Goal: Task Accomplishment & Management: Manage account settings

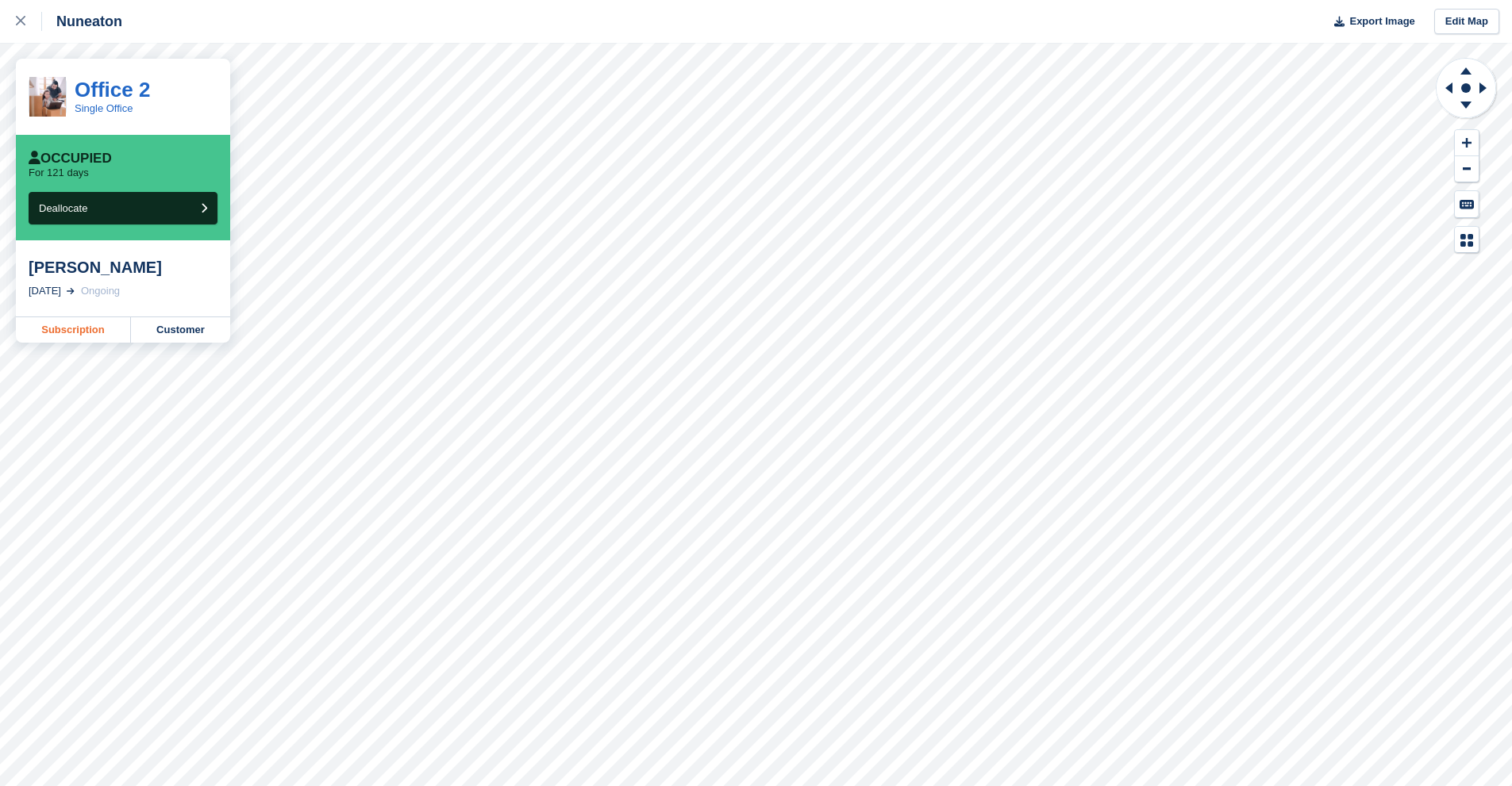
click at [94, 331] on link "Subscription" at bounding box center [73, 330] width 115 height 25
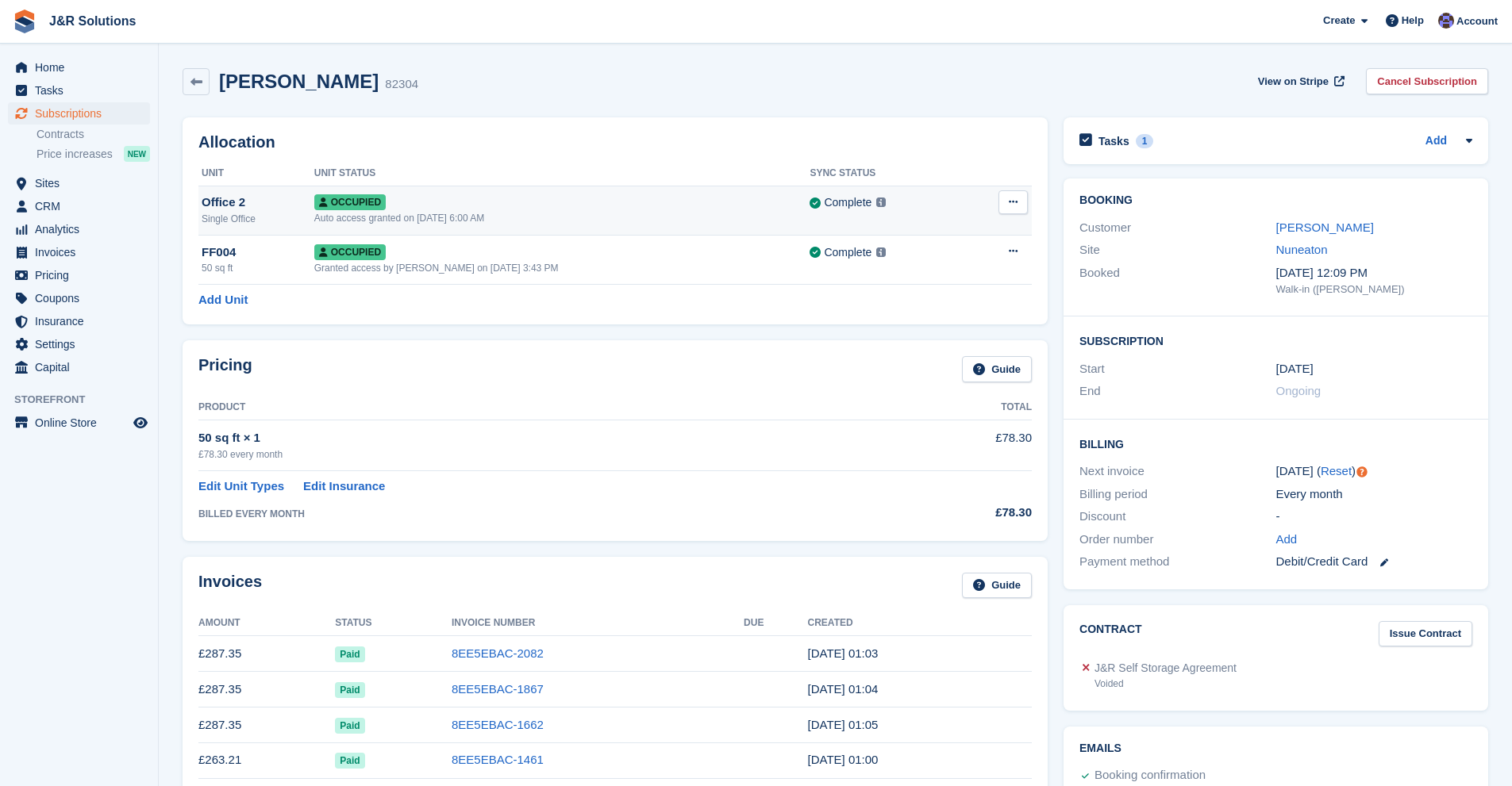
click at [755, 214] on div "Auto access granted on 19th Apr, 6:00 AM" at bounding box center [562, 218] width 496 height 14
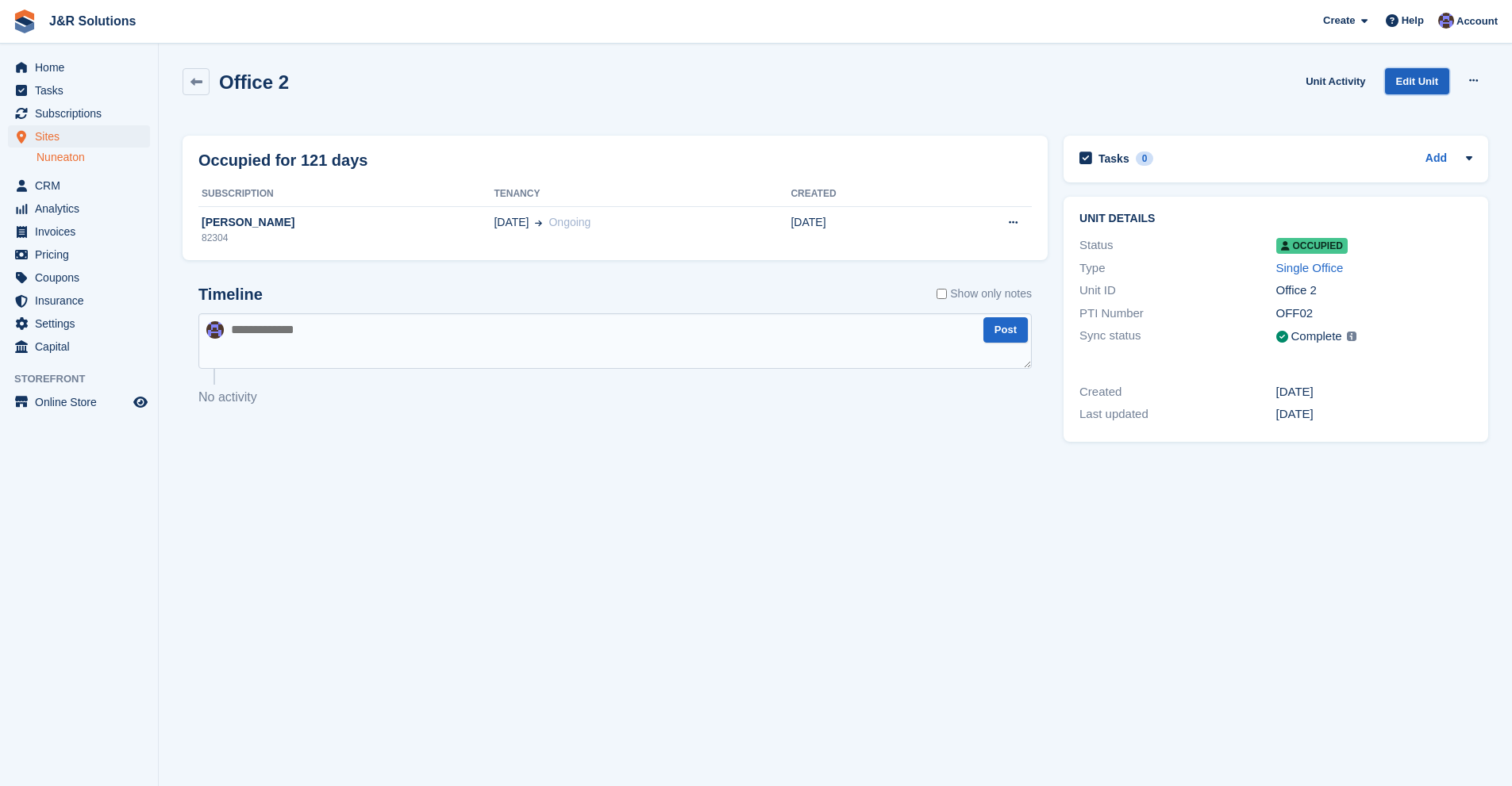
click at [1404, 86] on link "Edit Unit" at bounding box center [1417, 81] width 64 height 26
click at [193, 86] on icon at bounding box center [197, 83] width 12 height 12
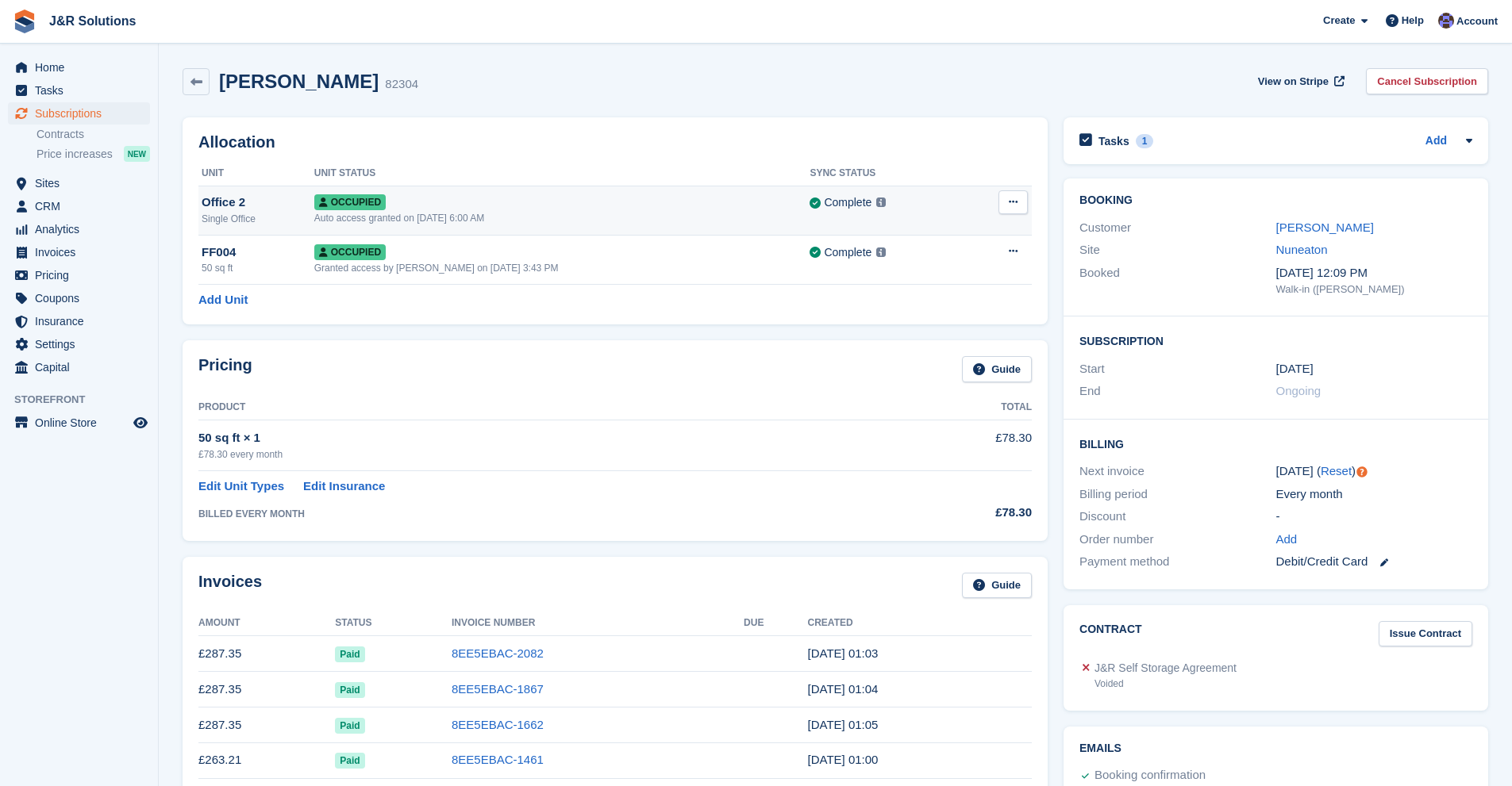
click at [1004, 211] on button at bounding box center [1014, 202] width 30 height 23
click at [454, 379] on div "Pricing Guide" at bounding box center [615, 374] width 833 height 36
click at [1236, 144] on div "Tasks 1 Add" at bounding box center [1276, 141] width 393 height 22
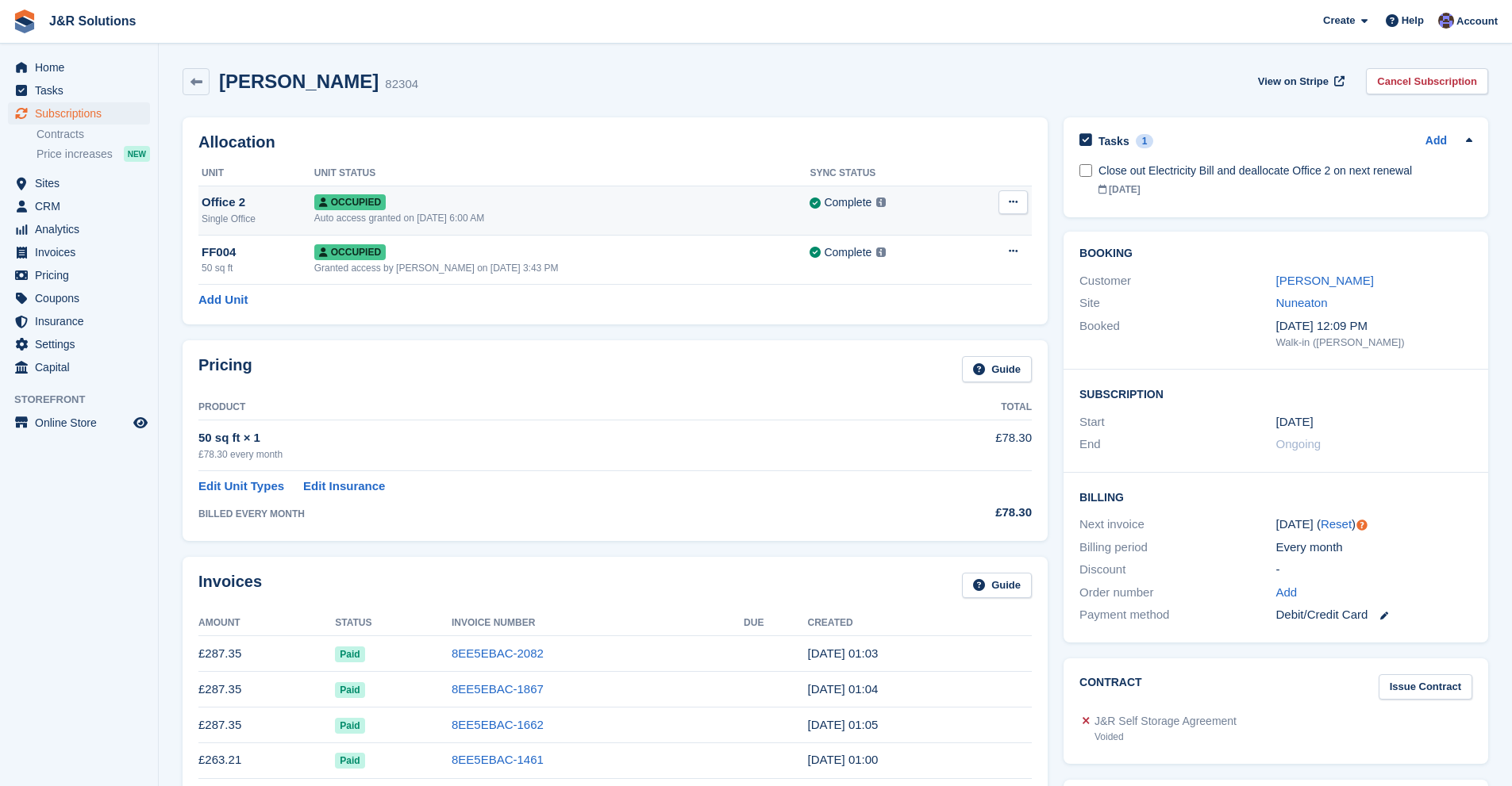
click at [1027, 197] on button at bounding box center [1014, 202] width 30 height 23
click at [953, 262] on p "Deallocate" at bounding box center [952, 268] width 138 height 21
click at [1001, 204] on button at bounding box center [1014, 202] width 30 height 23
click at [538, 203] on div "Occupied" at bounding box center [562, 202] width 496 height 17
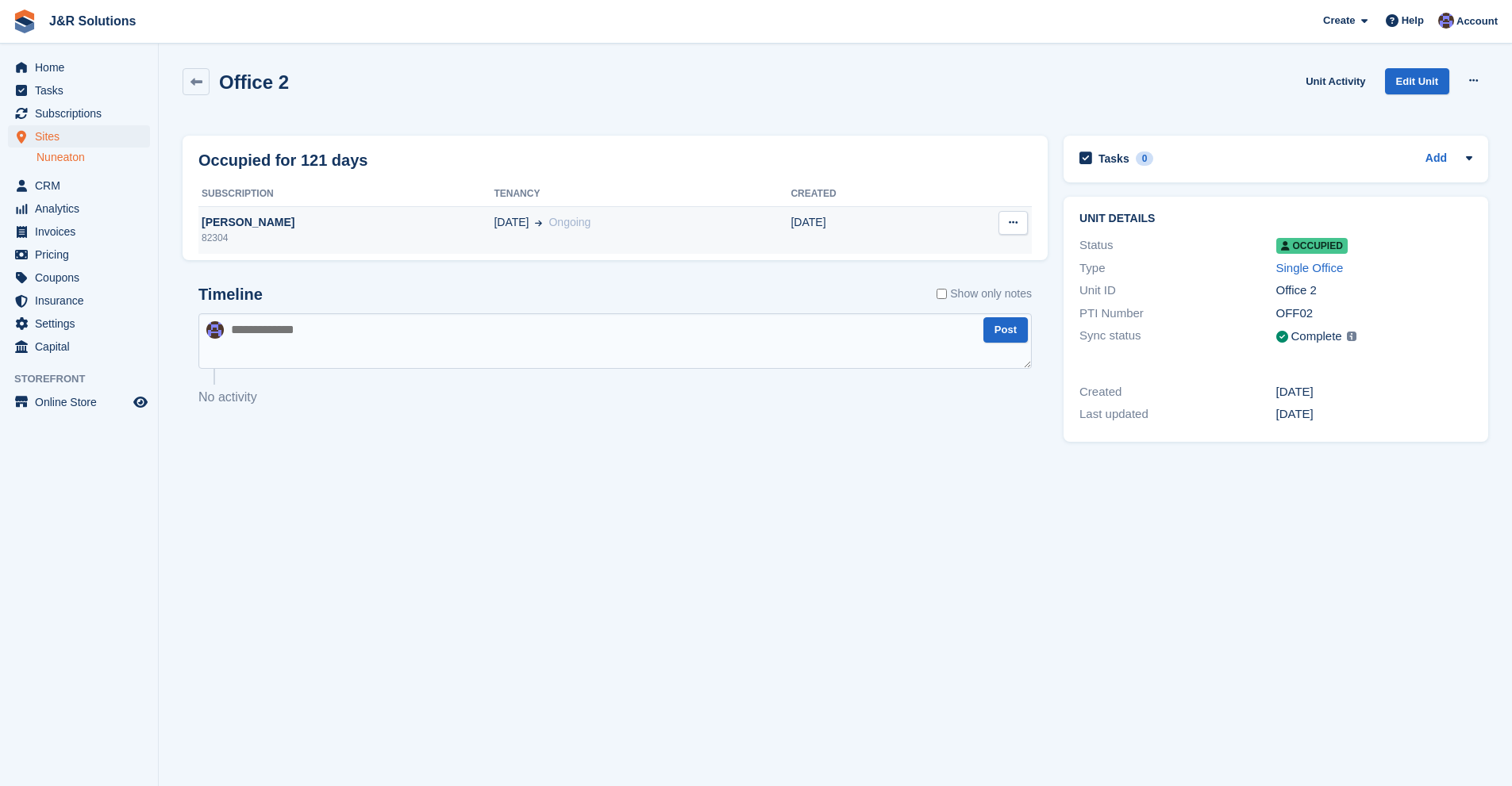
click at [1005, 230] on button at bounding box center [1014, 223] width 30 height 23
click at [1007, 229] on button at bounding box center [1014, 223] width 30 height 23
click at [1144, 157] on div "0" at bounding box center [1145, 158] width 18 height 14
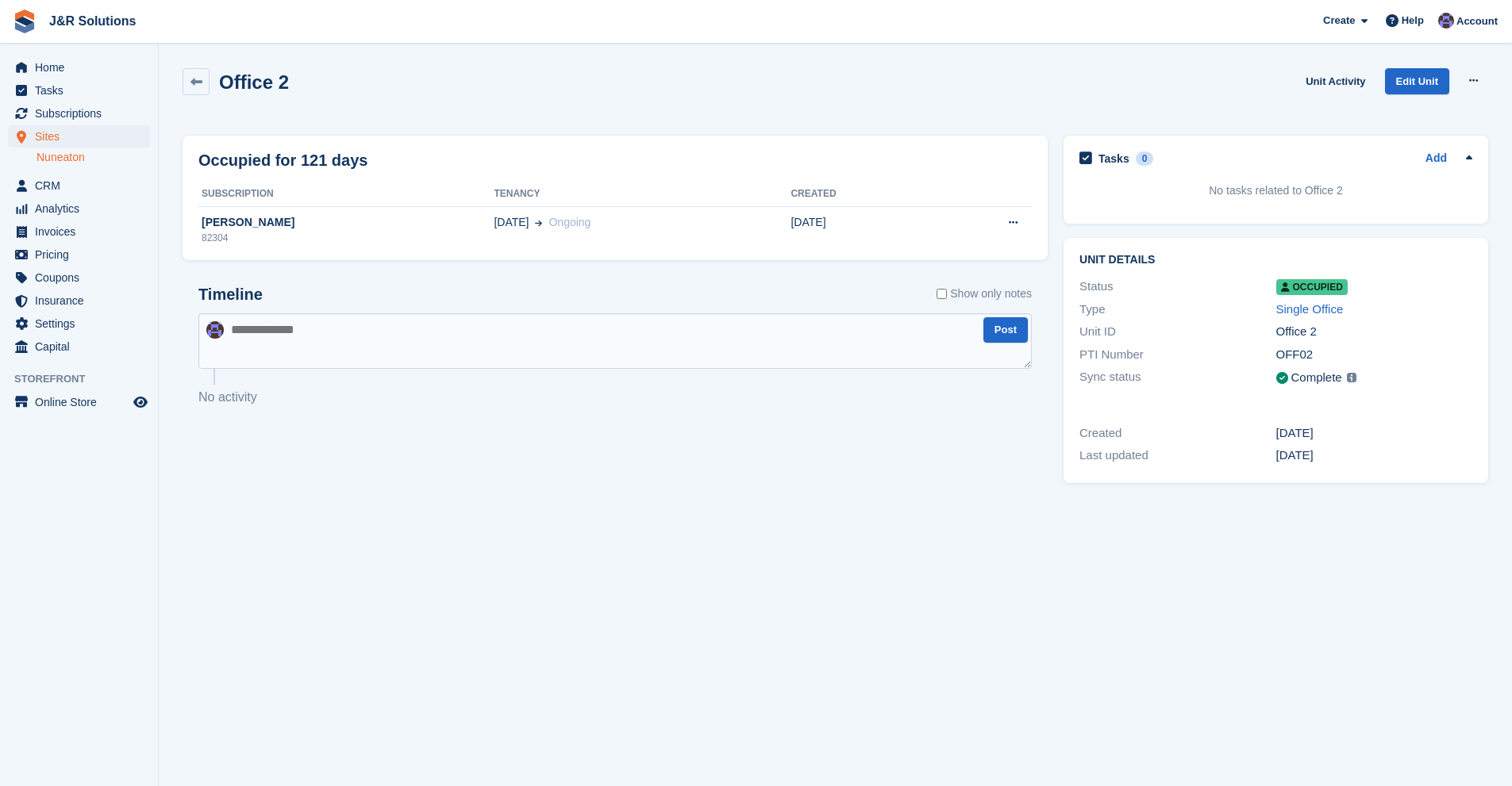
click at [1145, 157] on div "0" at bounding box center [1145, 158] width 18 height 14
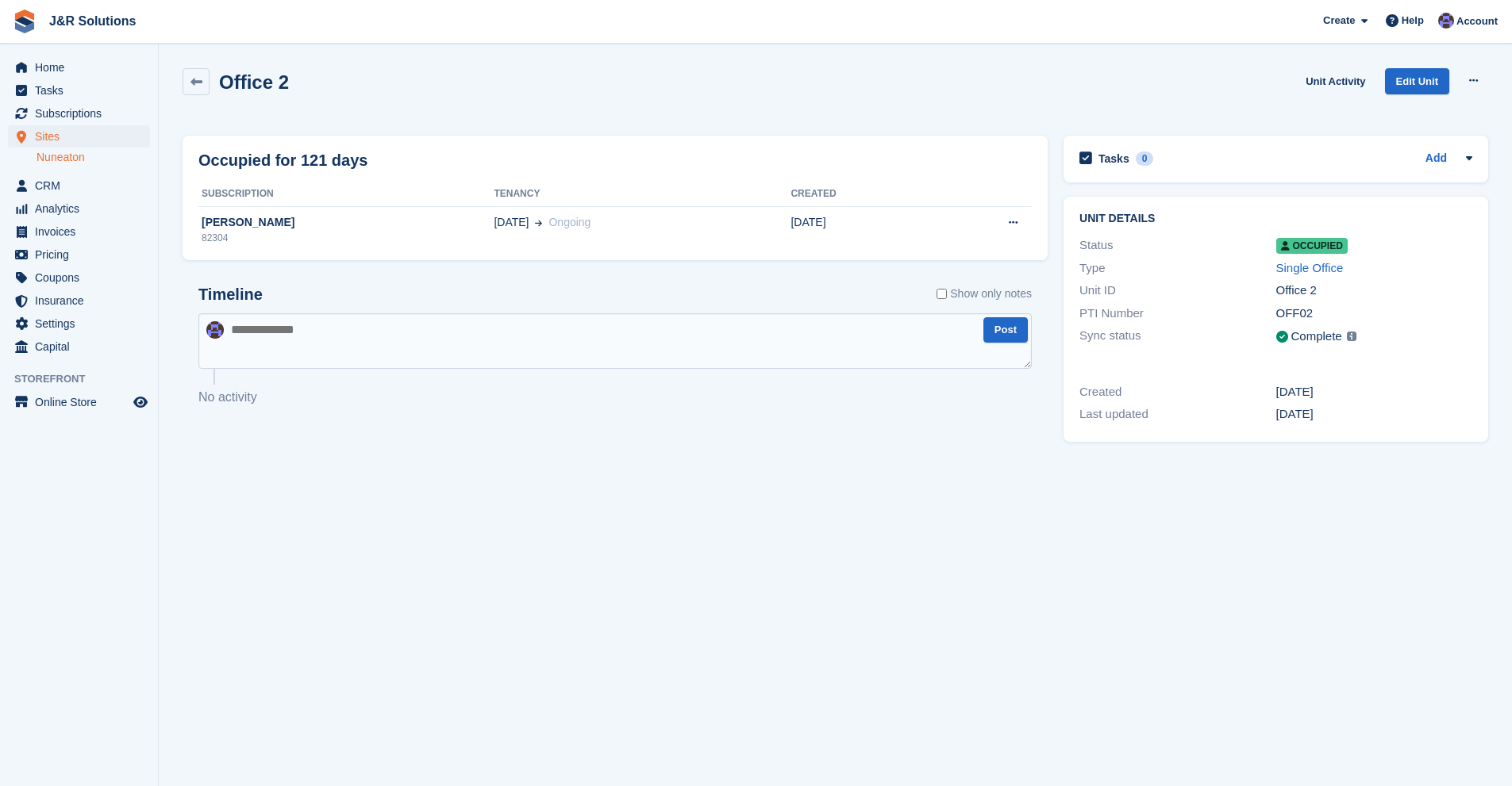
click at [211, 83] on div "Office 2" at bounding box center [236, 81] width 106 height 27
drag, startPoint x: 209, startPoint y: 83, endPoint x: 205, endPoint y: 93, distance: 10.8
click at [207, 83] on link at bounding box center [196, 81] width 27 height 27
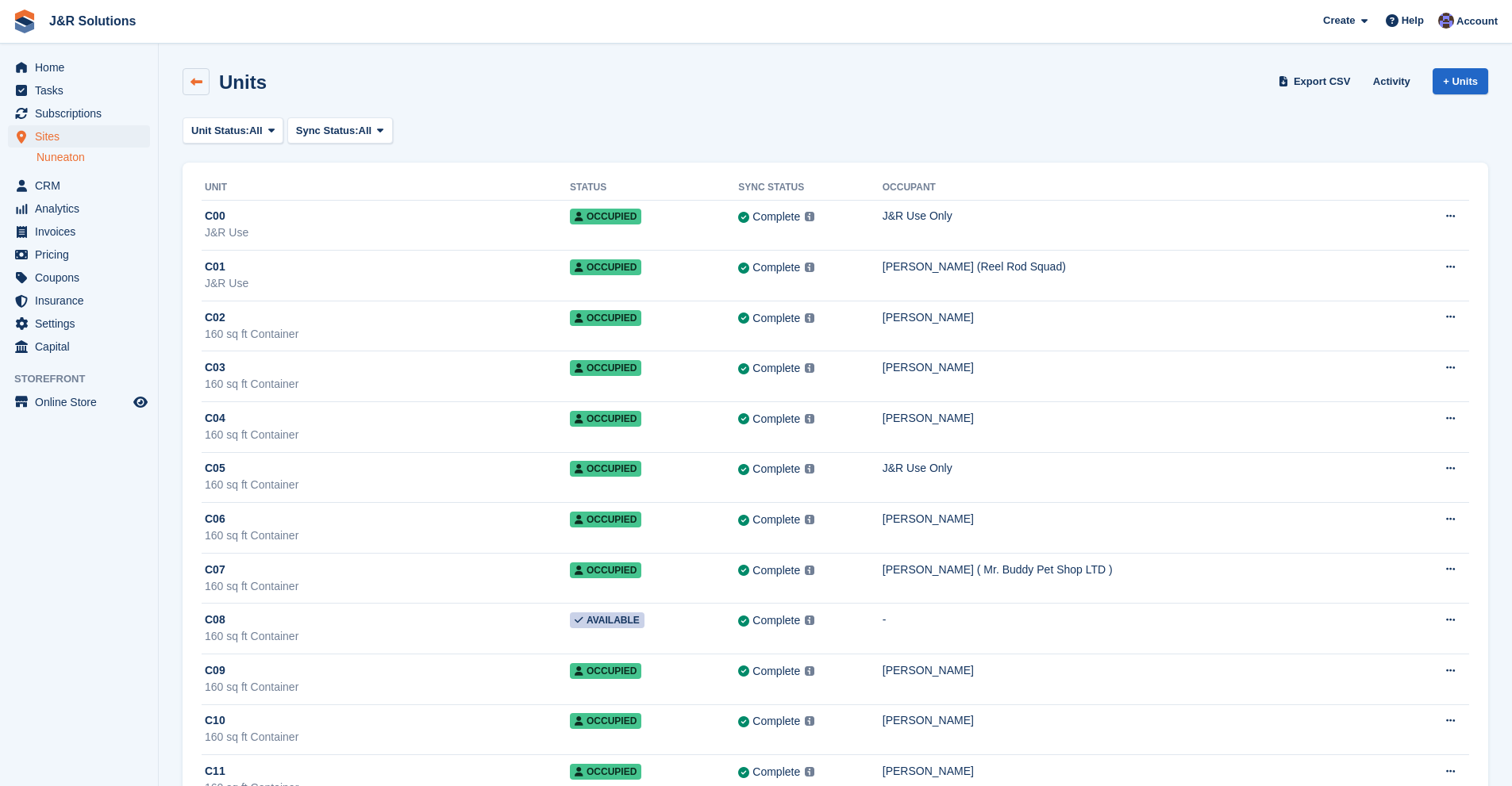
click at [208, 83] on link at bounding box center [196, 81] width 27 height 27
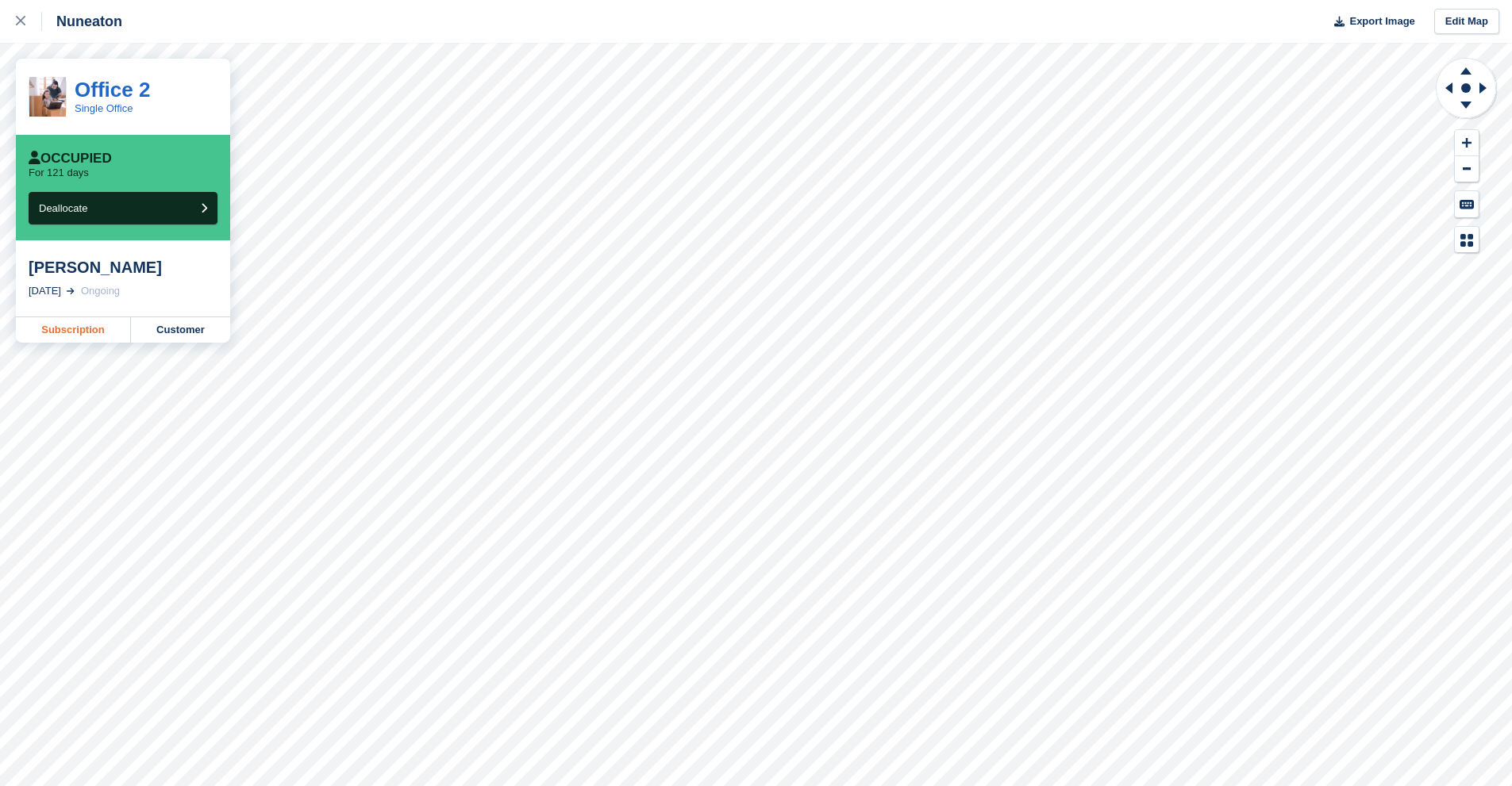
click at [77, 329] on link "Subscription" at bounding box center [73, 330] width 115 height 25
click at [104, 275] on div "[PERSON_NAME]" at bounding box center [123, 268] width 189 height 19
drag, startPoint x: 106, startPoint y: 263, endPoint x: 101, endPoint y: 284, distance: 21.6
click at [106, 264] on div "[PERSON_NAME]" at bounding box center [123, 268] width 189 height 19
click at [92, 329] on link "Subscription" at bounding box center [73, 330] width 115 height 25
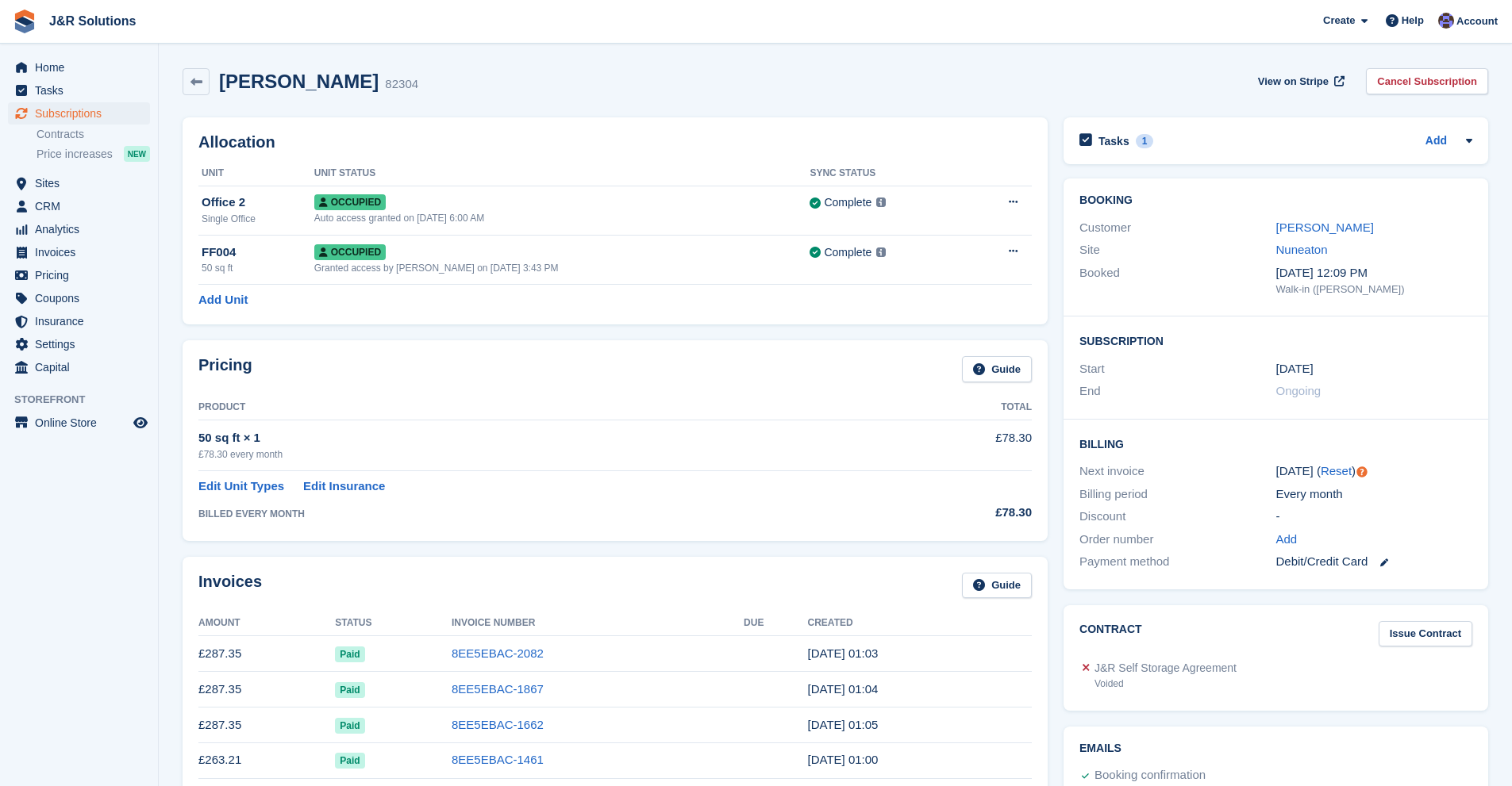
drag, startPoint x: 953, startPoint y: 484, endPoint x: 876, endPoint y: 478, distance: 77.2
click at [948, 485] on td at bounding box center [964, 483] width 136 height 24
click at [277, 439] on div "50 sq ft × 1" at bounding box center [547, 438] width 698 height 18
drag, startPoint x: 202, startPoint y: 438, endPoint x: 386, endPoint y: 444, distance: 184.1
click at [386, 444] on div "50 sq ft × 1" at bounding box center [547, 438] width 698 height 18
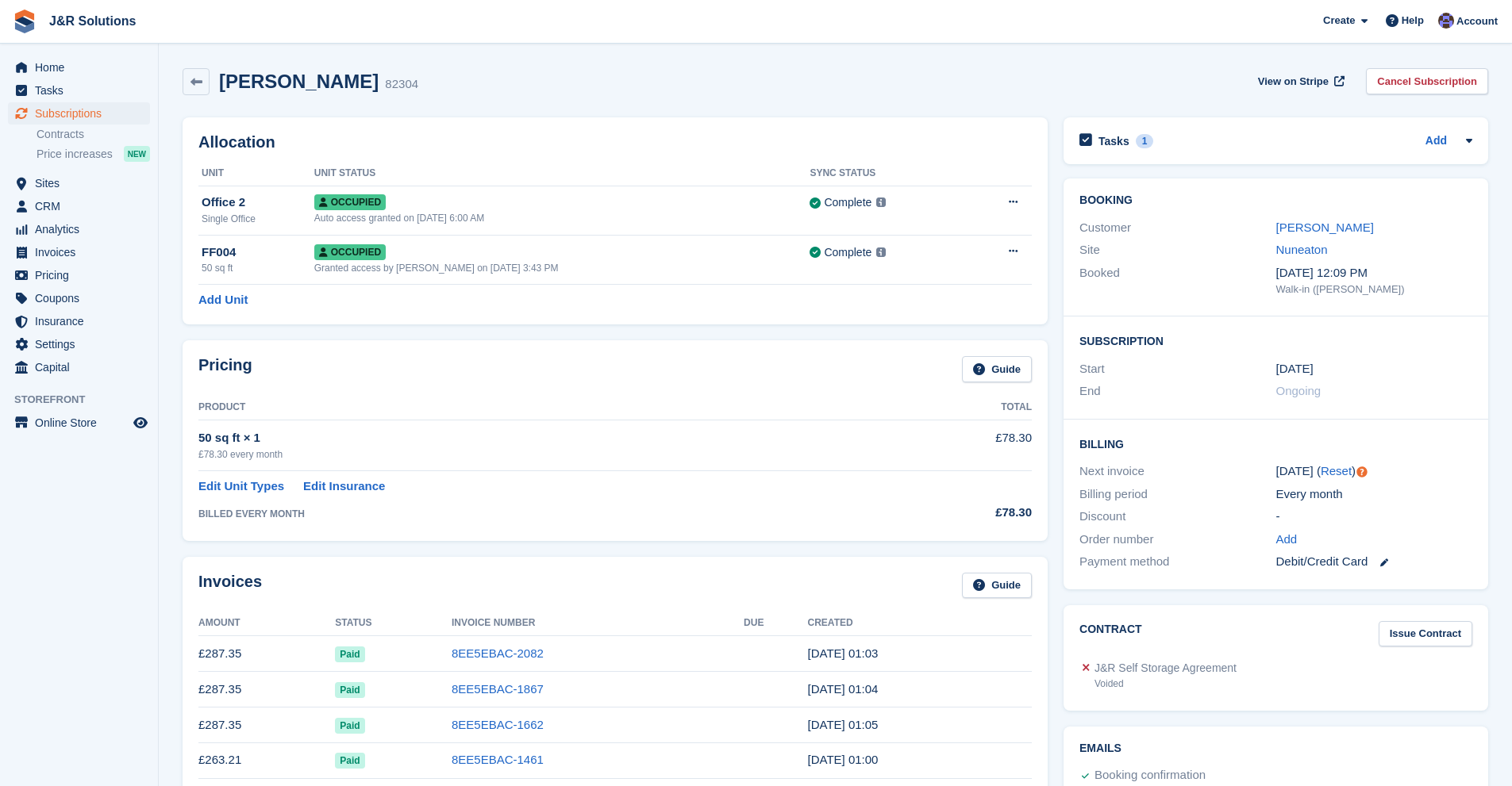
click at [312, 439] on div "50 sq ft × 1" at bounding box center [547, 438] width 698 height 18
drag, startPoint x: 266, startPoint y: 430, endPoint x: 183, endPoint y: 437, distance: 83.3
click at [185, 437] on div "Pricing Guide Product Total 50 sq ft × 1 £78.30 every month £78.30 Edit Unit Ty…" at bounding box center [615, 440] width 865 height 200
click at [312, 440] on div "50 sq ft × 1" at bounding box center [547, 438] width 698 height 18
drag, startPoint x: 256, startPoint y: 436, endPoint x: 187, endPoint y: 434, distance: 69.0
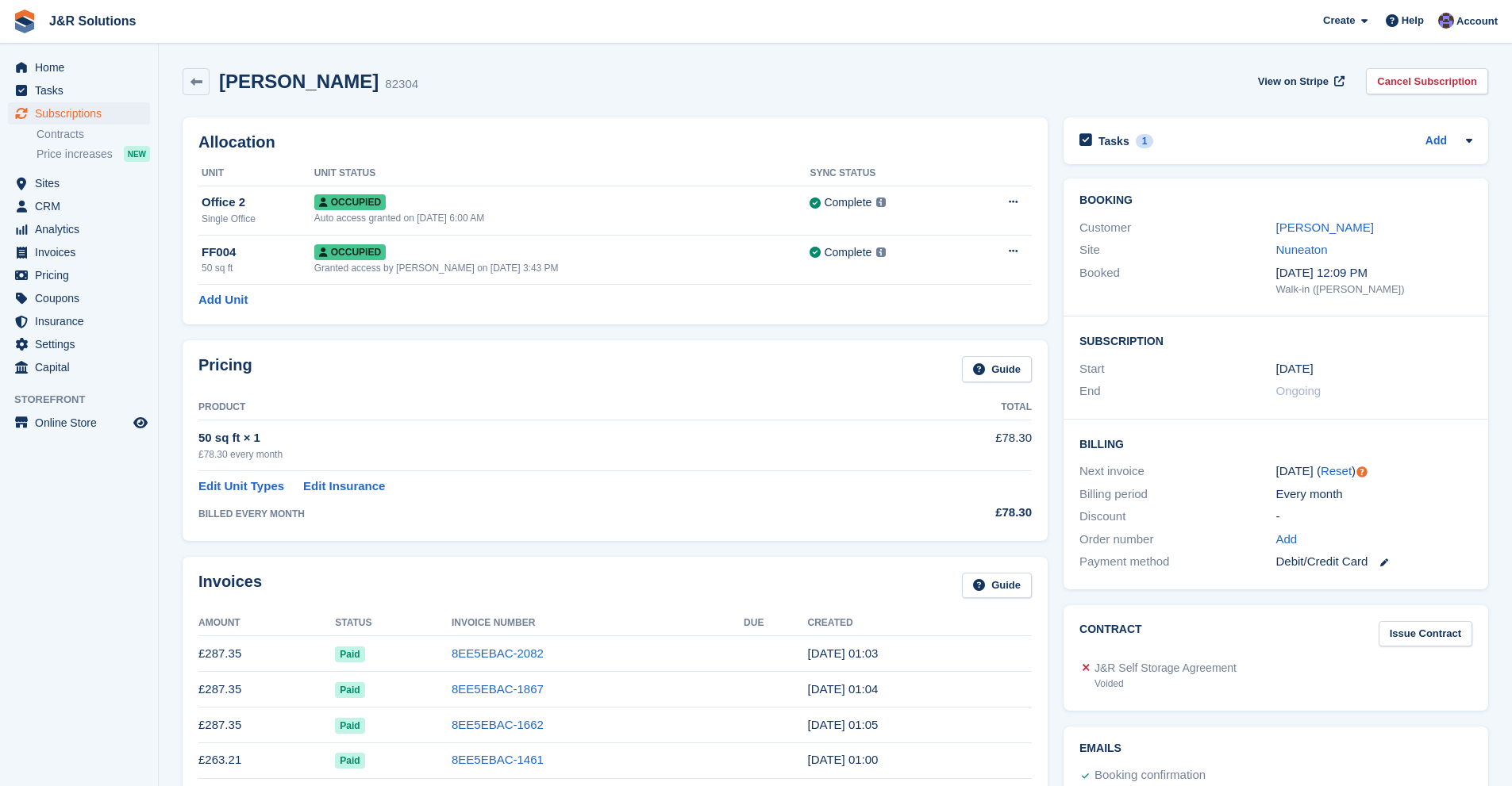
click at [187, 434] on div "Pricing Guide Product Total 50 sq ft × 1 £78.30 every month £78.30 Edit Unit Ty…" at bounding box center [615, 440] width 865 height 200
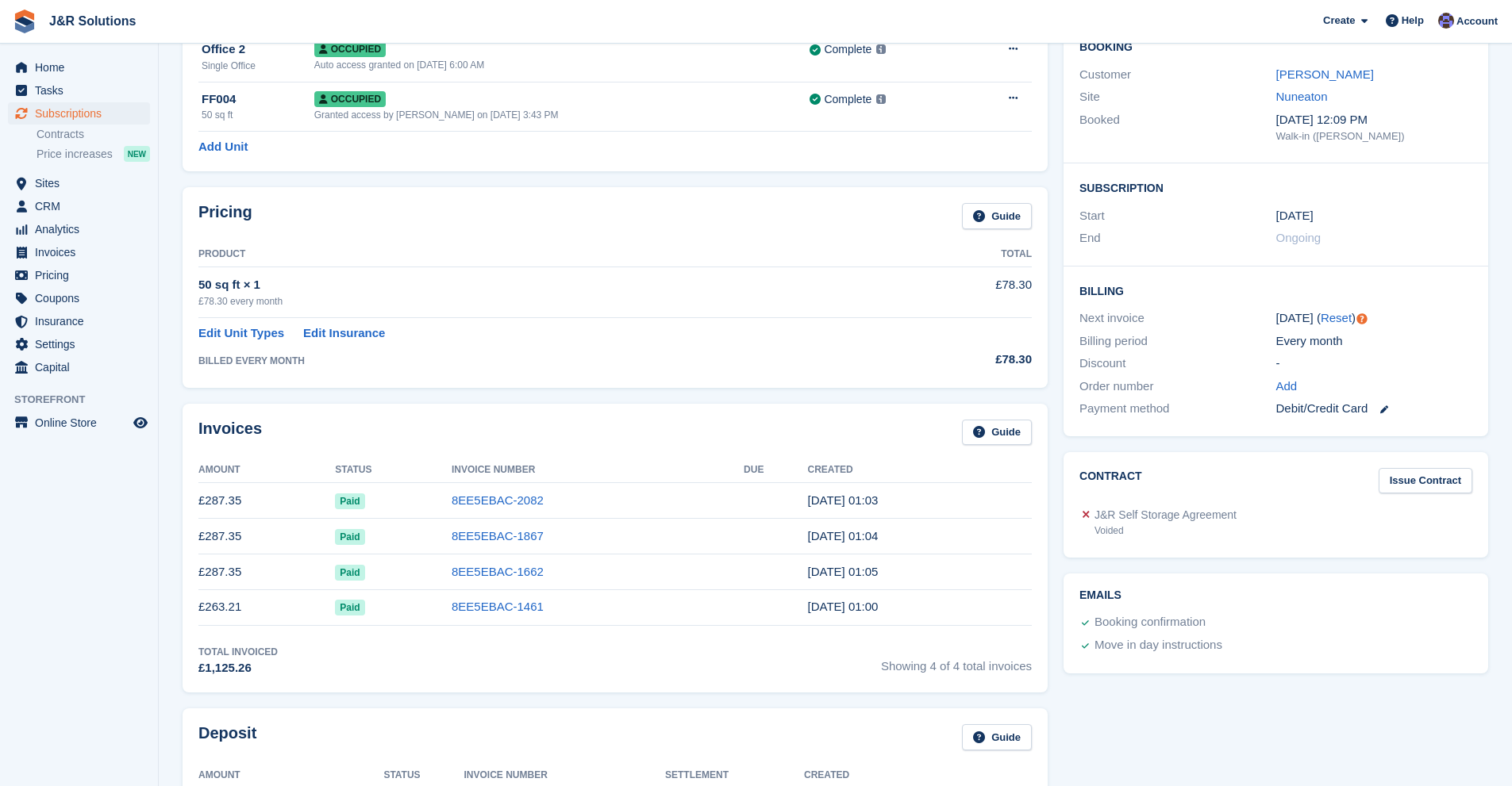
scroll to position [158, 0]
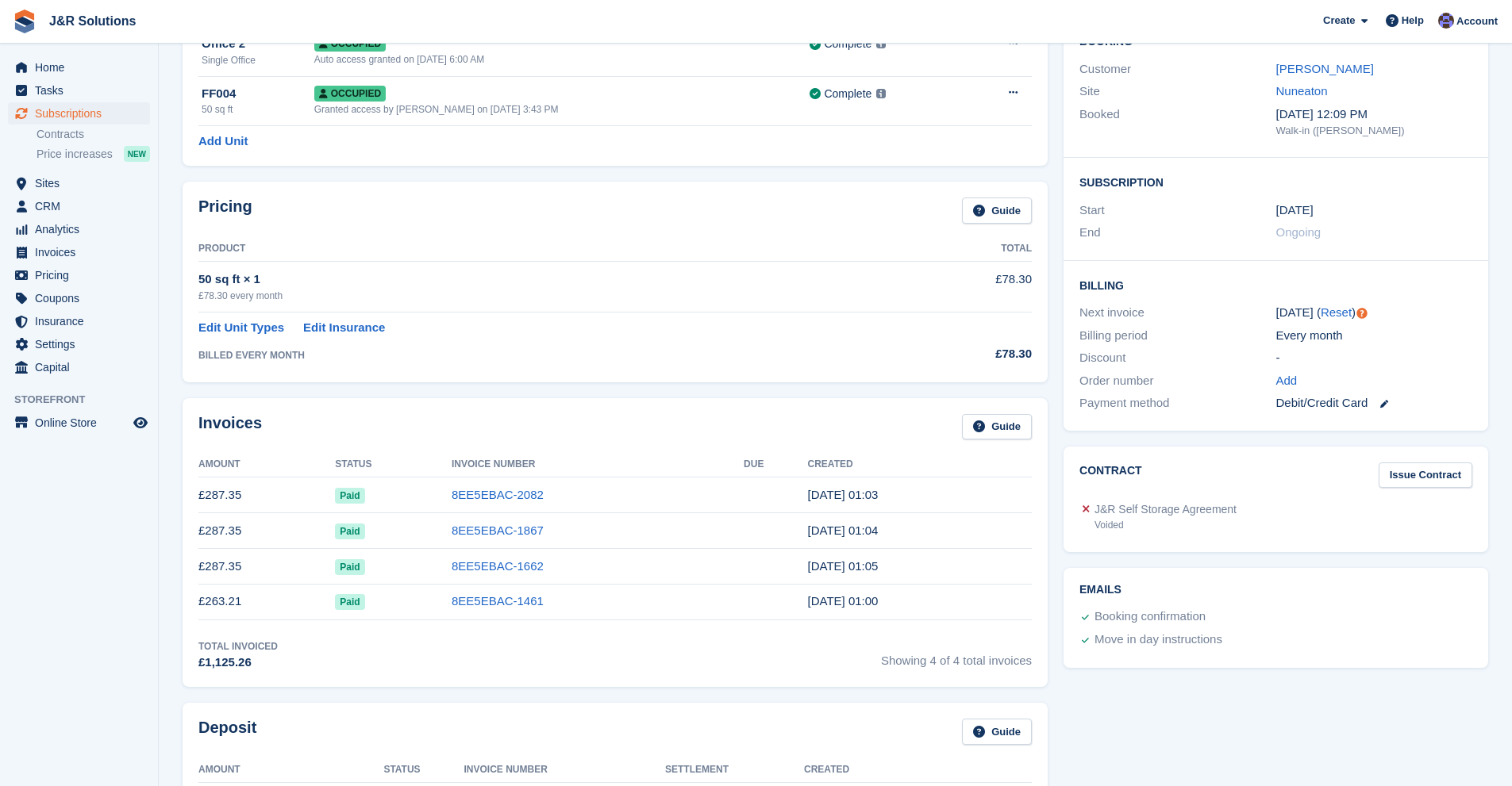
click at [396, 373] on div "Pricing Guide Product Total 50 sq ft × 1 £78.30 every month £78.30 Edit Unit Ty…" at bounding box center [615, 282] width 865 height 200
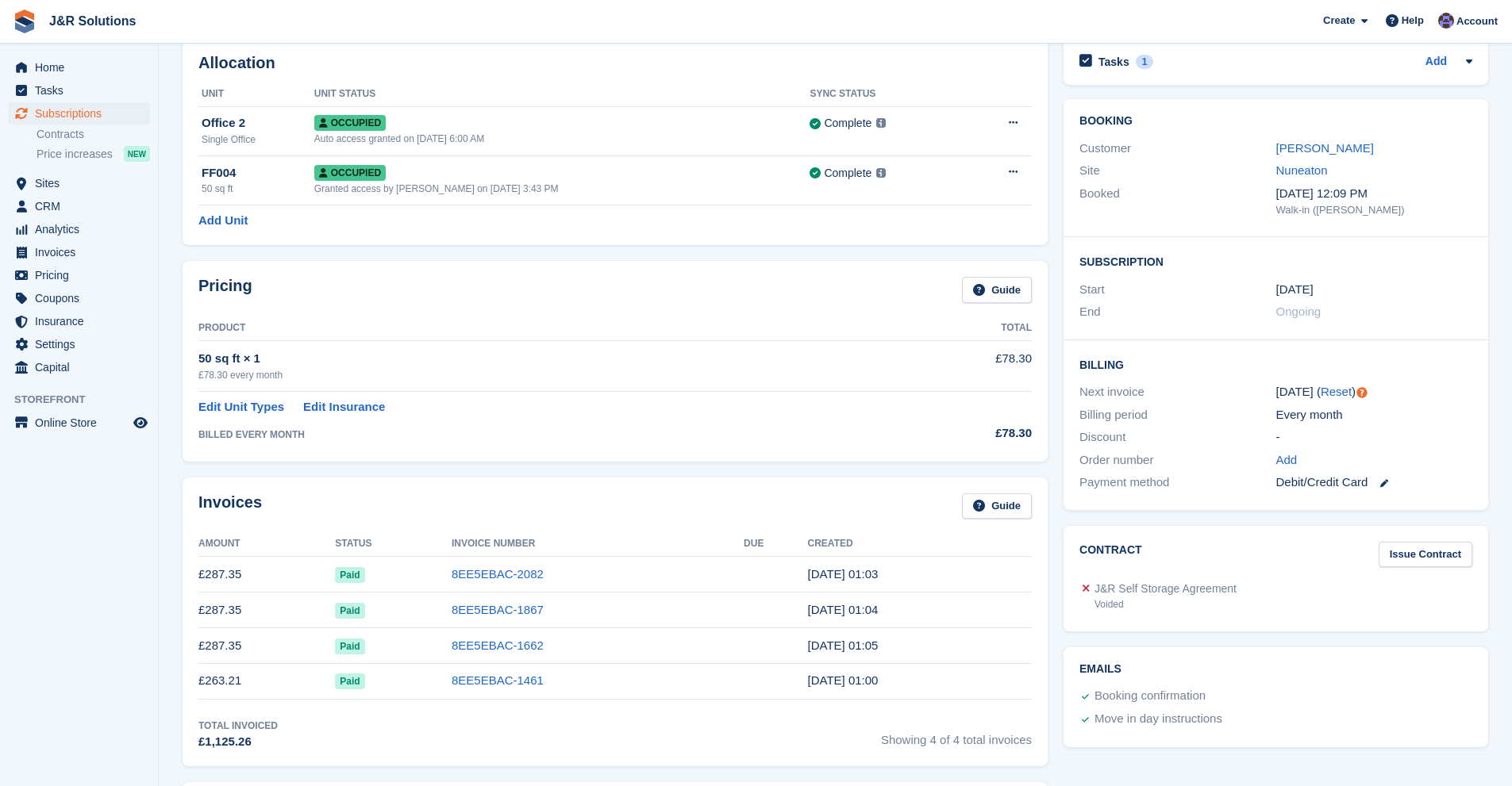
scroll to position [0, 0]
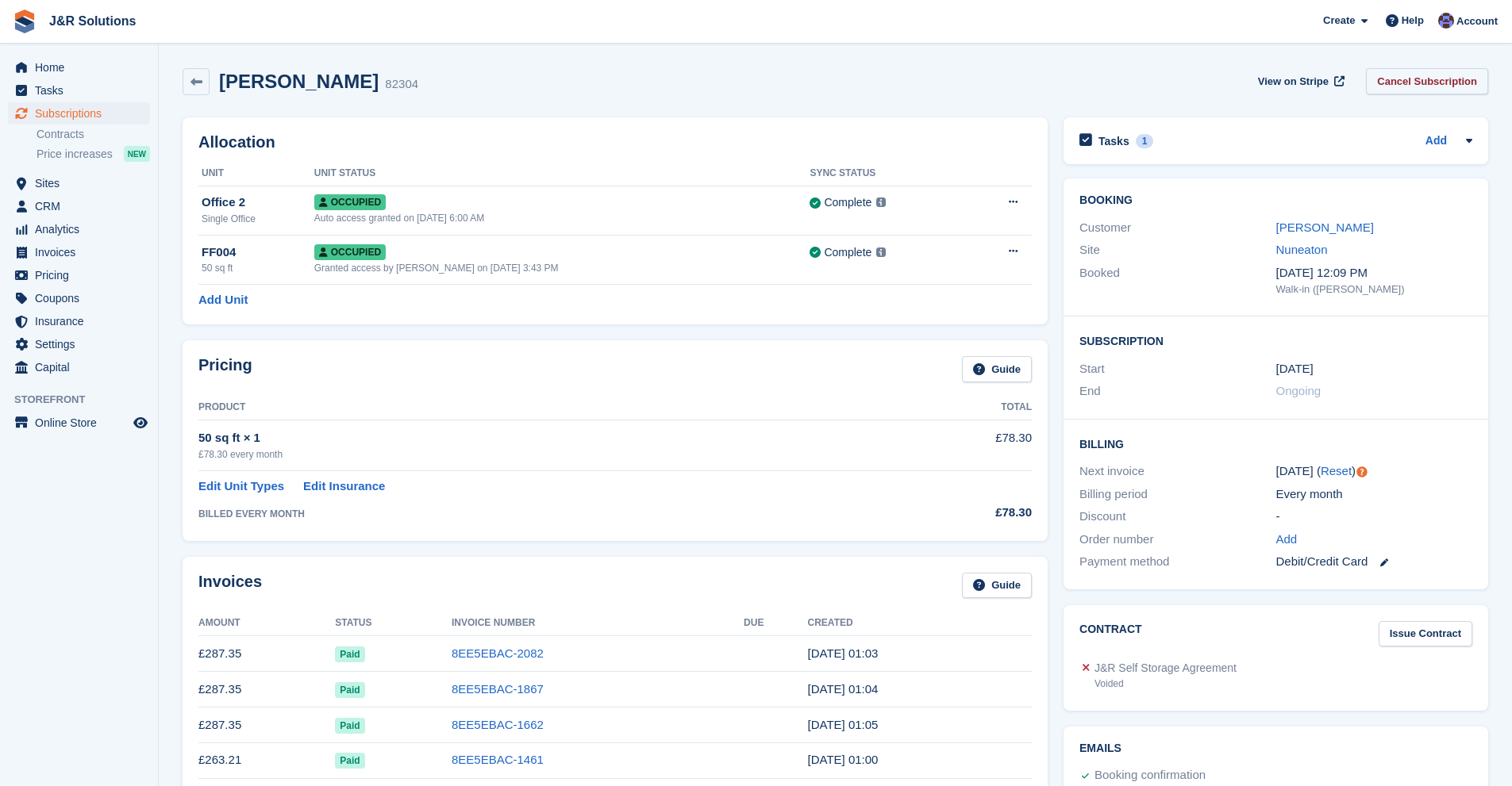
click at [1436, 90] on link "Cancel Subscription" at bounding box center [1427, 81] width 123 height 26
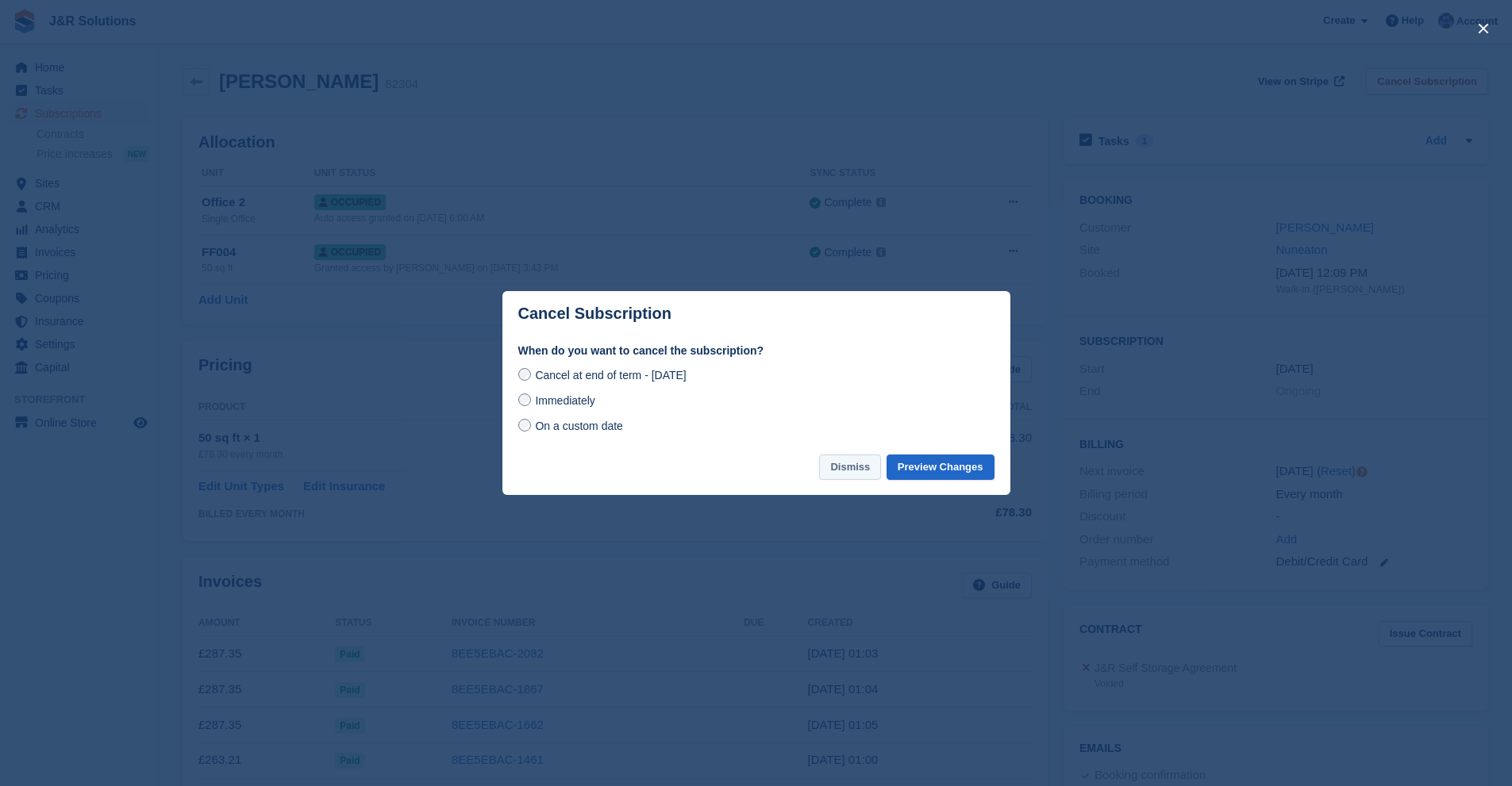
click at [858, 471] on button "Dismiss" at bounding box center [850, 468] width 62 height 26
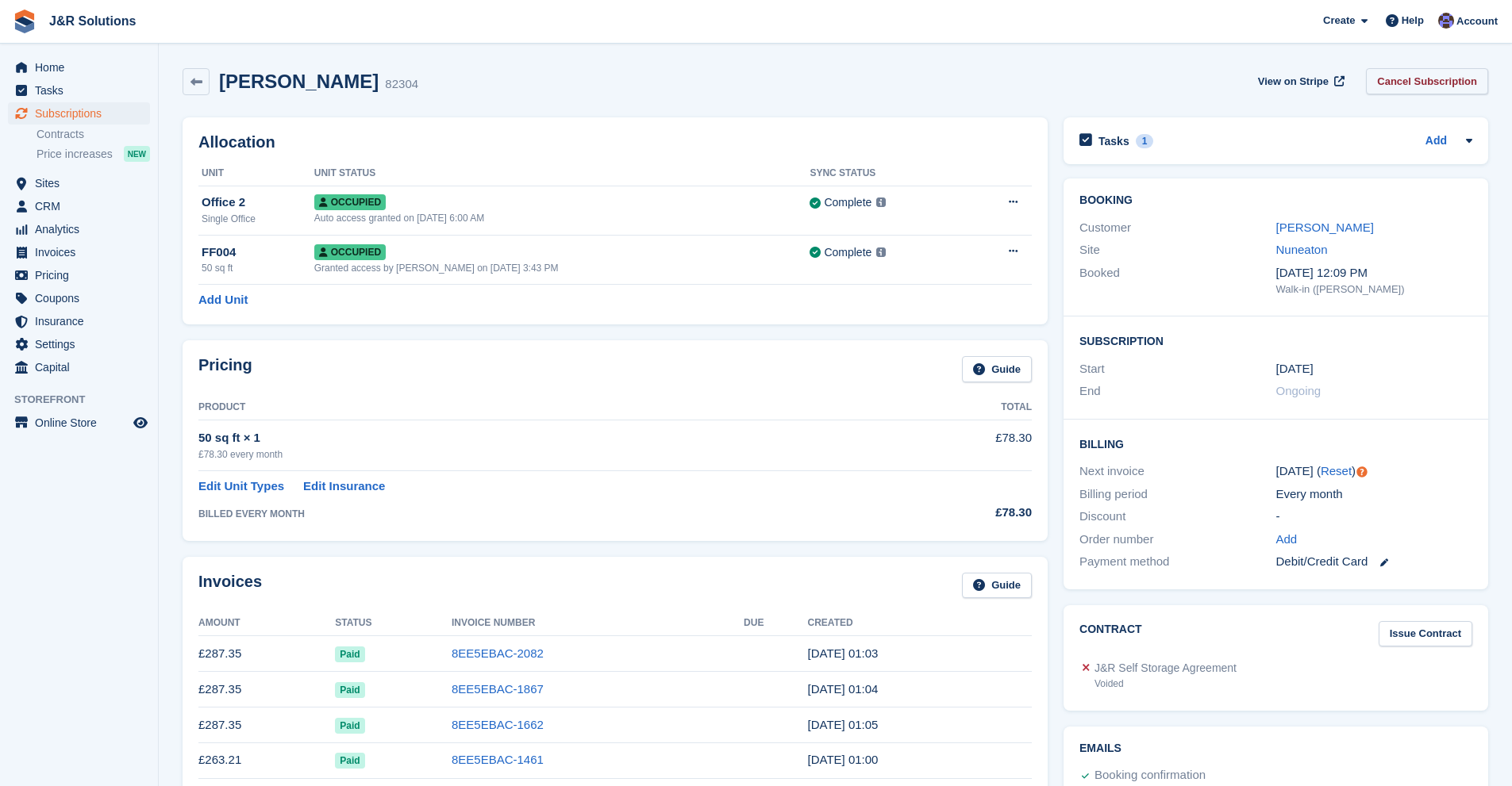
click at [1386, 77] on link "Cancel Subscription" at bounding box center [1427, 81] width 123 height 26
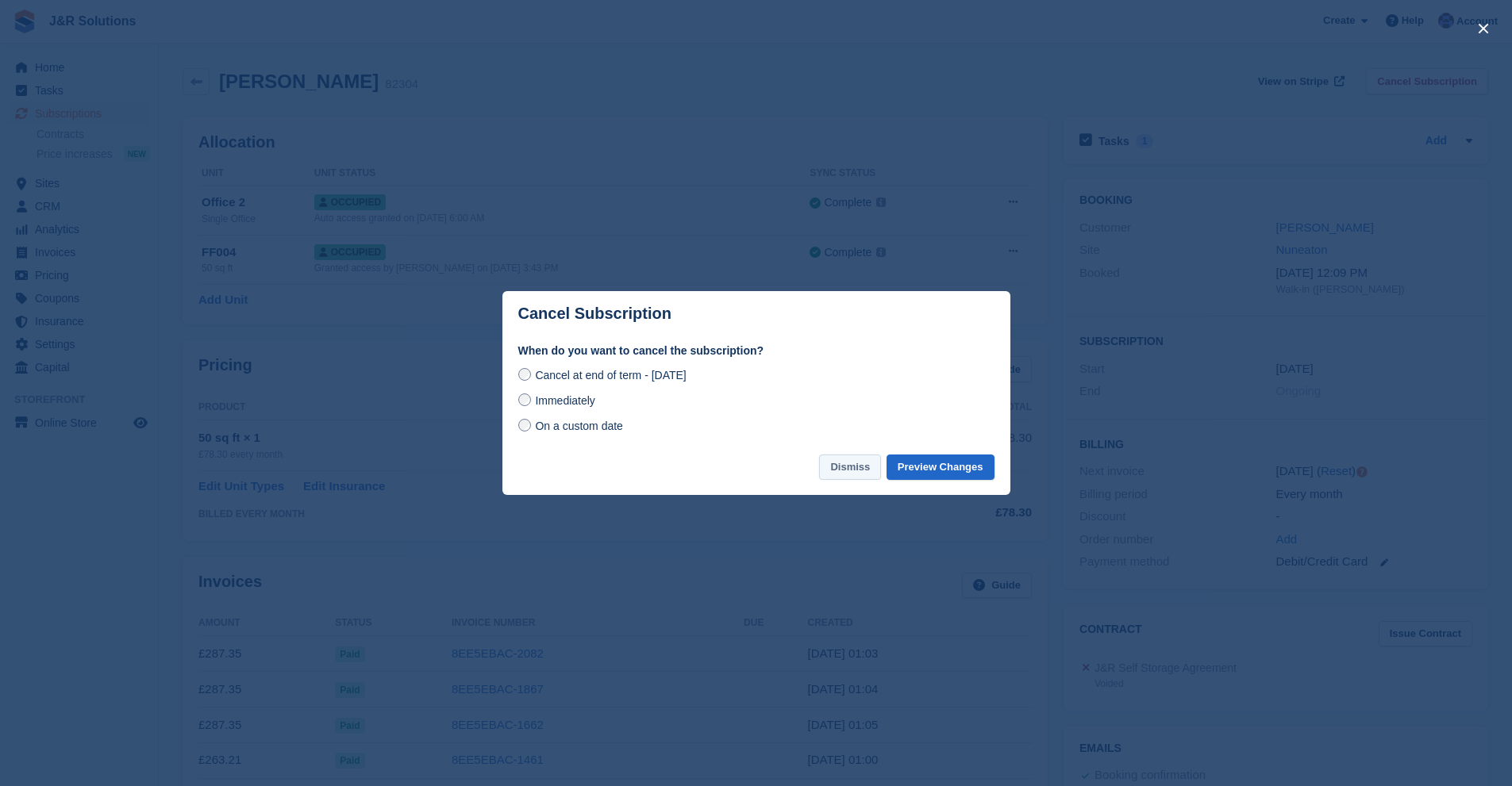
click at [865, 471] on button "Dismiss" at bounding box center [850, 468] width 62 height 26
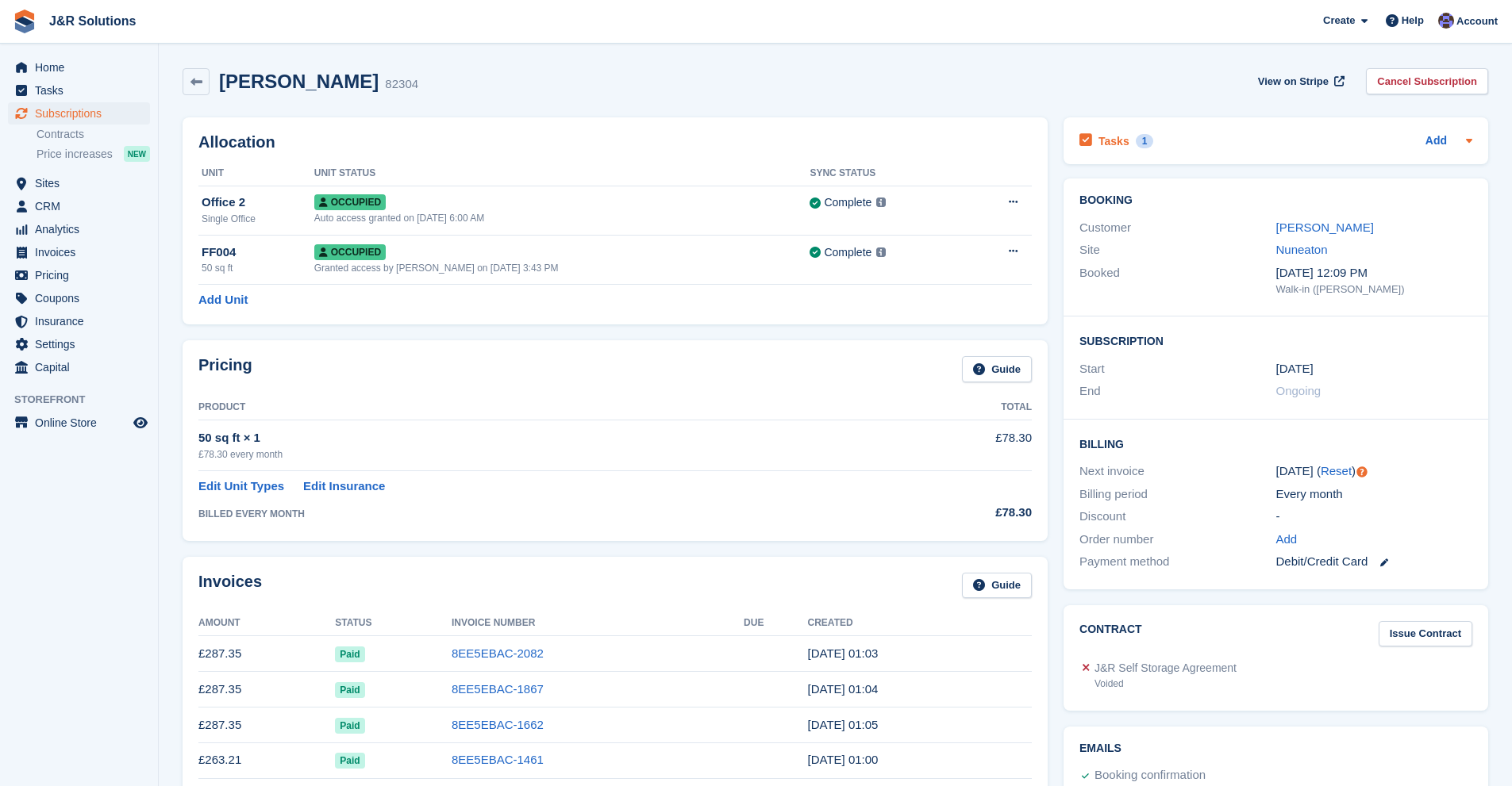
click at [1123, 134] on h2 "Tasks" at bounding box center [1114, 141] width 31 height 14
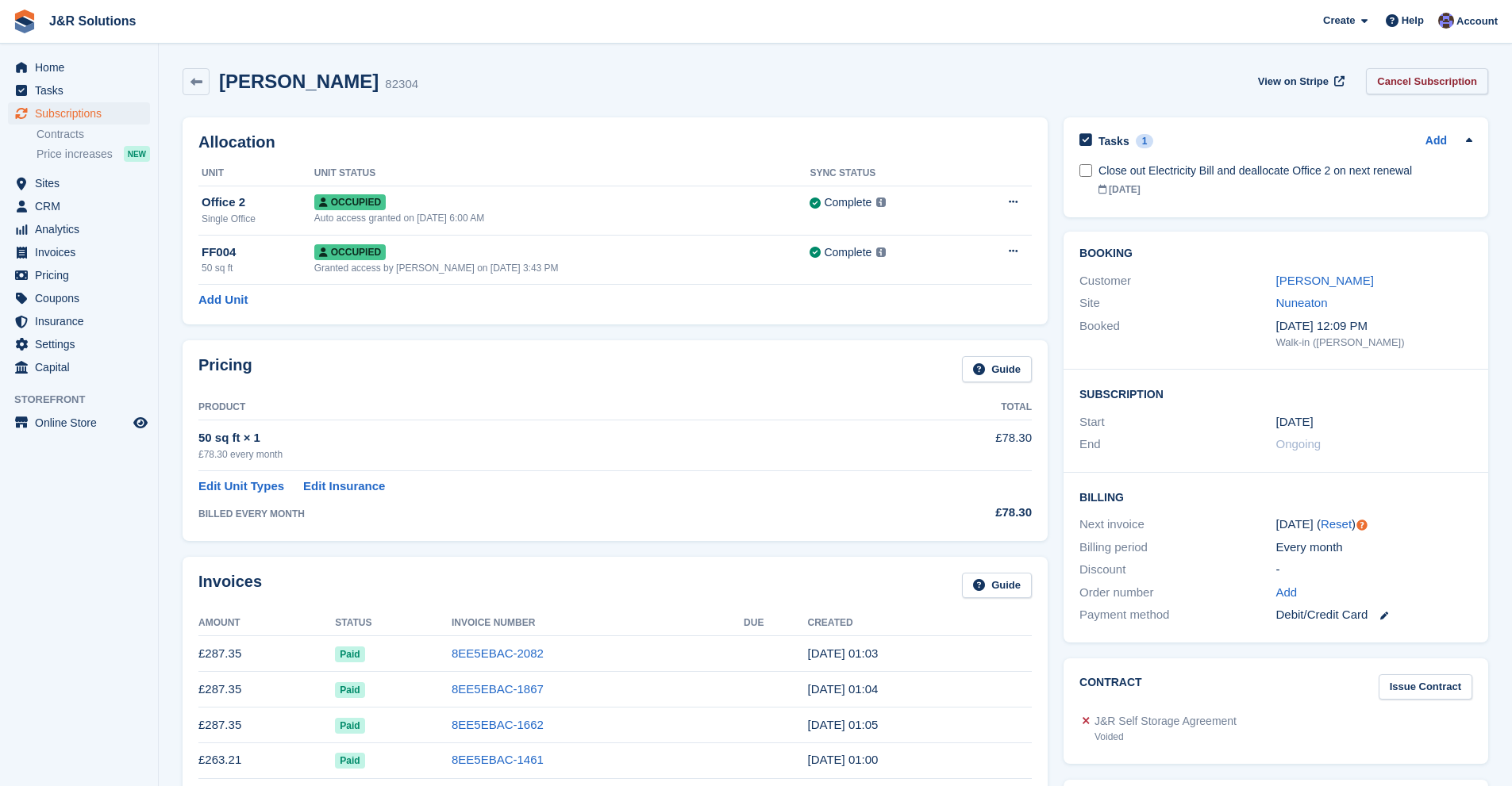
click at [1413, 87] on link "Cancel Subscription" at bounding box center [1427, 81] width 123 height 26
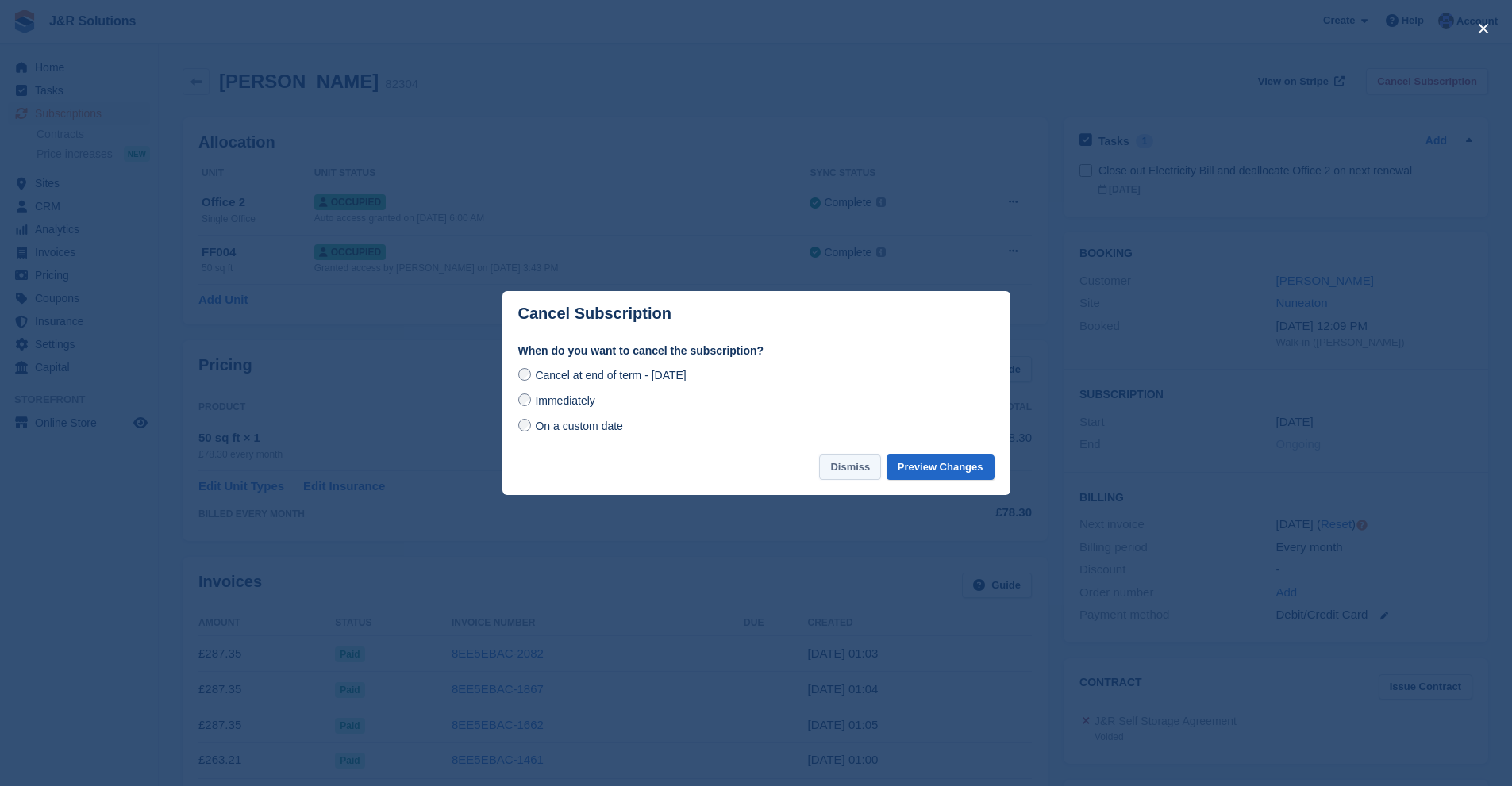
click at [841, 478] on button "Dismiss" at bounding box center [850, 468] width 62 height 26
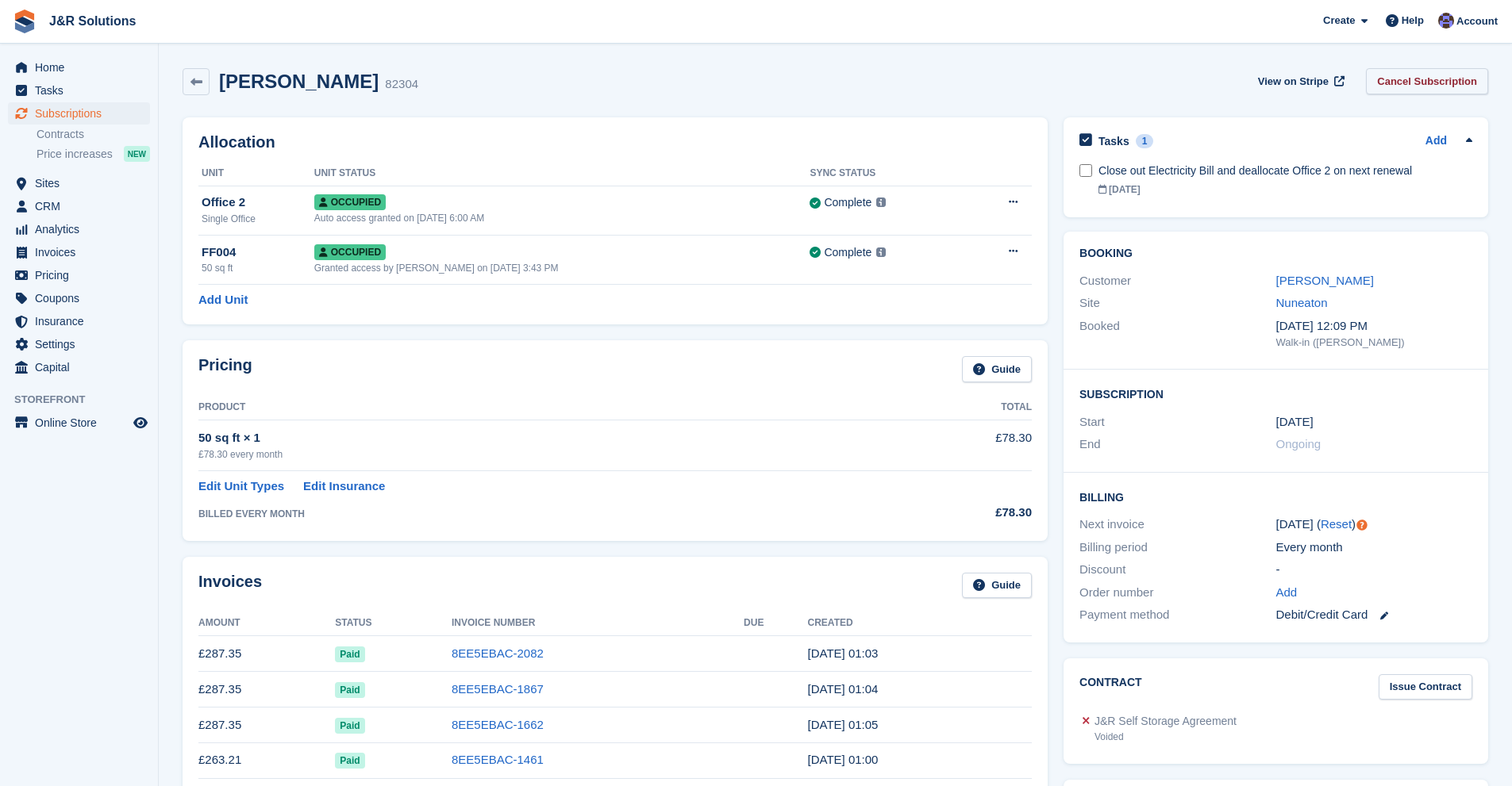
click at [1407, 90] on link "Cancel Subscription" at bounding box center [1427, 81] width 123 height 26
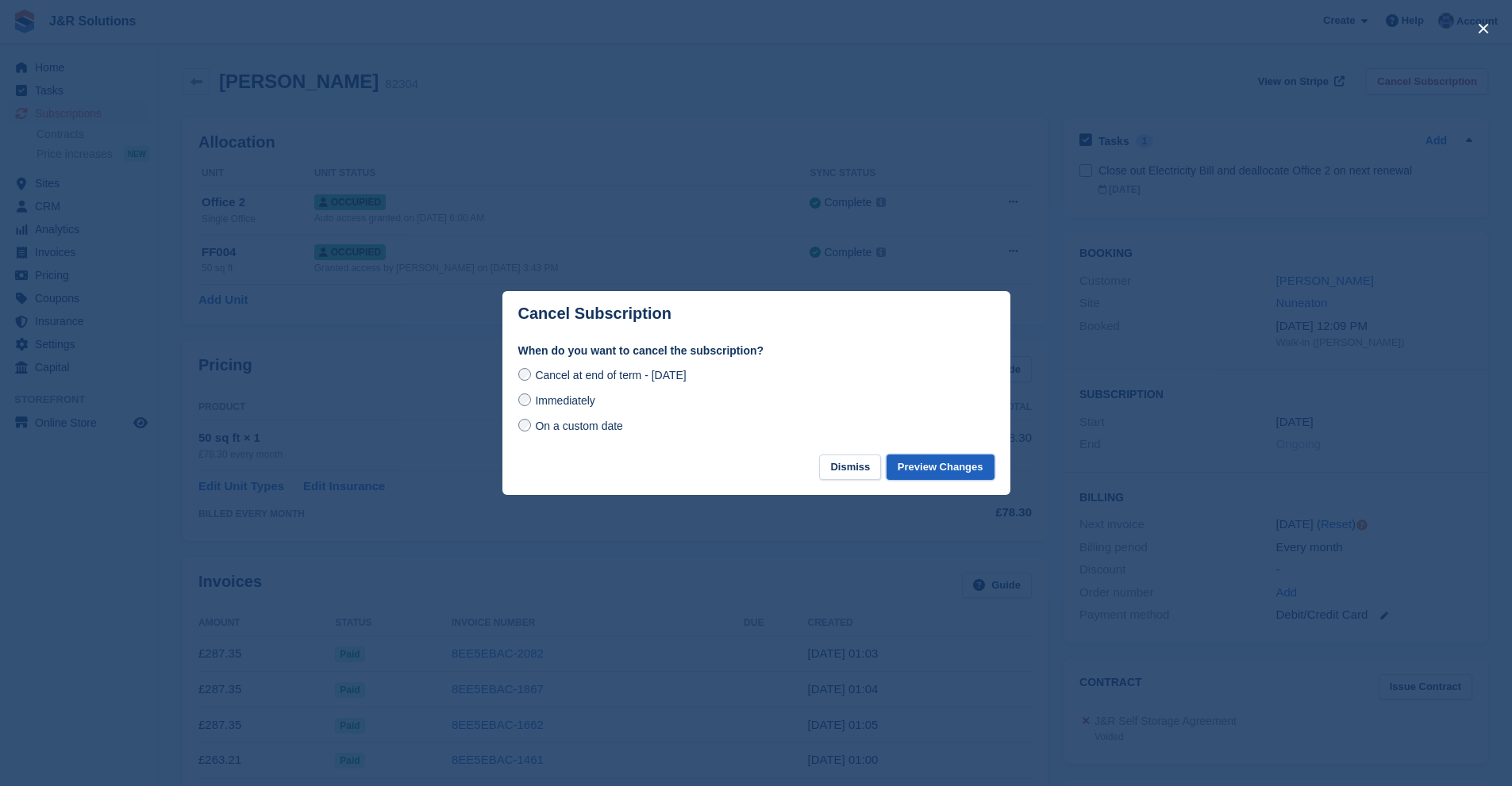
click at [932, 470] on button "Preview Changes" at bounding box center [940, 468] width 108 height 26
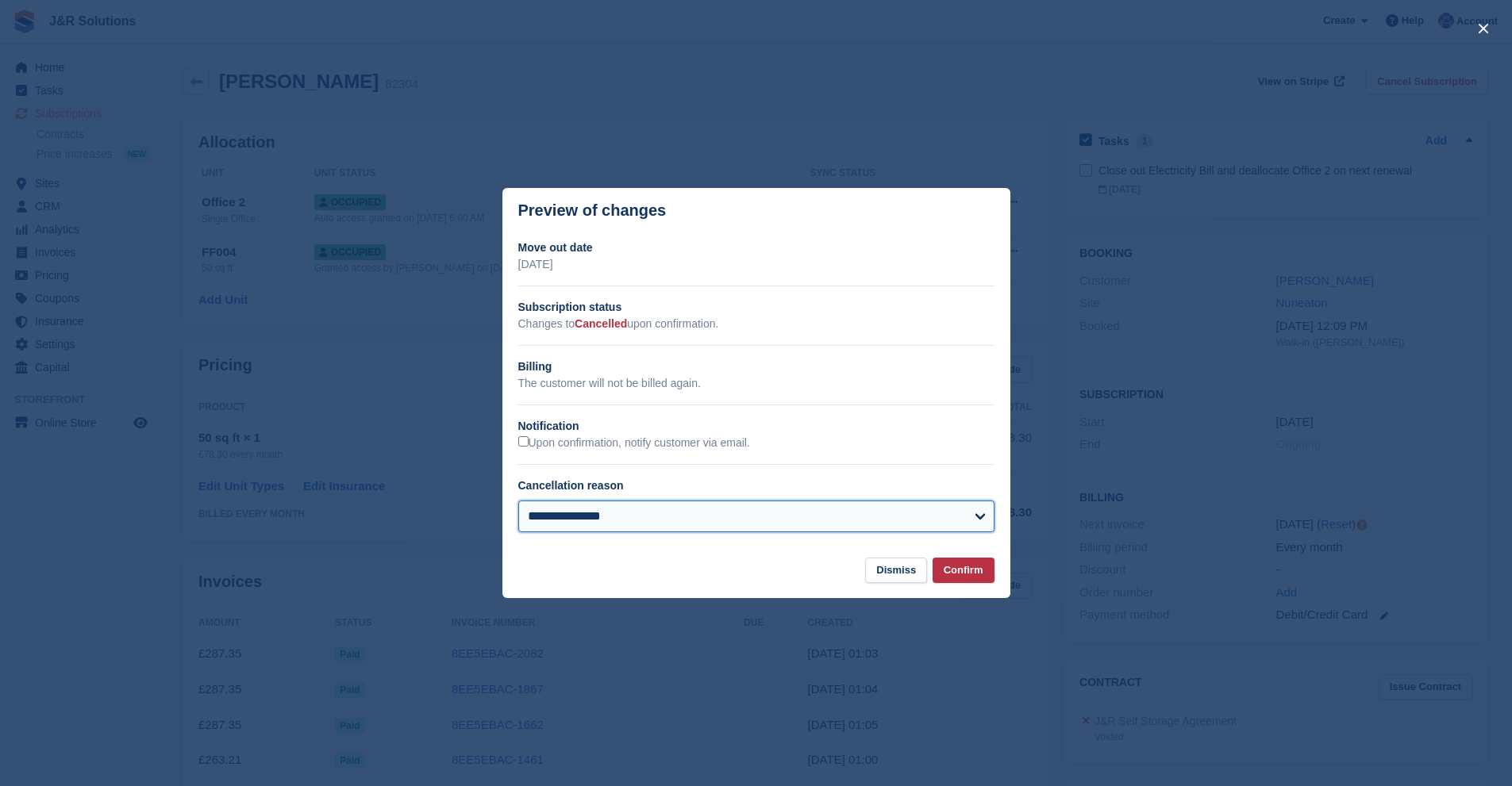
click at [626, 510] on select "**********" at bounding box center [756, 516] width 476 height 31
select select "*****"
click at [518, 502] on select "**********" at bounding box center [756, 516] width 476 height 31
click at [663, 516] on select "**********" at bounding box center [756, 516] width 476 height 31
click at [518, 502] on select "**********" at bounding box center [756, 516] width 476 height 31
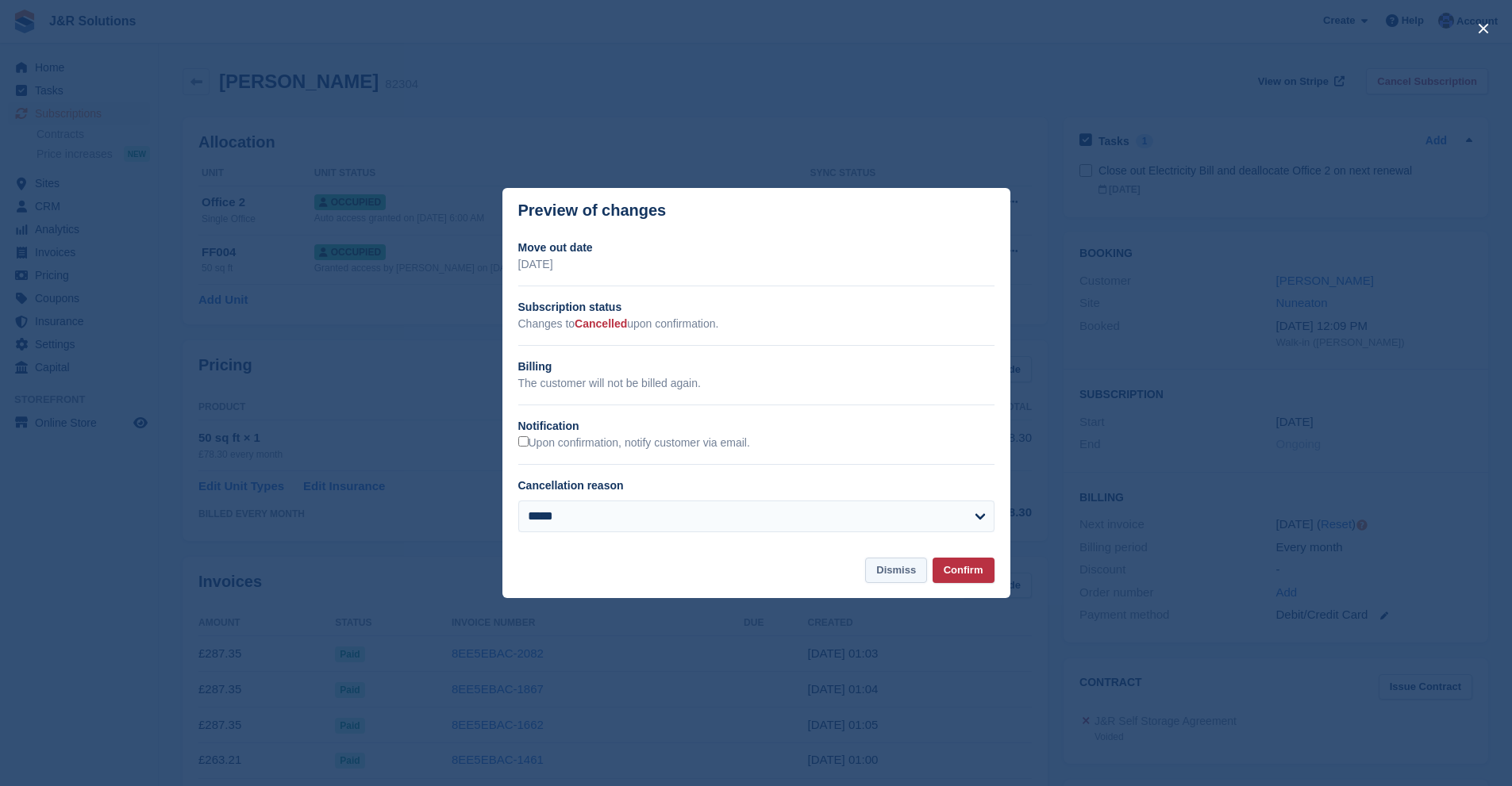
click at [885, 570] on button "Dismiss" at bounding box center [895, 570] width 62 height 26
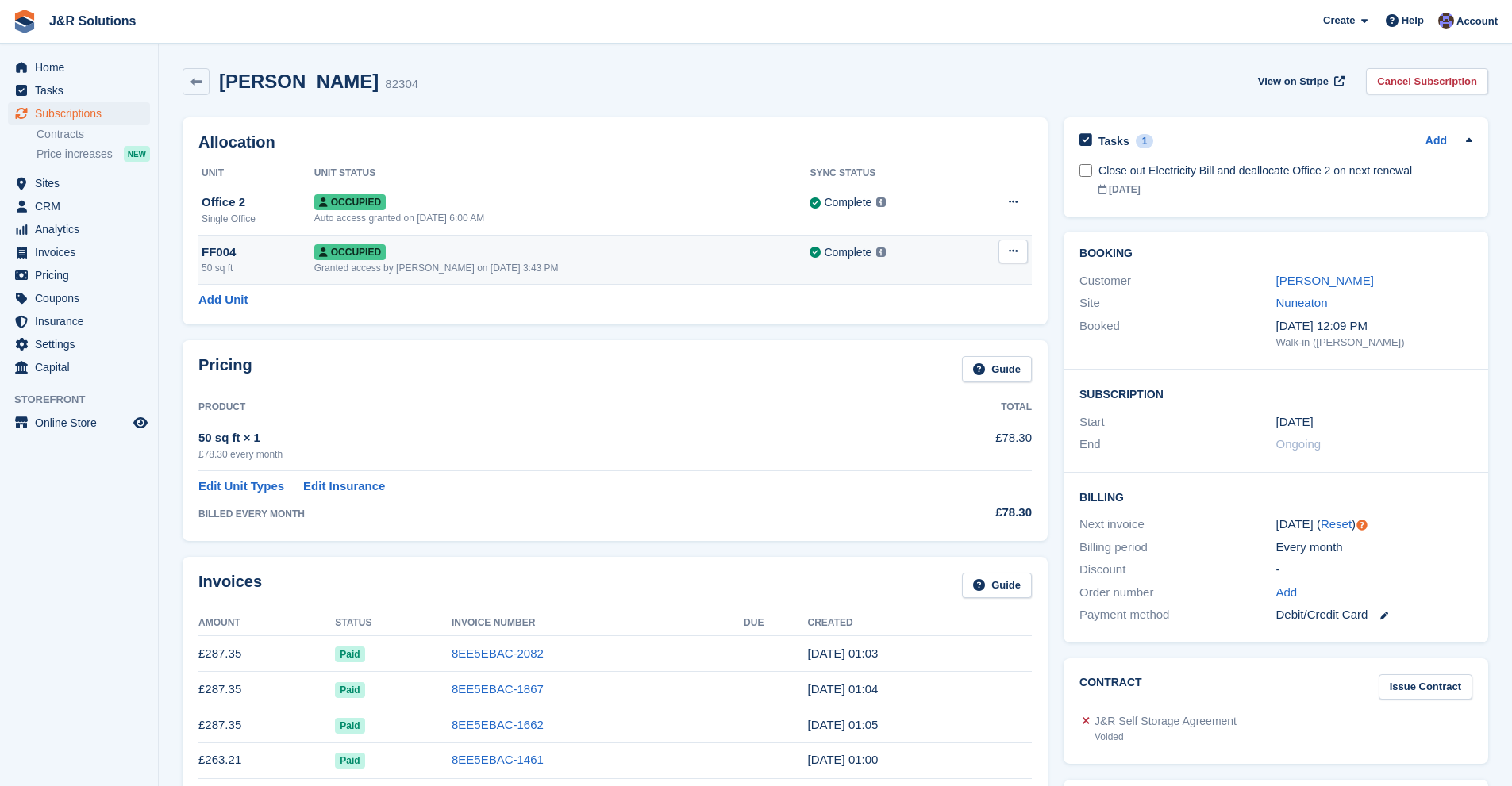
click at [708, 273] on div "Granted access by [PERSON_NAME] on [DATE] 3:43 PM" at bounding box center [562, 268] width 496 height 14
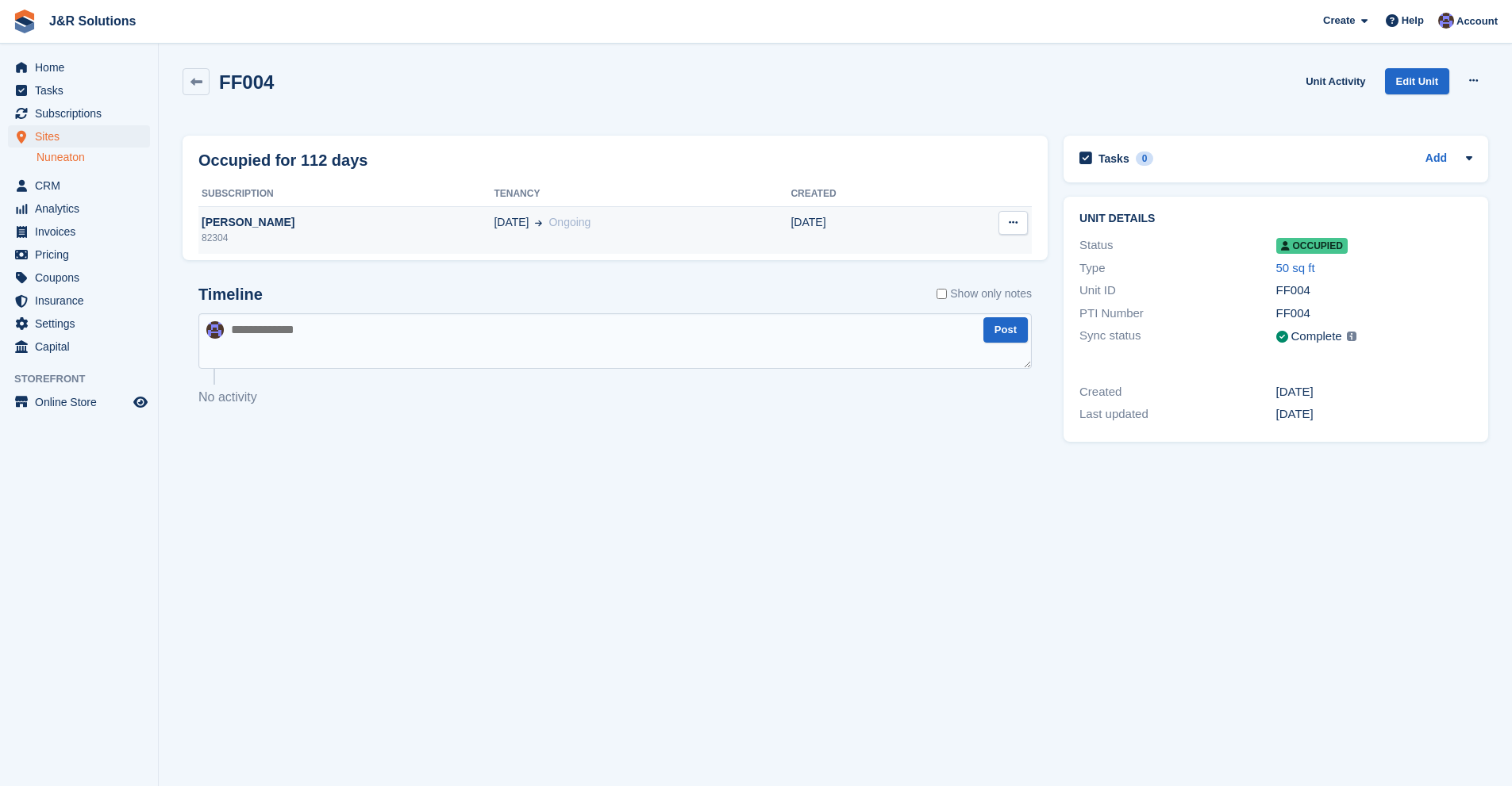
click at [1027, 225] on button at bounding box center [1014, 223] width 30 height 23
click at [652, 220] on div "19 Apr Ongoing" at bounding box center [641, 222] width 297 height 17
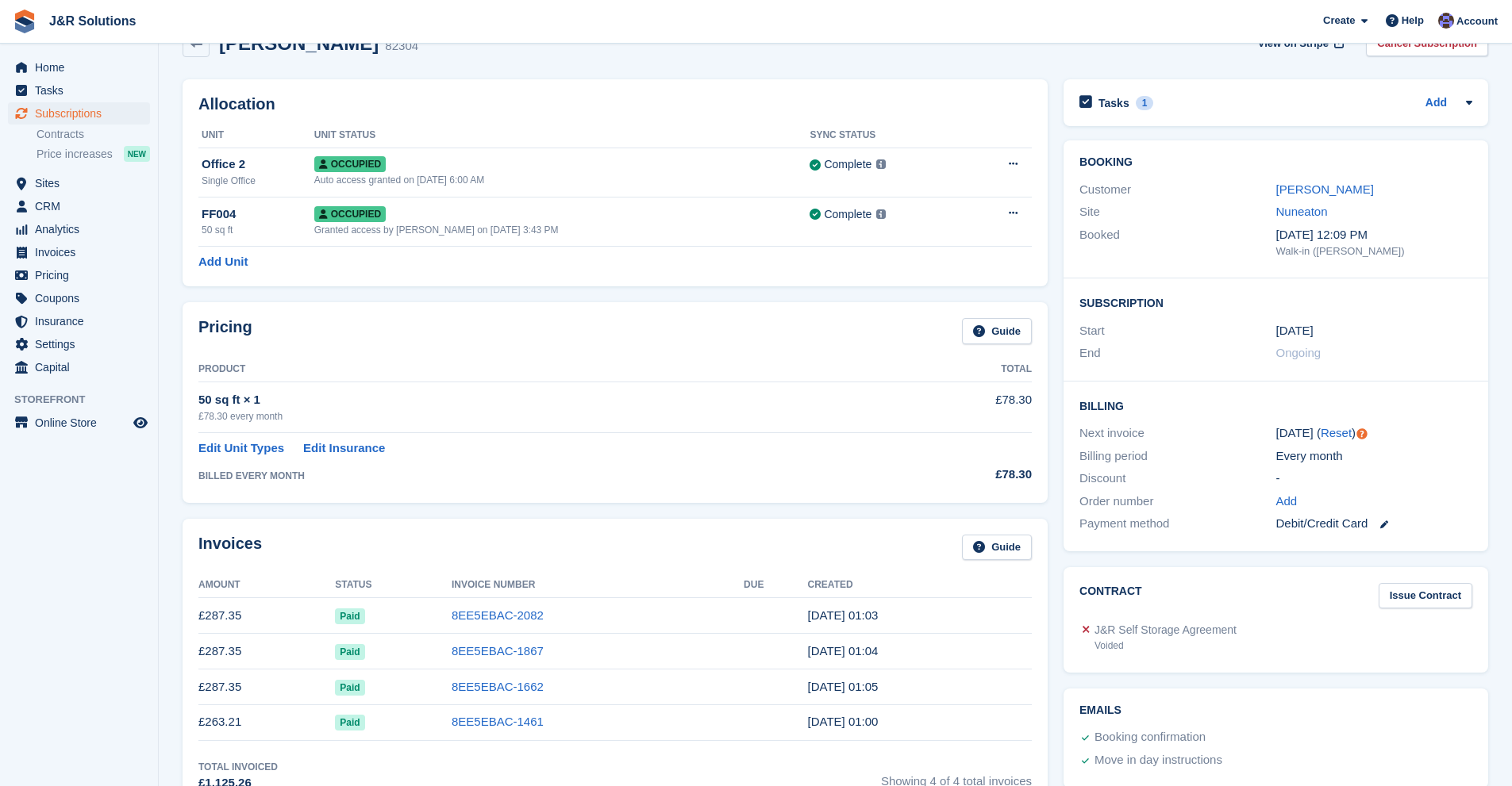
scroll to position [10, 0]
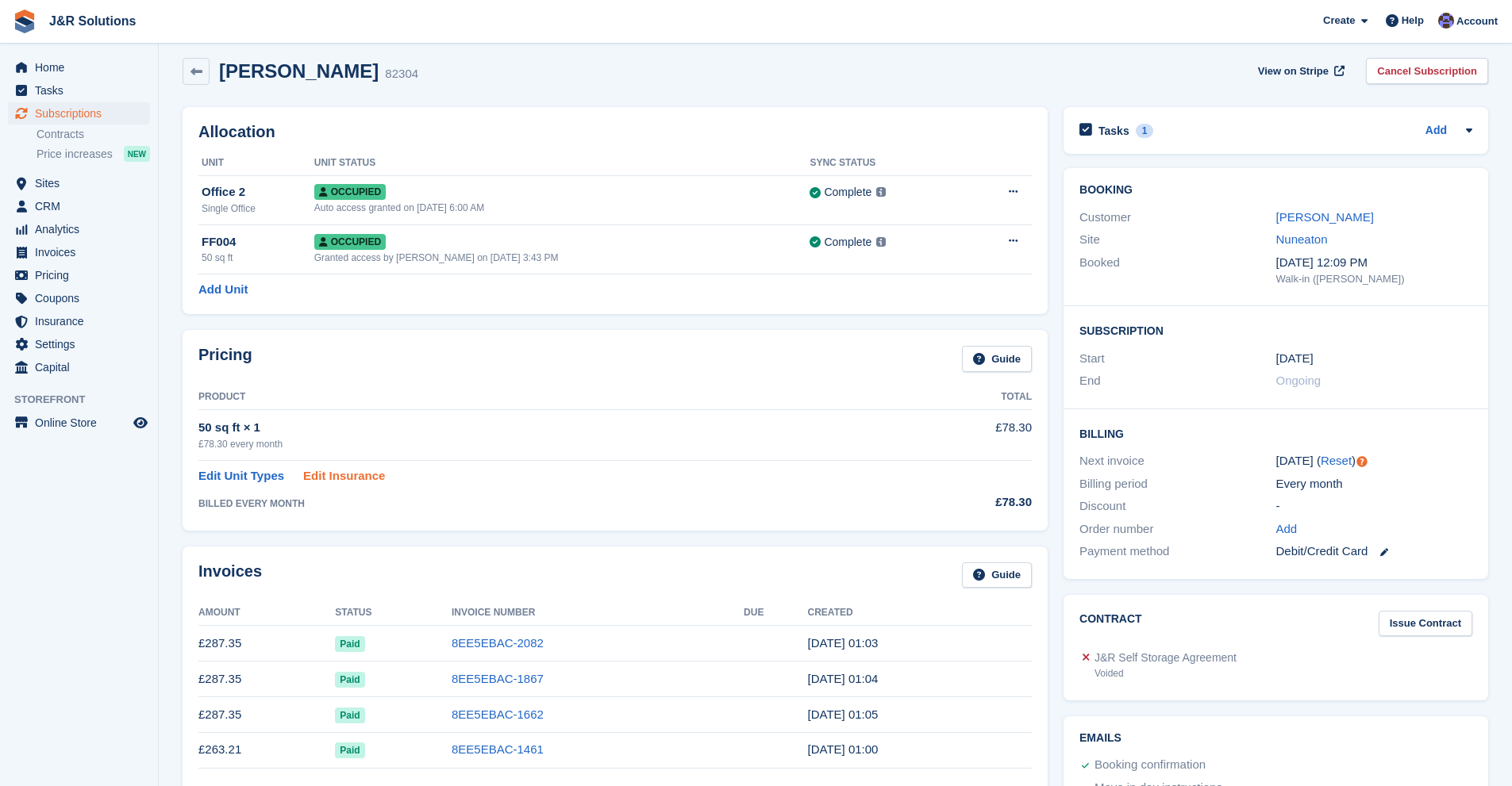
click at [368, 481] on link "Edit Insurance" at bounding box center [345, 476] width 82 height 18
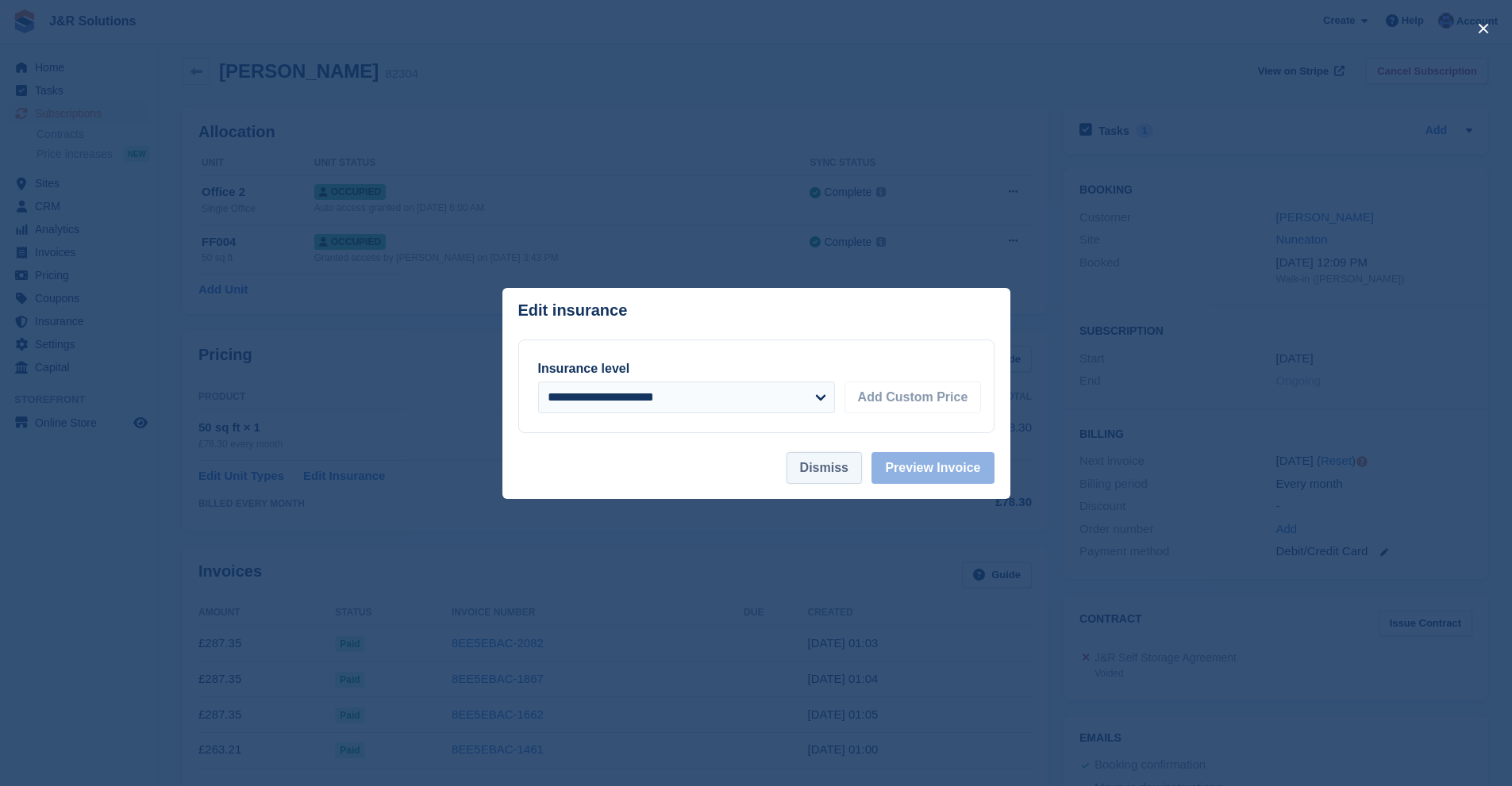
click at [840, 478] on button "Dismiss" at bounding box center [824, 468] width 76 height 31
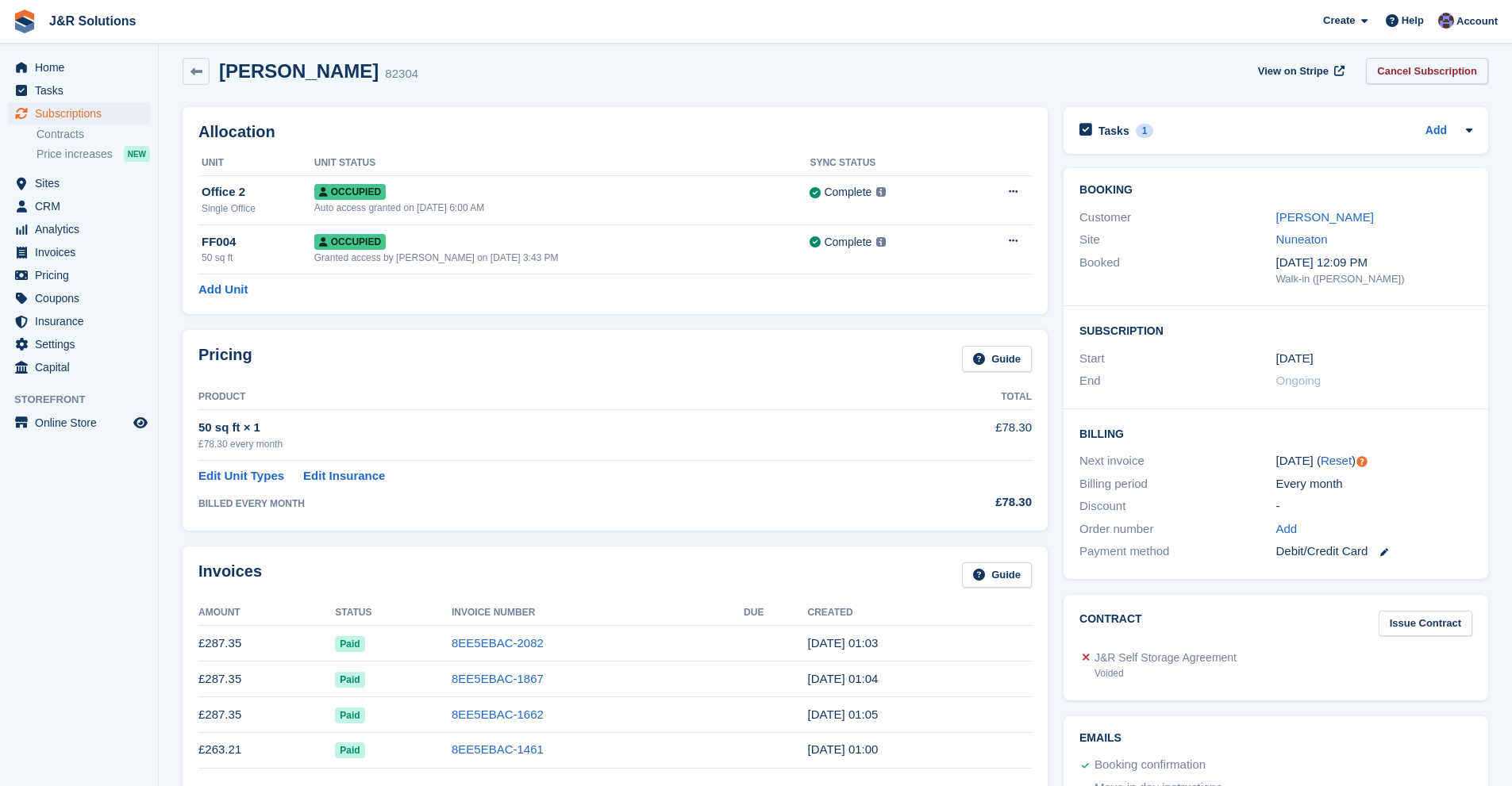
click at [1403, 66] on link "Cancel Subscription" at bounding box center [1427, 71] width 123 height 26
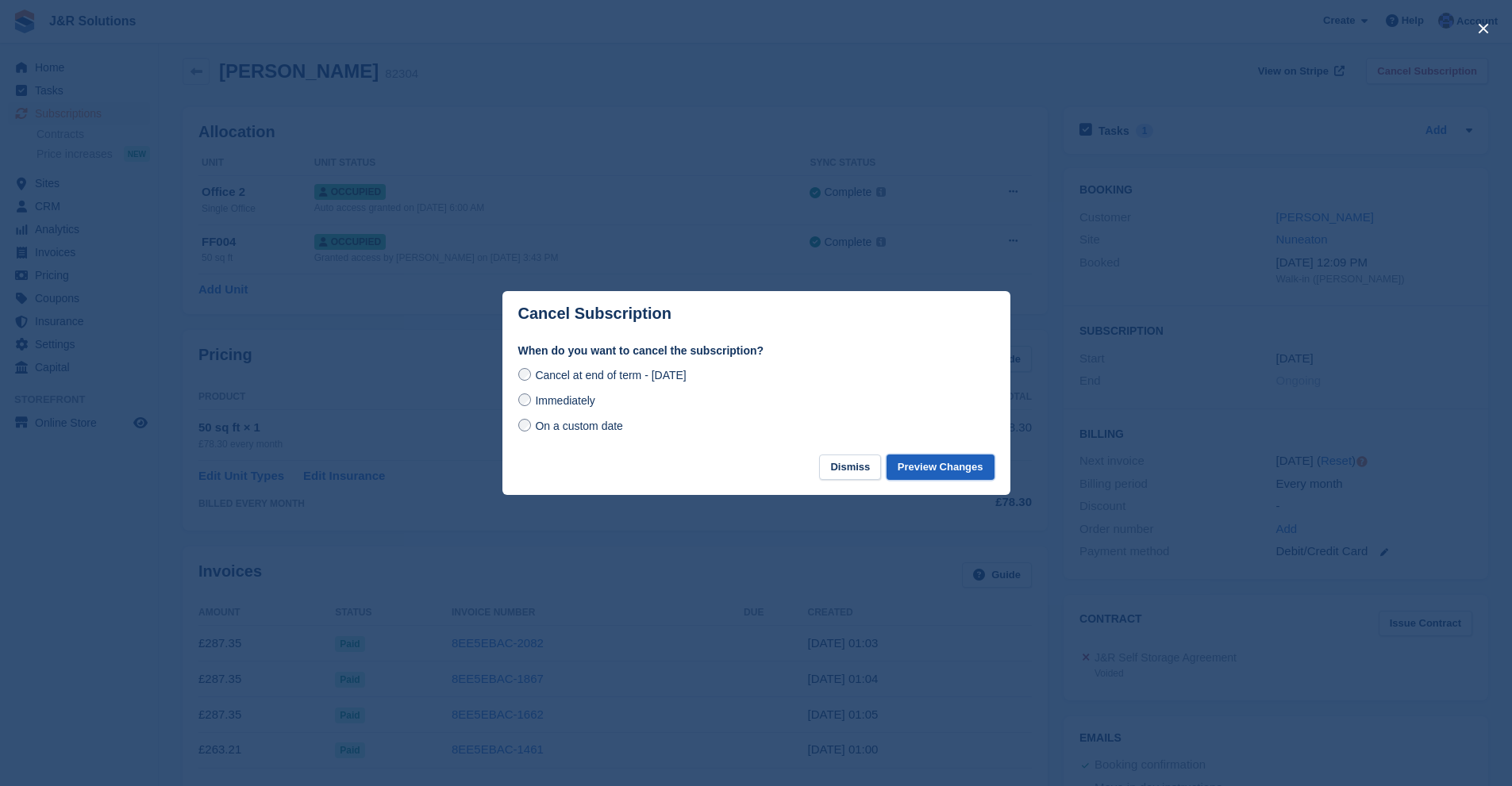
click at [933, 461] on button "Preview Changes" at bounding box center [940, 468] width 108 height 26
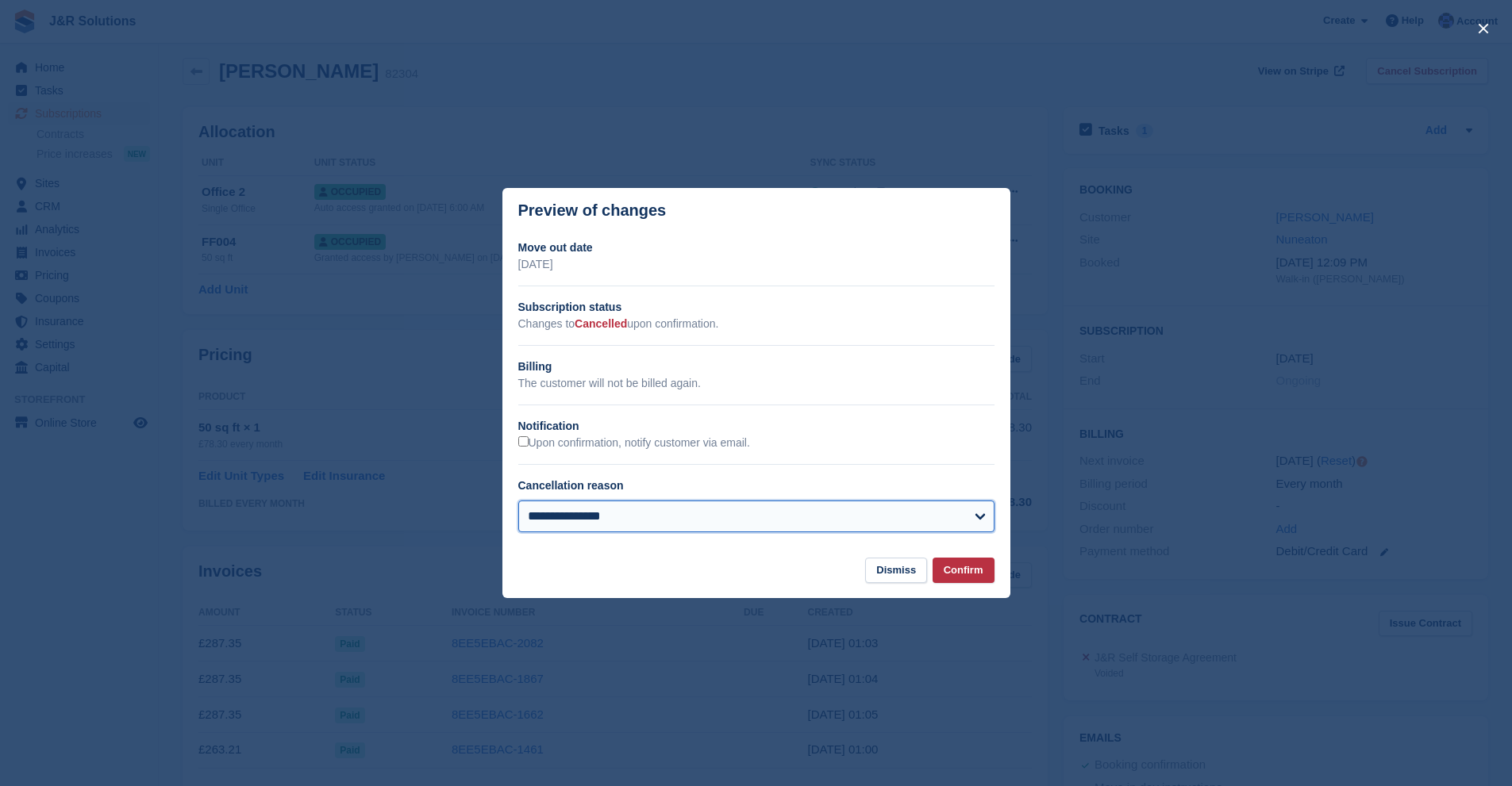
click at [616, 510] on select "**********" at bounding box center [756, 516] width 476 height 31
select select "*****"
click at [518, 502] on select "**********" at bounding box center [756, 516] width 476 height 31
click at [980, 568] on button "Confirm" at bounding box center [963, 570] width 62 height 26
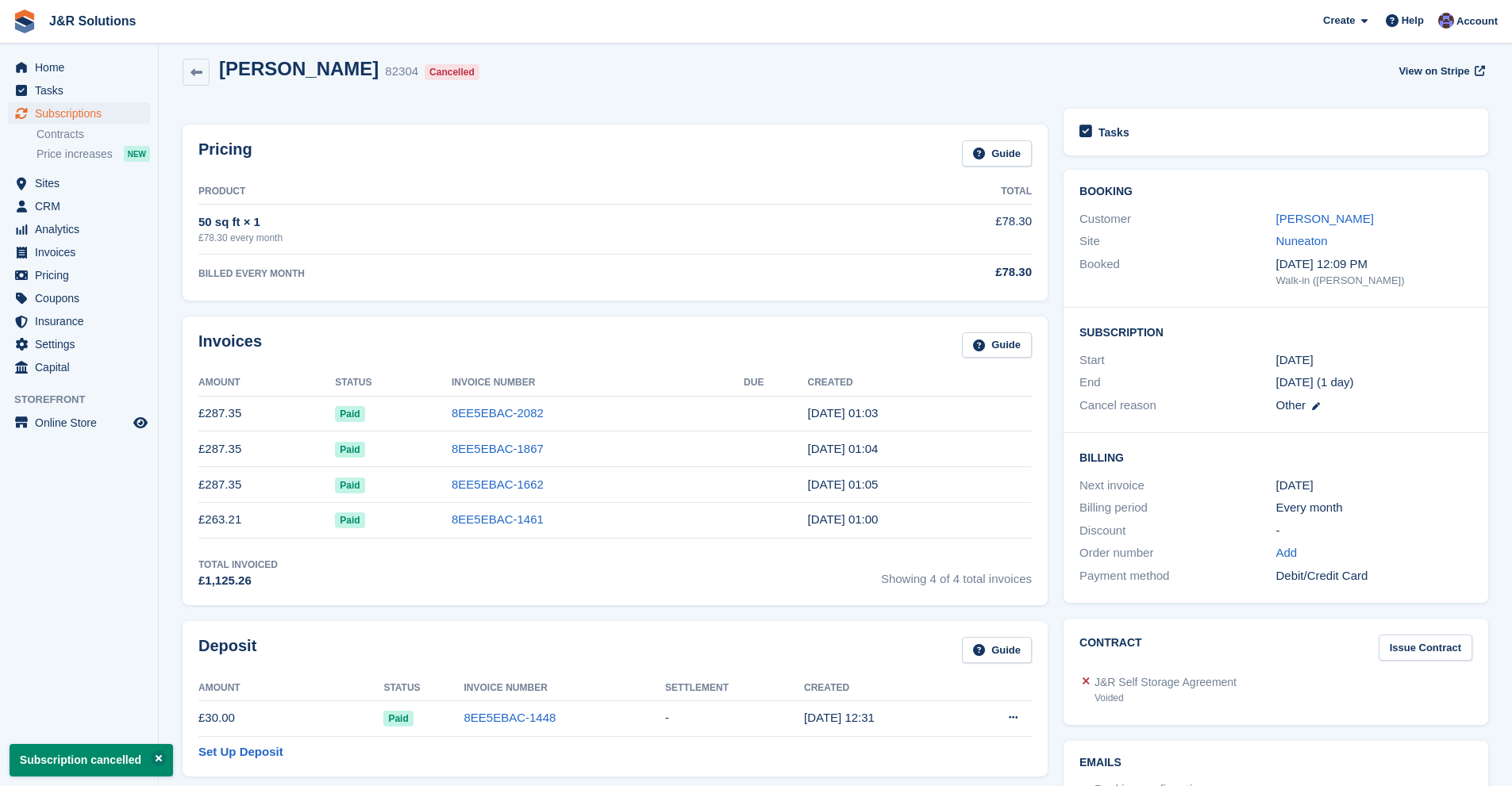
scroll to position [0, 0]
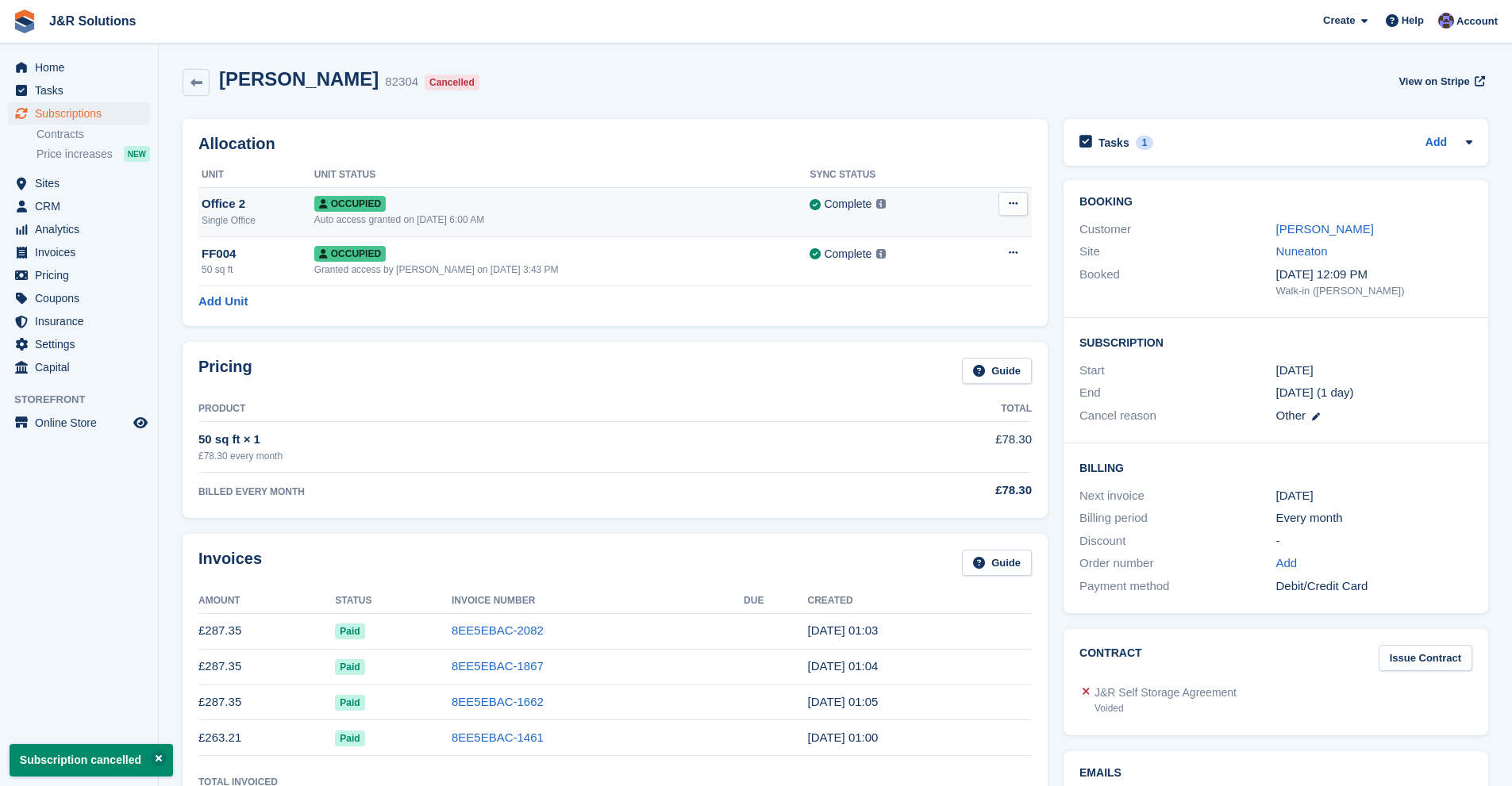
click at [1006, 201] on button at bounding box center [1014, 203] width 30 height 23
drag, startPoint x: 938, startPoint y: 264, endPoint x: 831, endPoint y: 86, distance: 207.7
click at [938, 264] on p "Deallocate" at bounding box center [952, 269] width 138 height 21
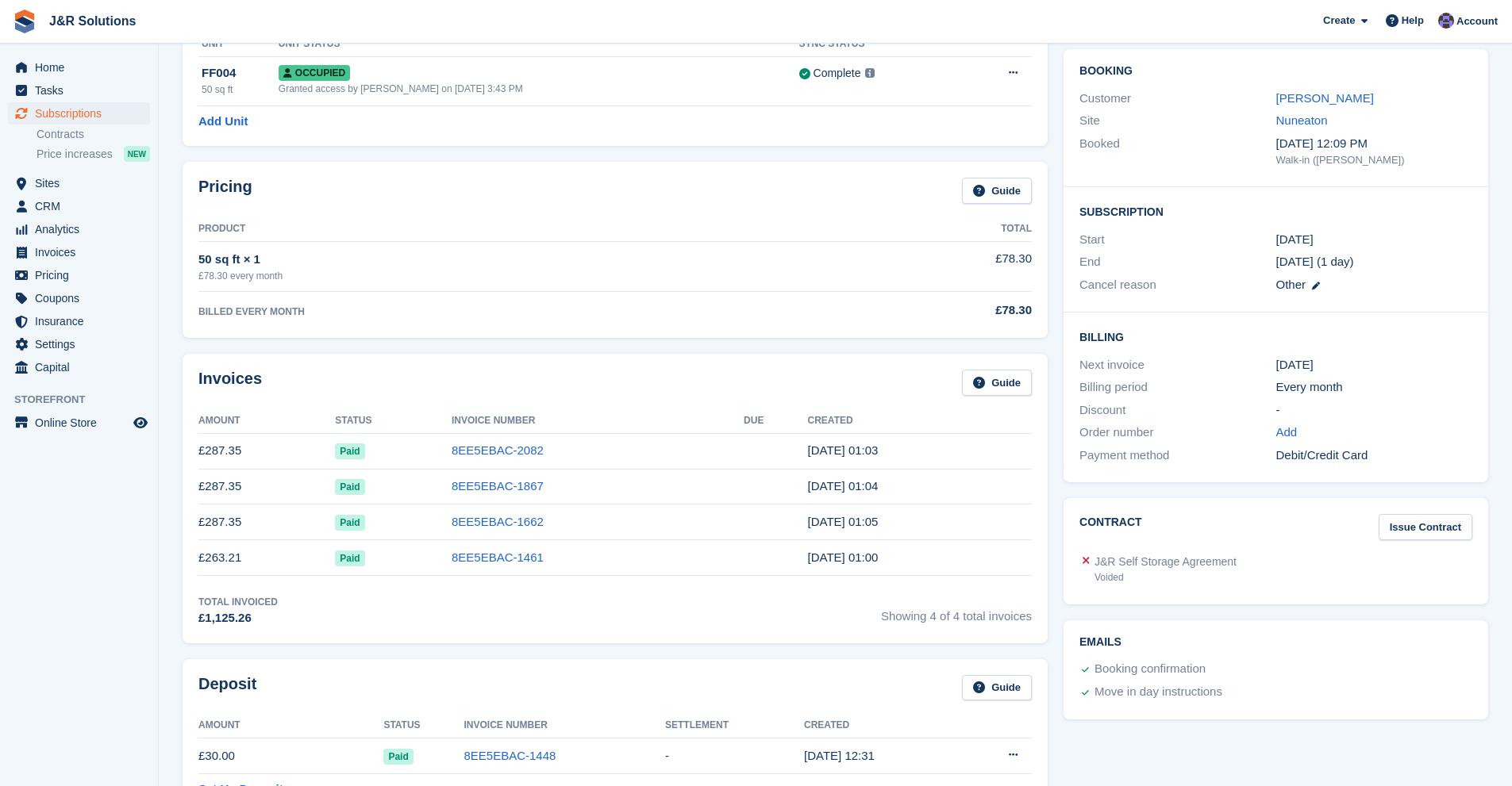
scroll to position [158, 0]
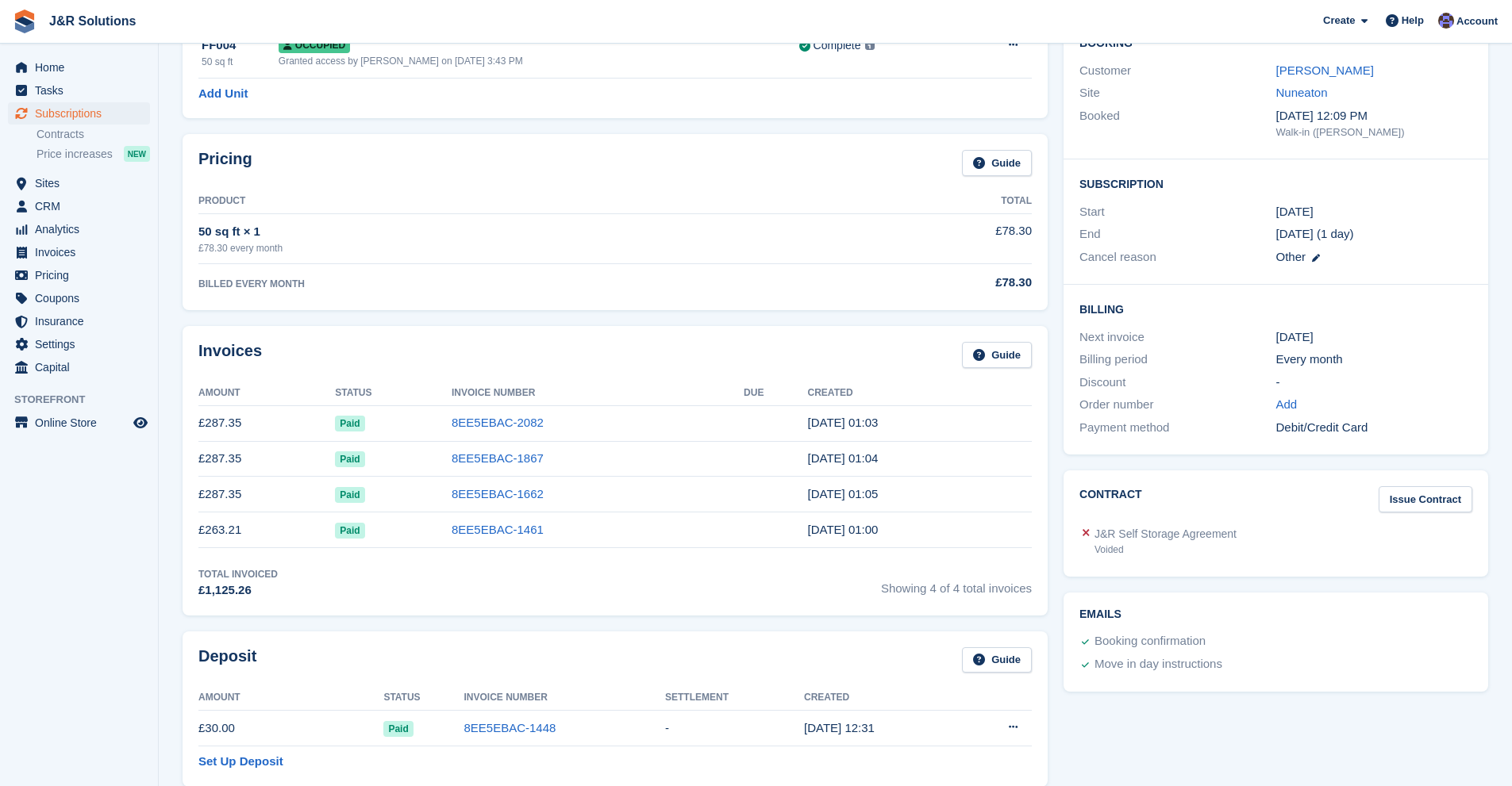
click at [592, 583] on div "Total Invoiced £1,125.26 Showing 4 of 4 total invoices" at bounding box center [615, 583] width 833 height 32
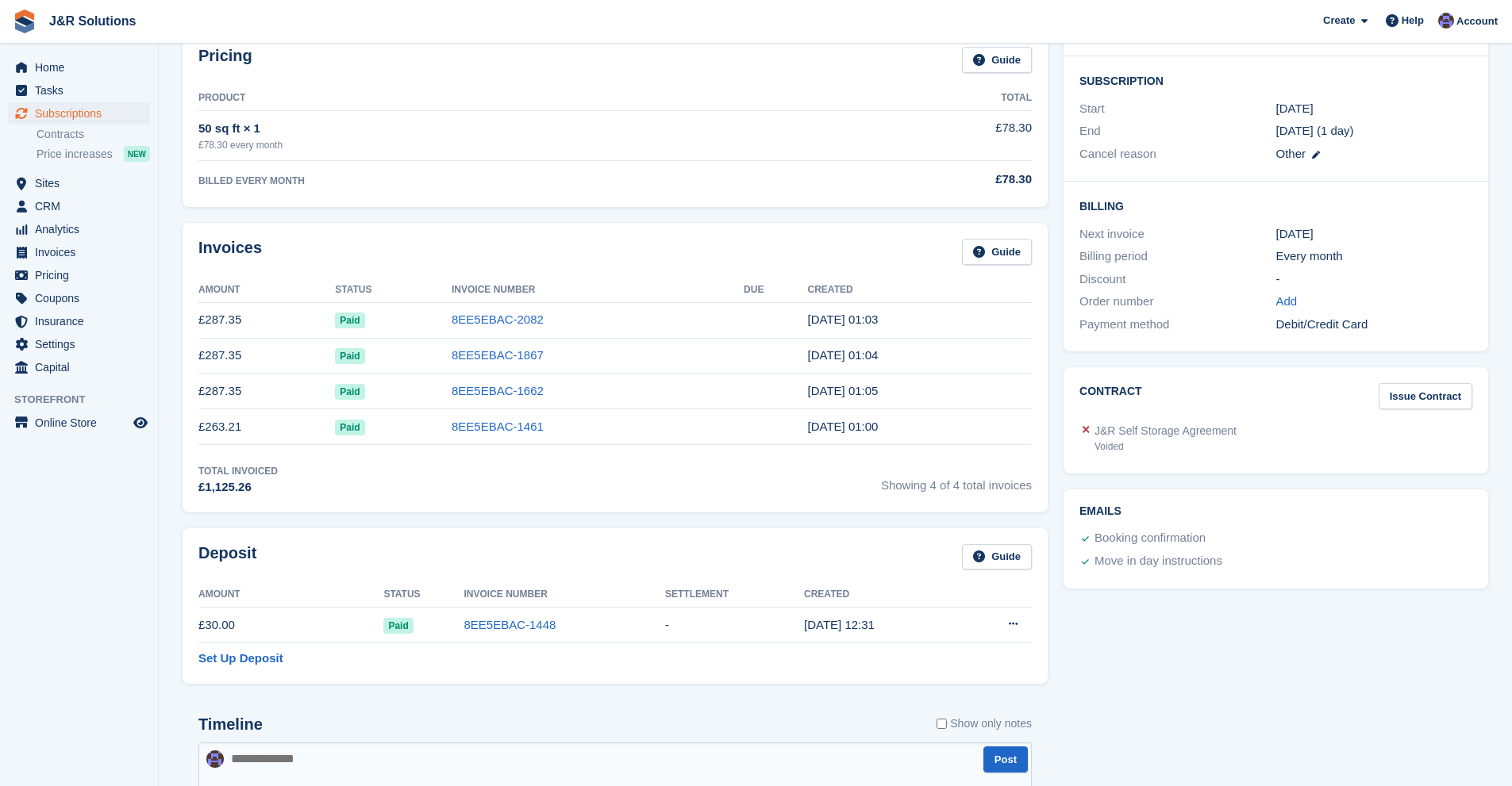
scroll to position [238, 0]
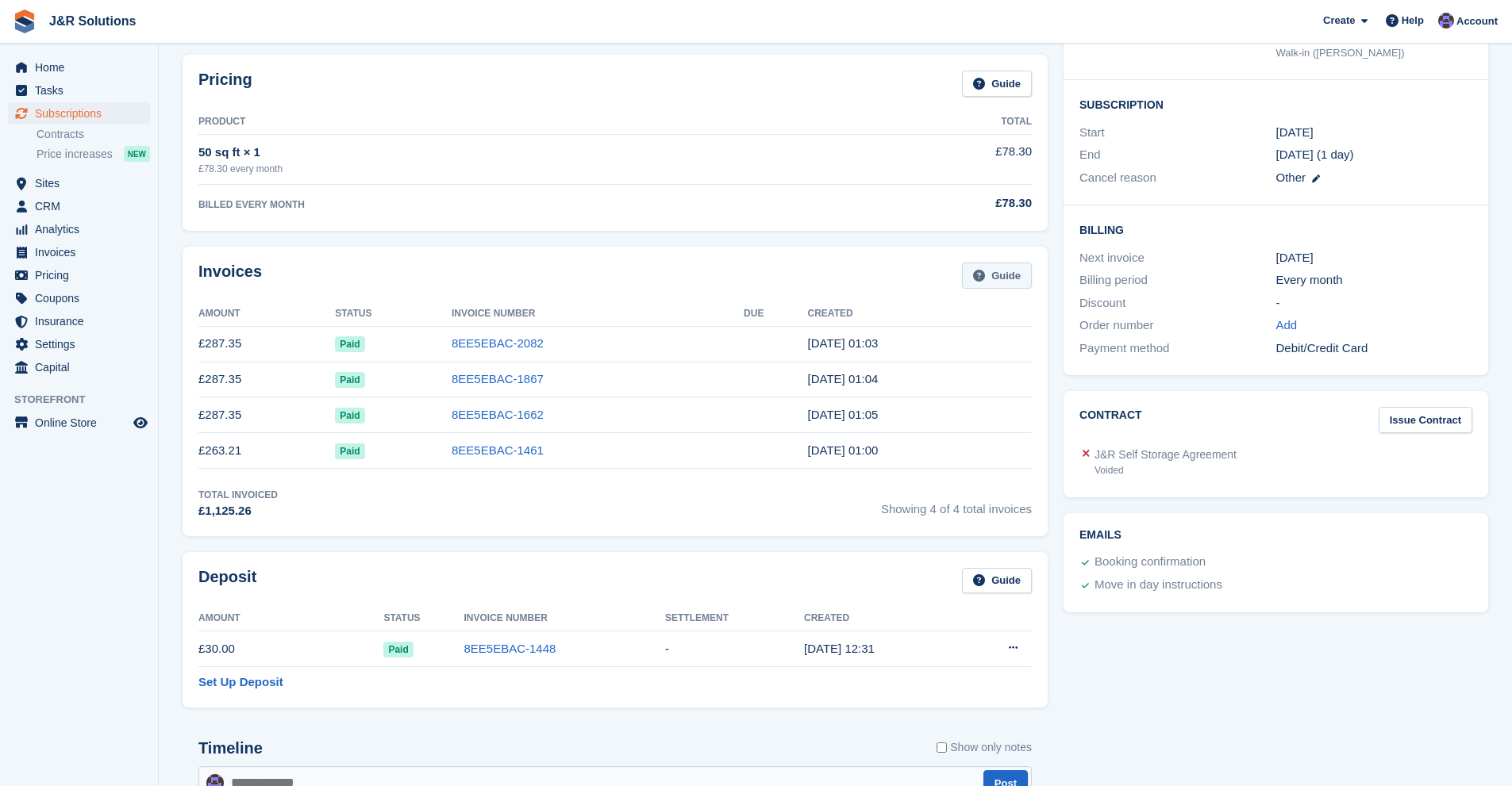
click at [1007, 281] on link "Guide" at bounding box center [997, 276] width 70 height 26
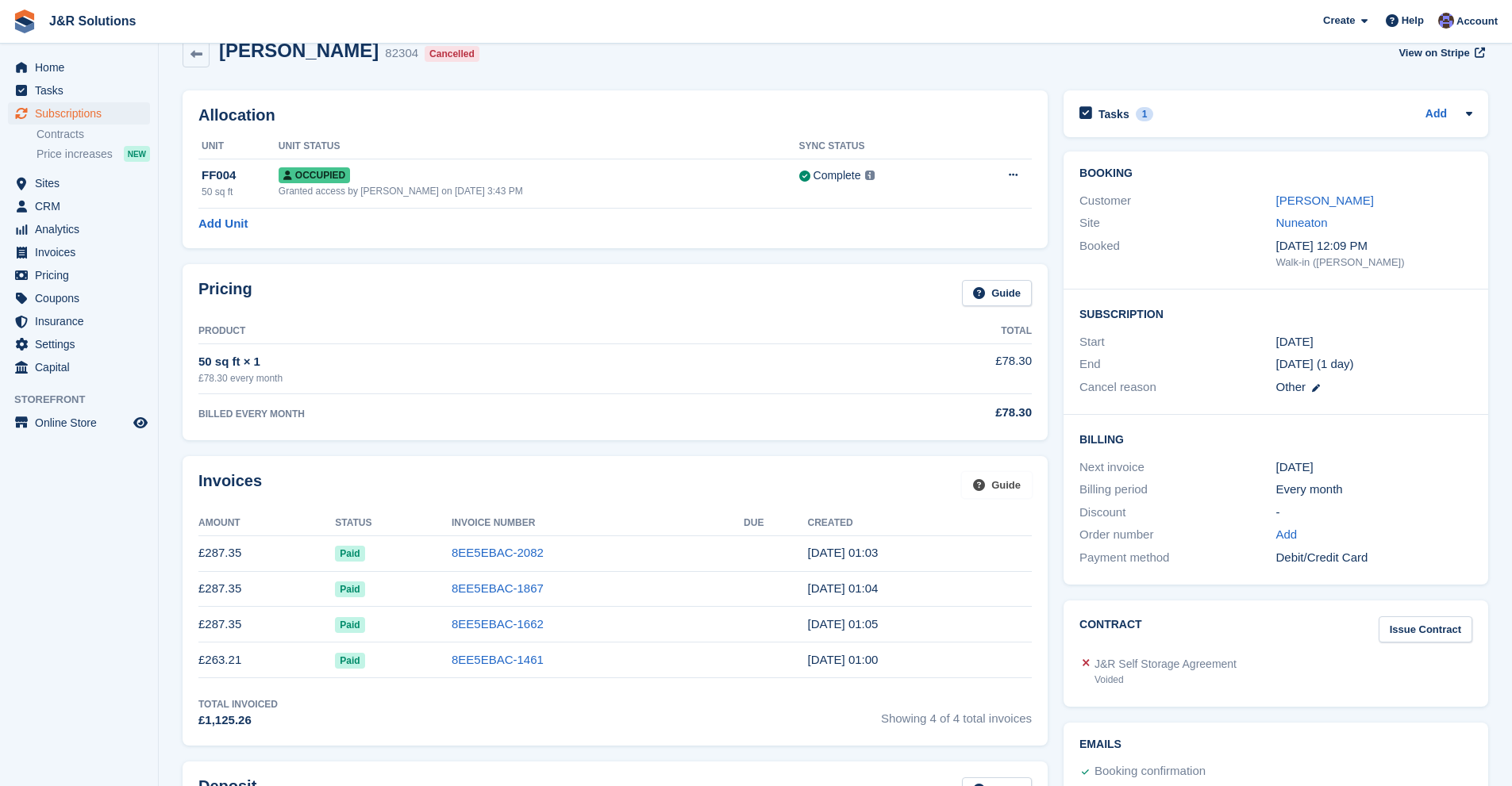
scroll to position [0, 0]
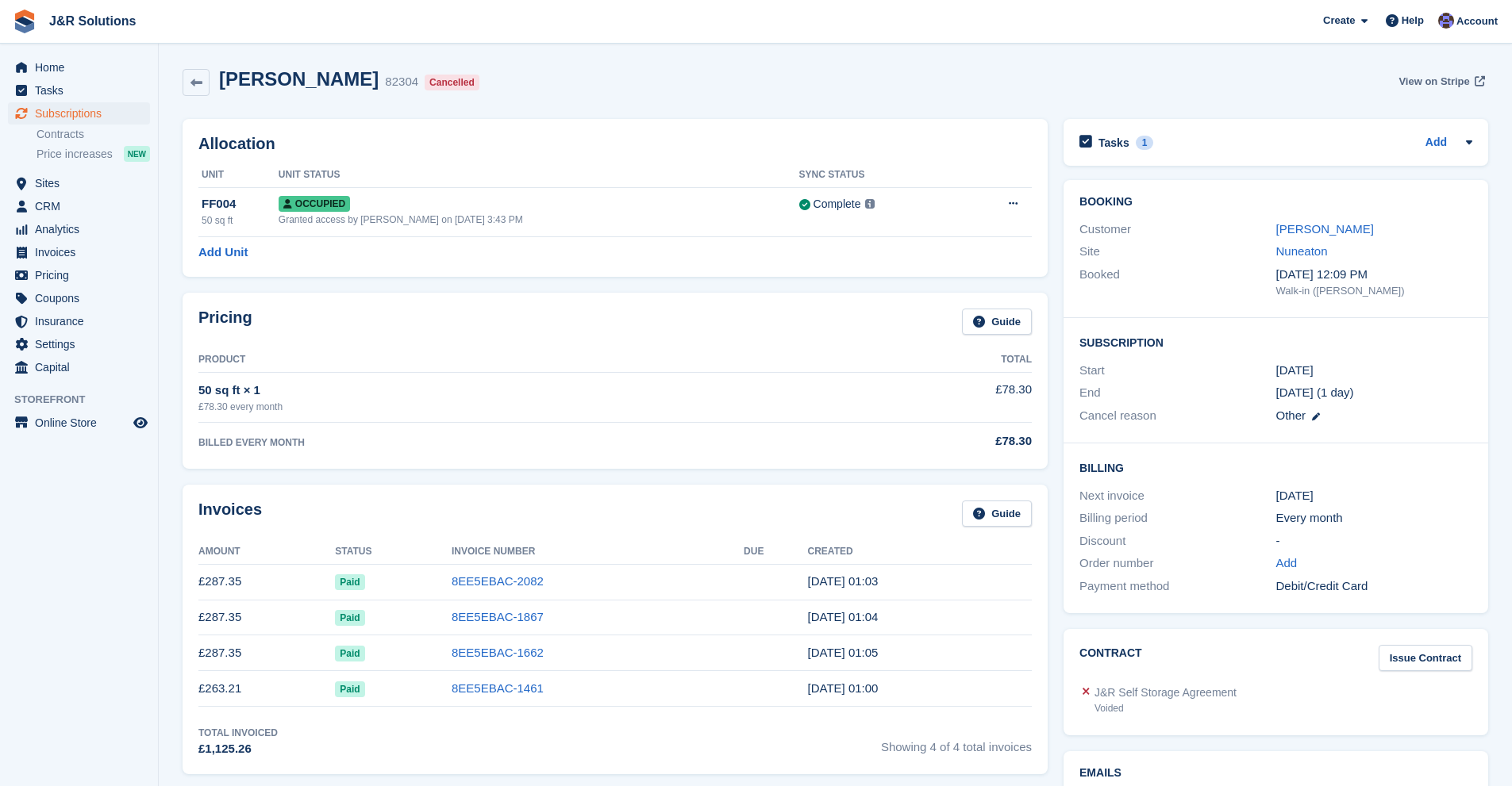
click at [1435, 77] on span "View on Stripe" at bounding box center [1434, 82] width 70 height 16
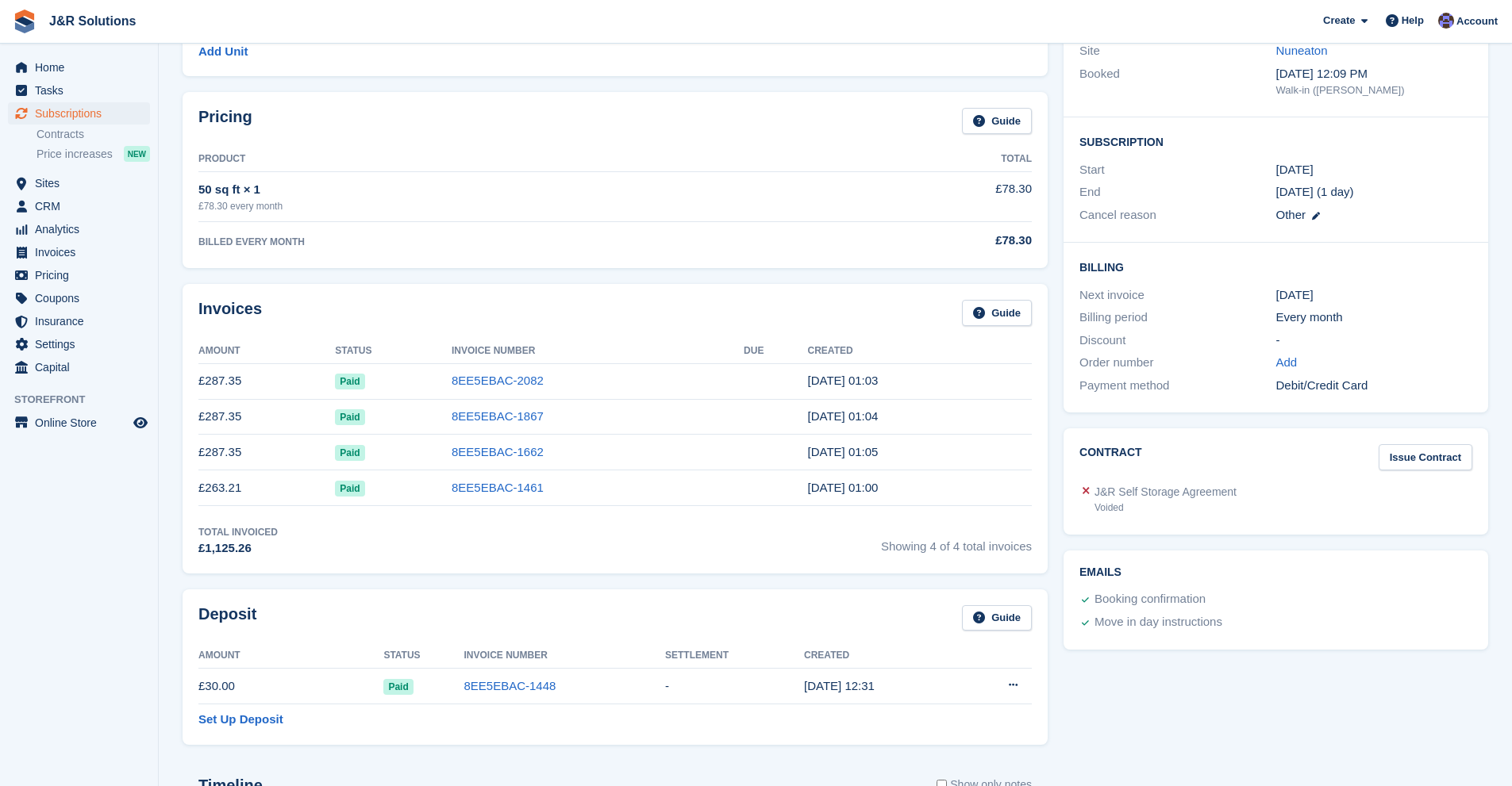
scroll to position [238, 0]
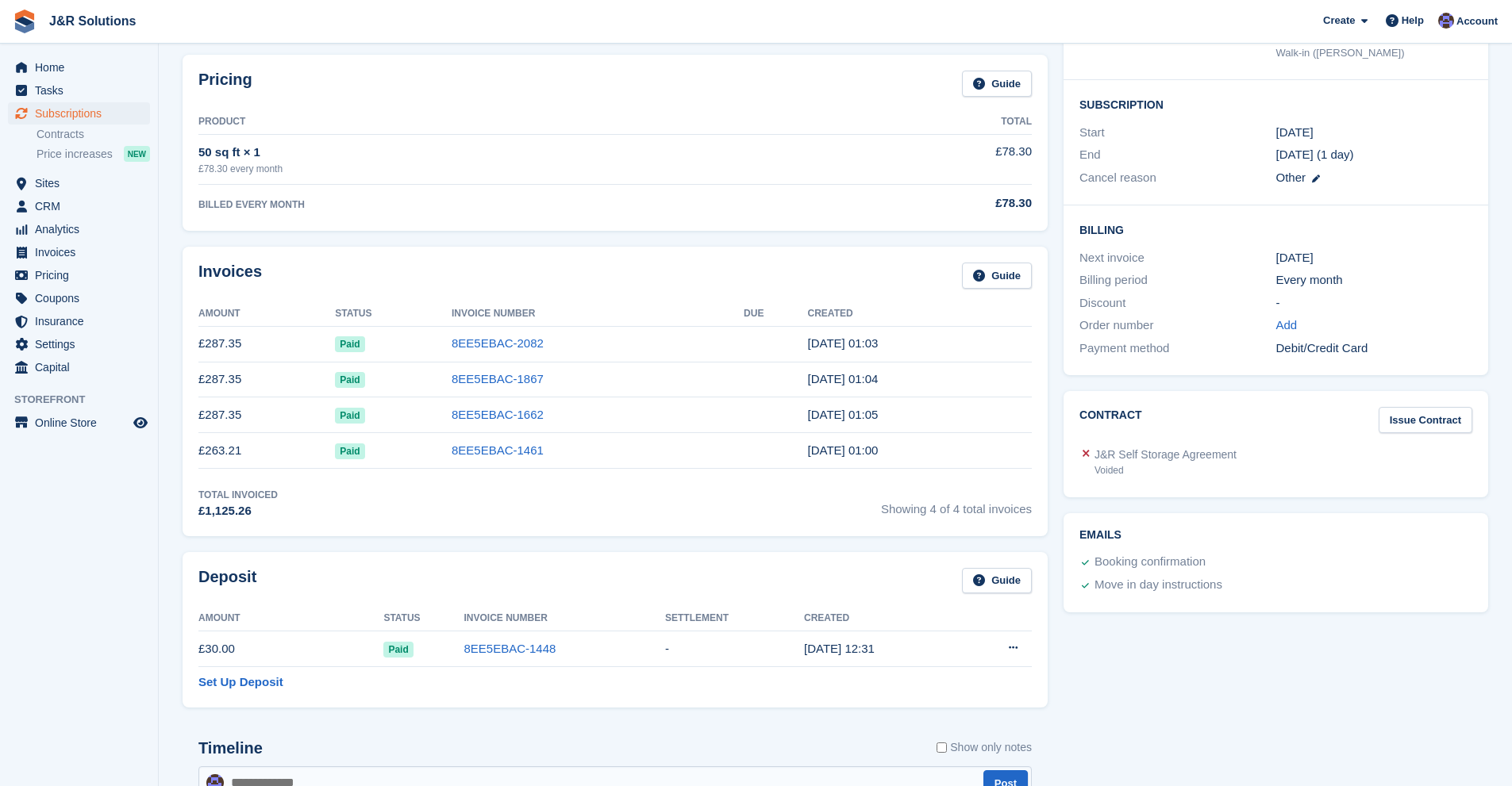
drag, startPoint x: 599, startPoint y: 314, endPoint x: 630, endPoint y: 274, distance: 50.6
click at [612, 283] on div "Invoices Guide" at bounding box center [615, 280] width 833 height 36
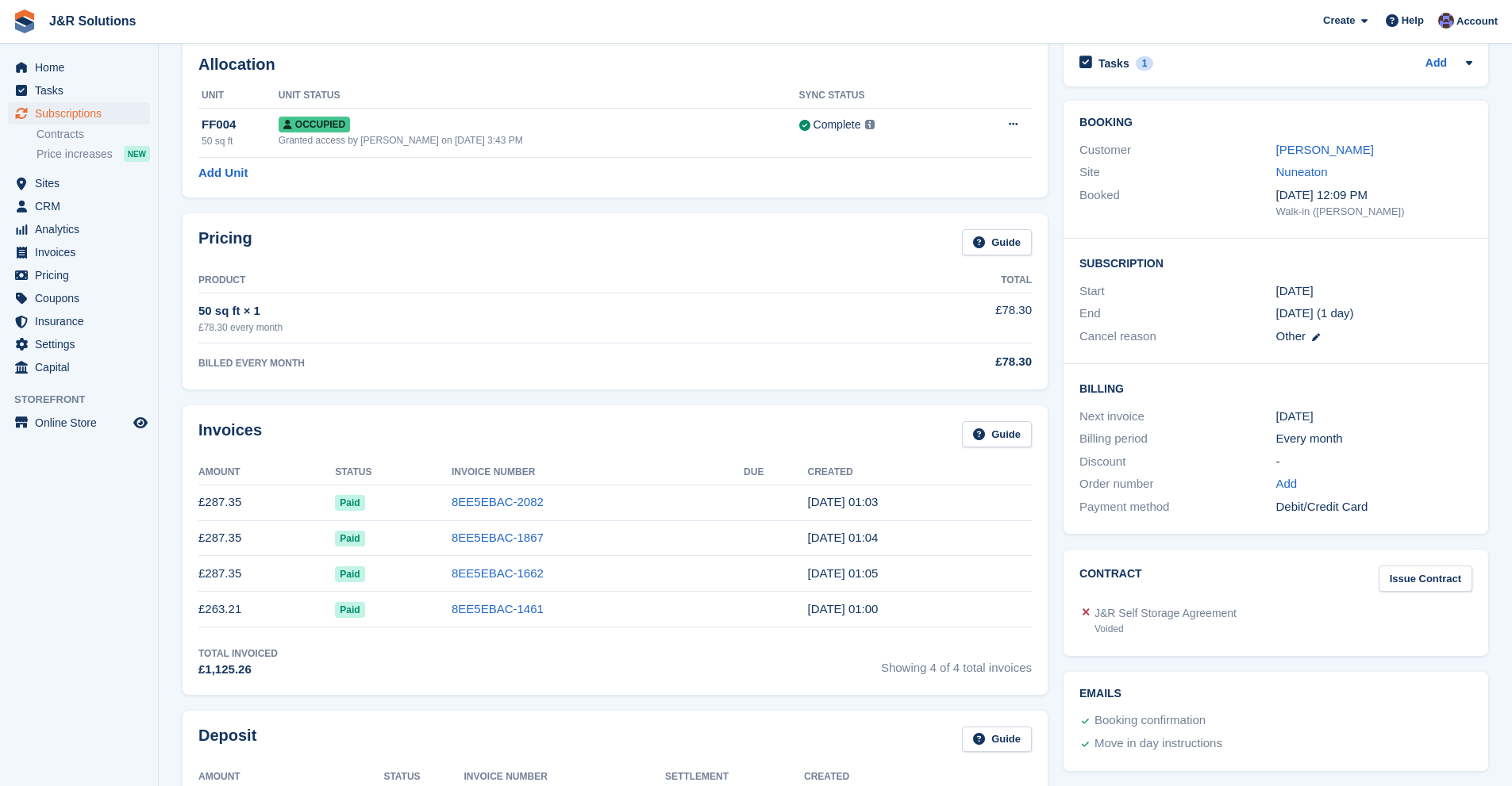
scroll to position [0, 0]
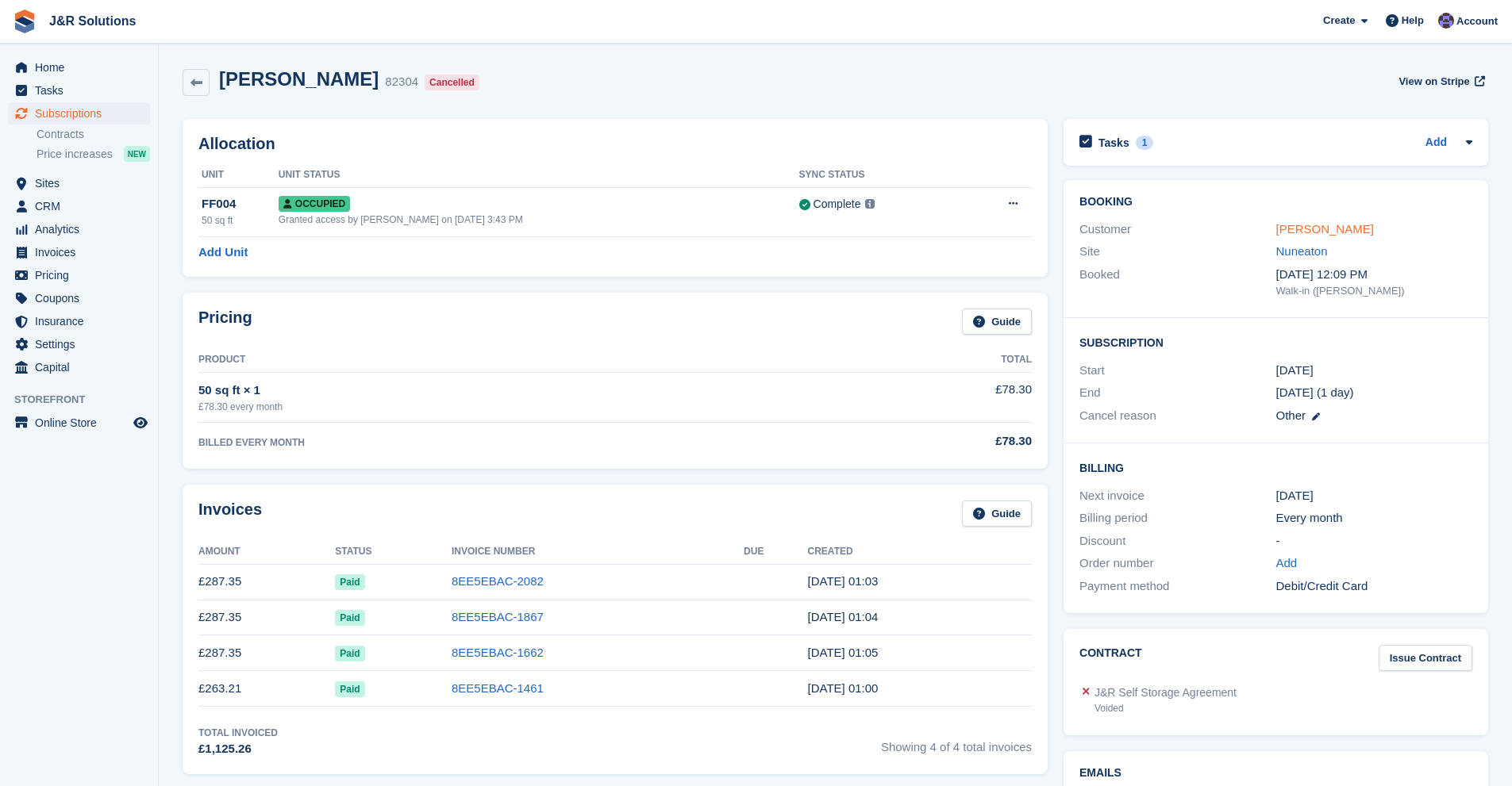
click at [1331, 230] on link "Herkamal Singh Chima" at bounding box center [1325, 229] width 97 height 14
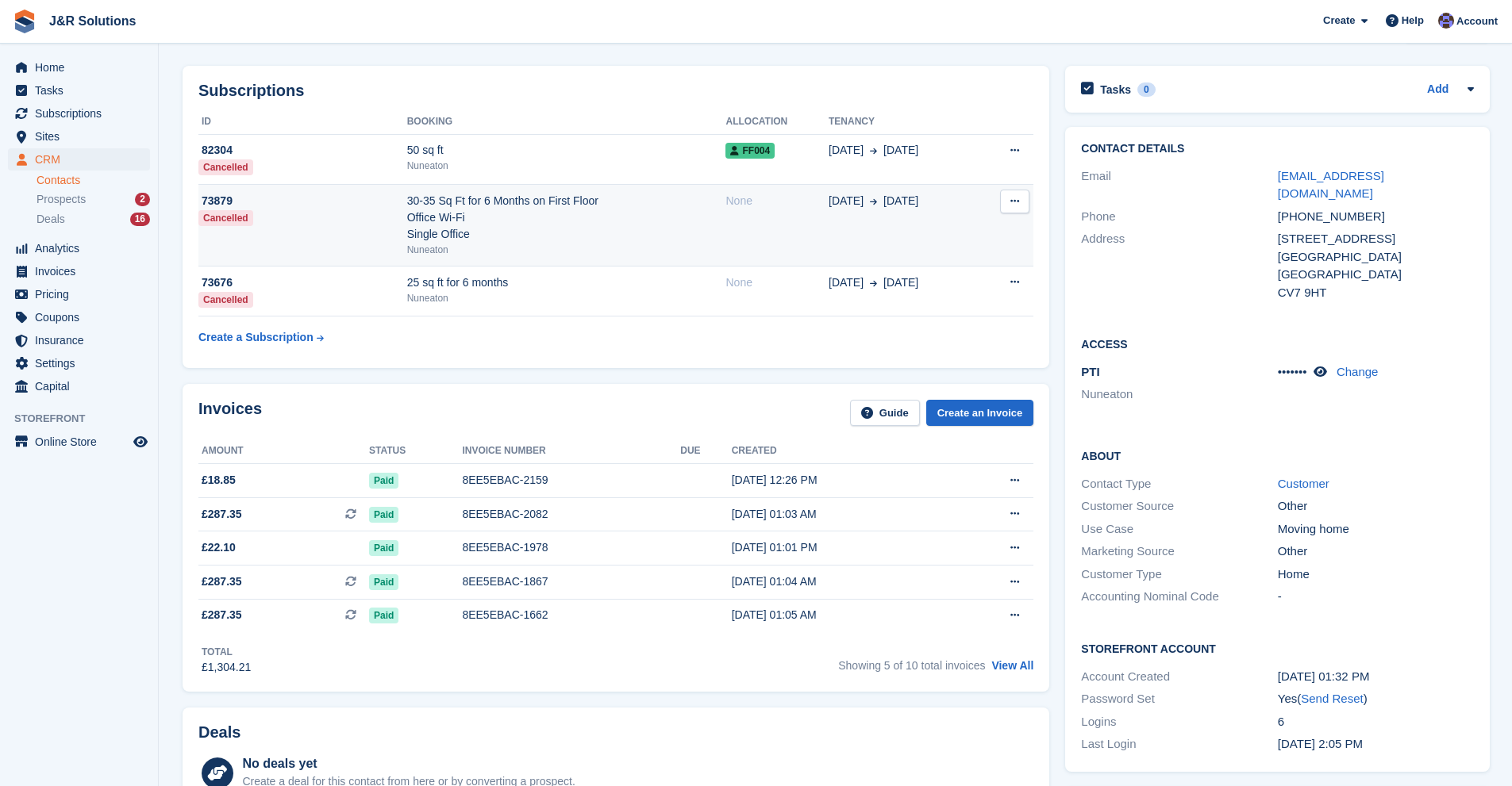
scroll to position [79, 0]
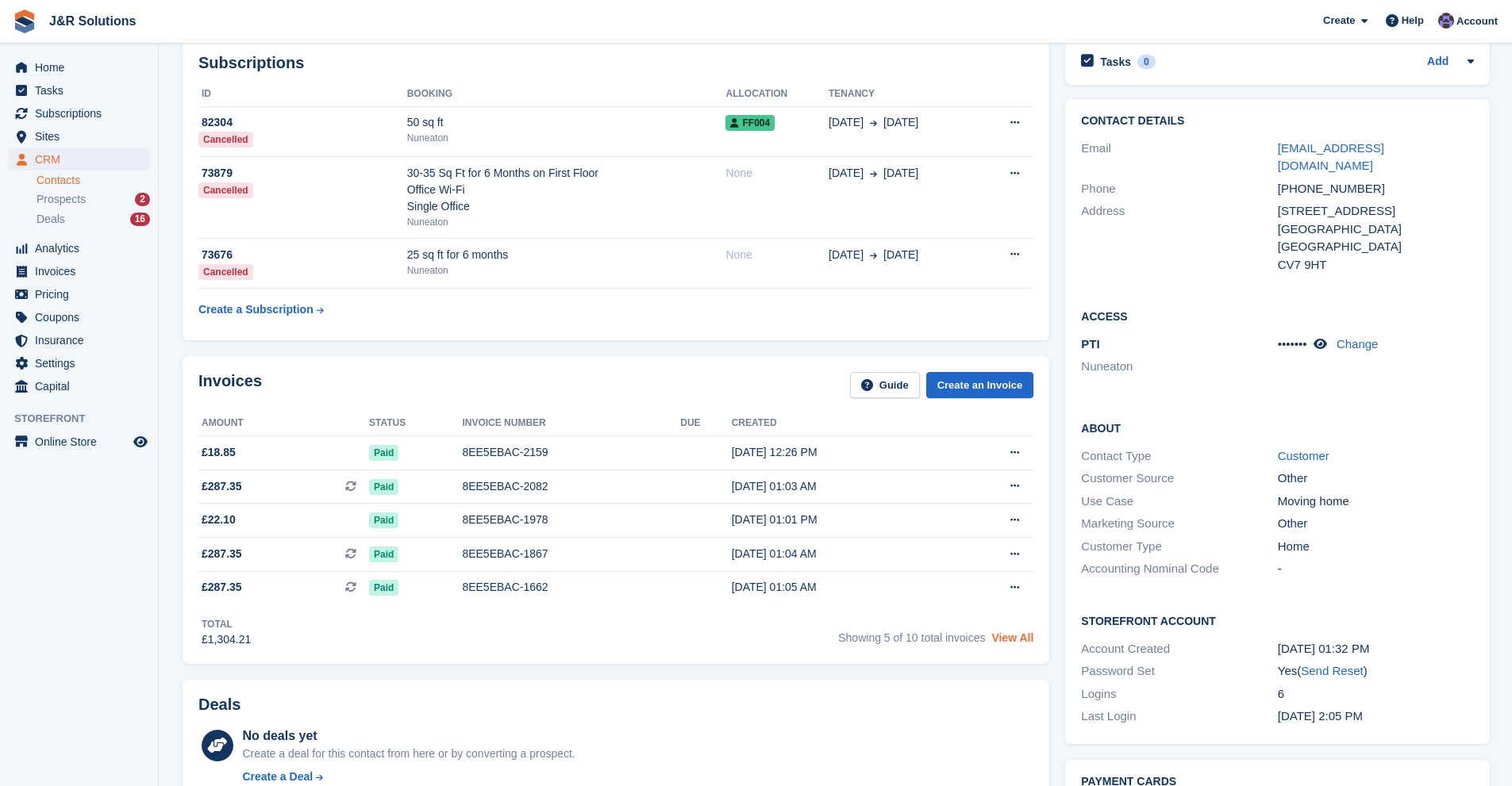
click at [1002, 643] on link "View All" at bounding box center [1013, 637] width 42 height 13
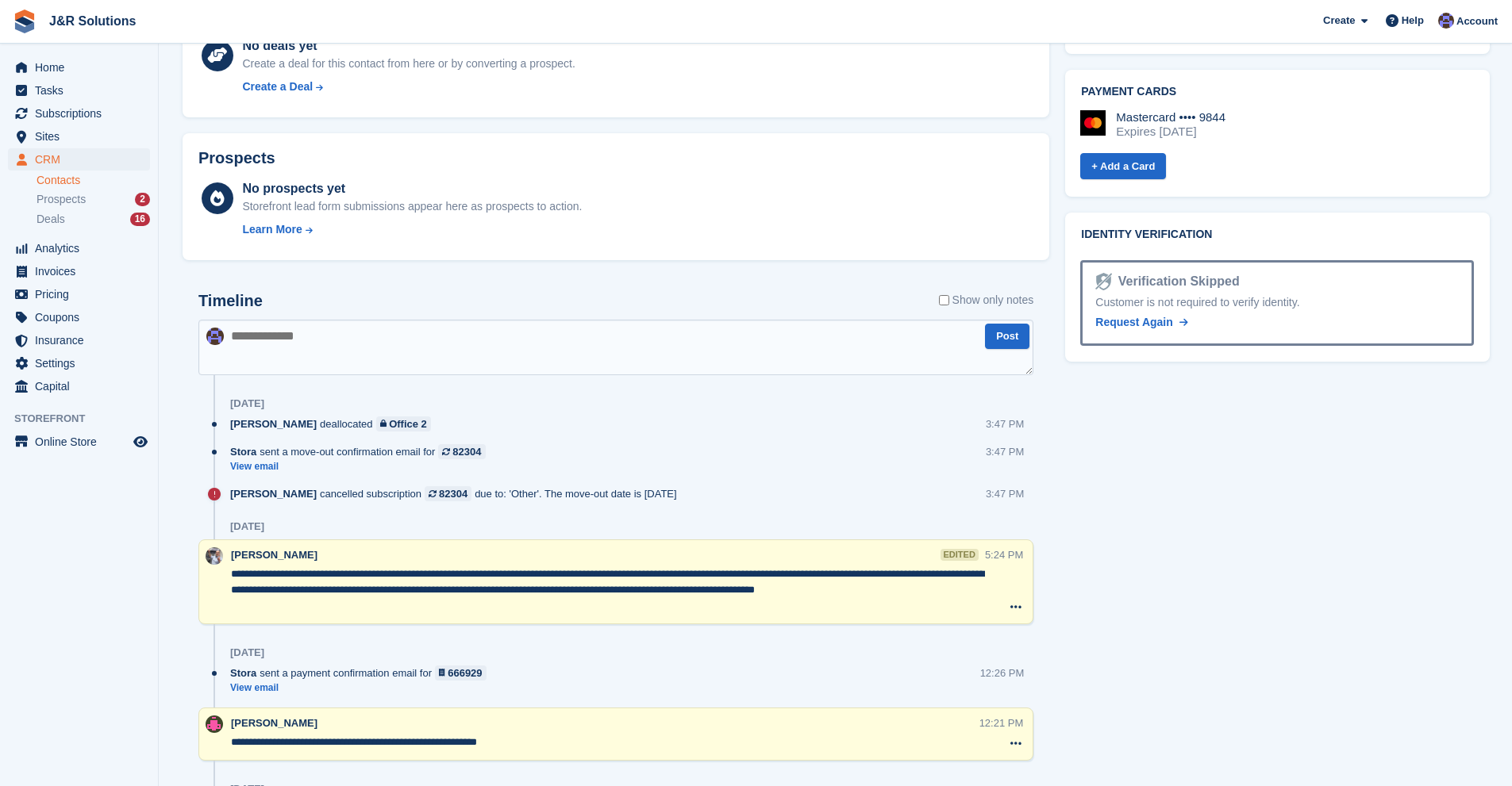
scroll to position [793, 0]
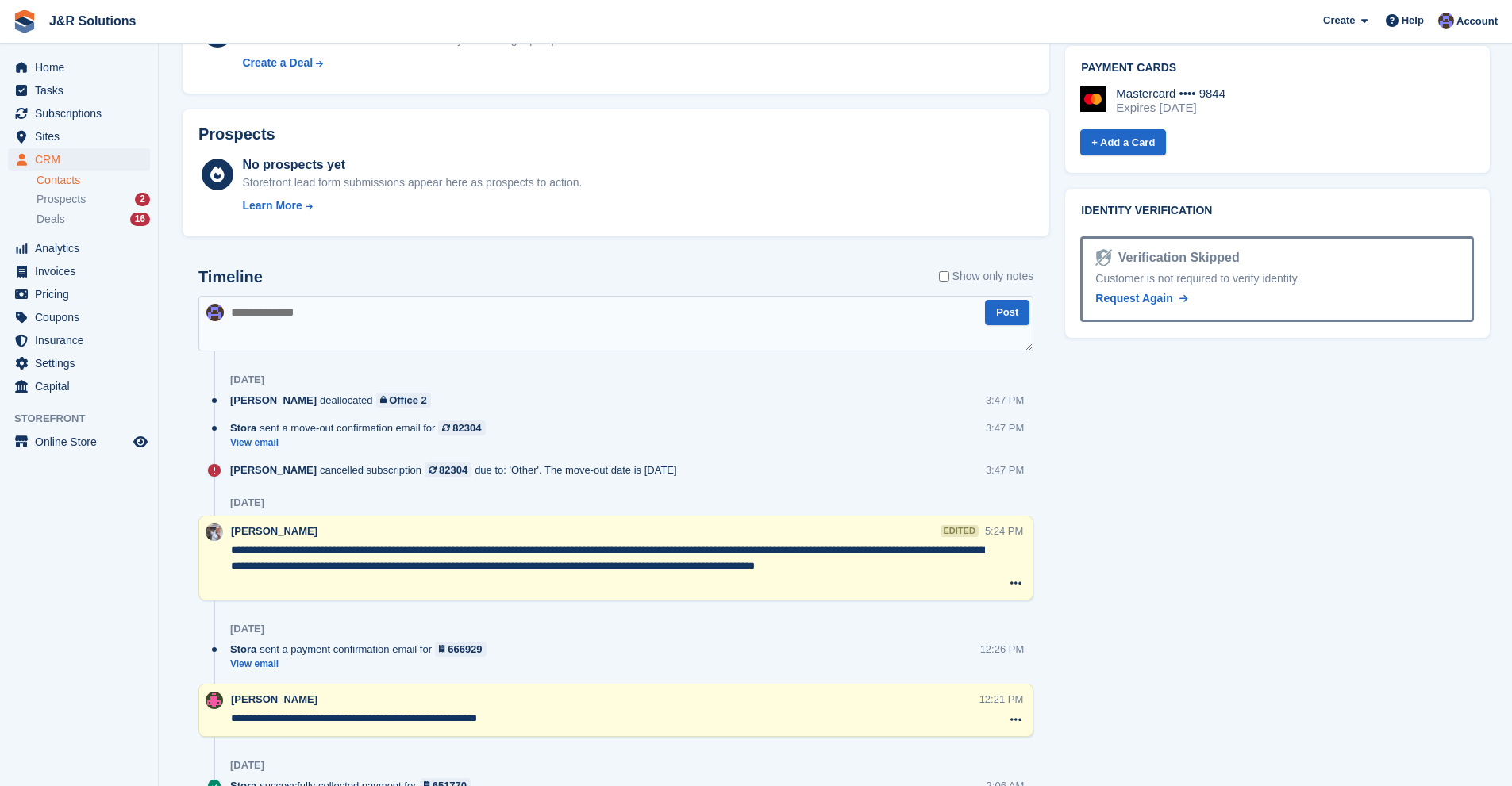
click at [356, 306] on textarea at bounding box center [616, 323] width 835 height 56
click at [354, 310] on textarea at bounding box center [616, 323] width 835 height 56
click at [246, 310] on textarea "**********" at bounding box center [616, 323] width 835 height 56
click at [315, 313] on textarea "**********" at bounding box center [616, 323] width 835 height 56
type textarea "**********"
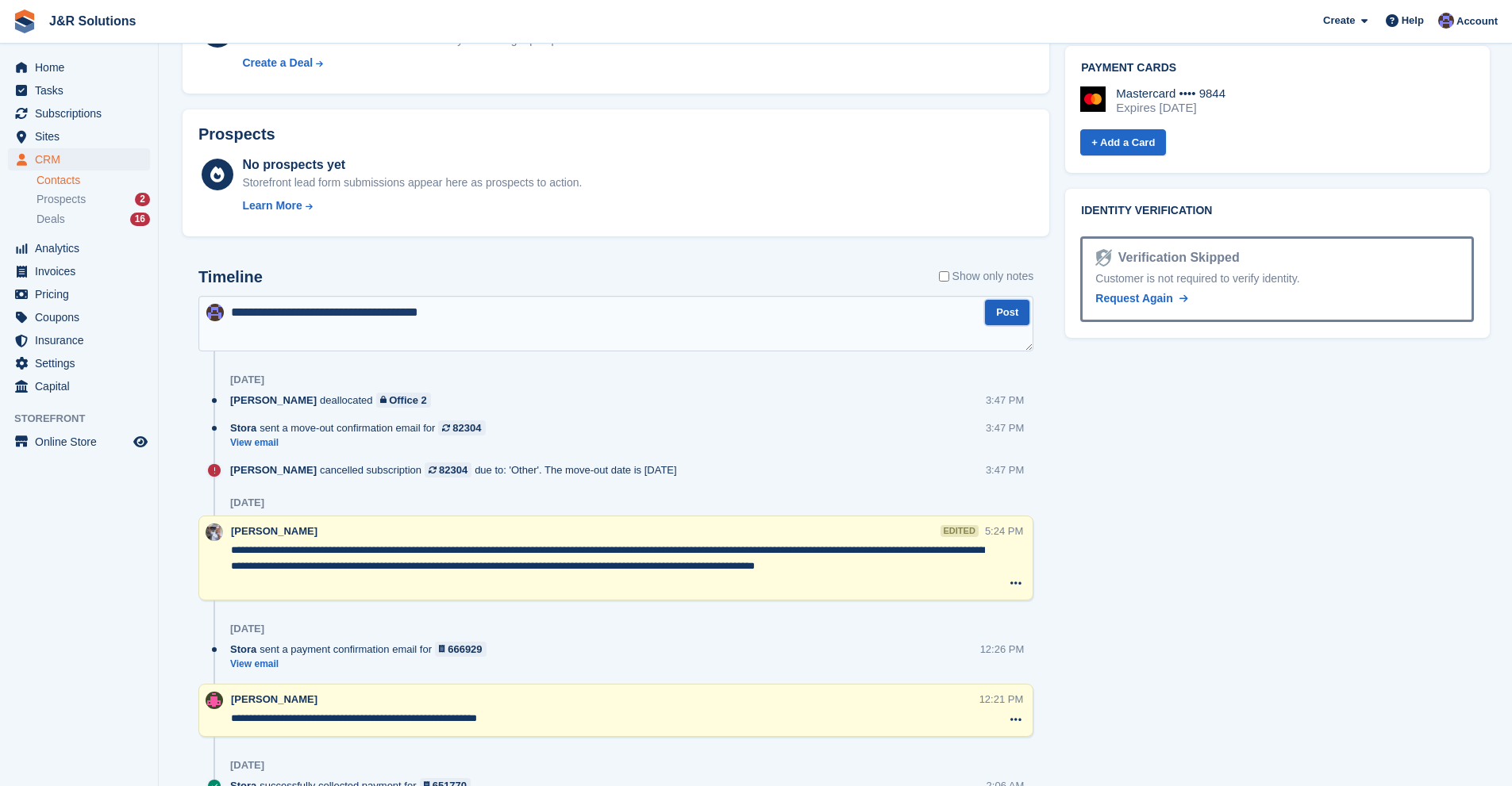
click at [1011, 311] on button "Post" at bounding box center [1007, 313] width 44 height 26
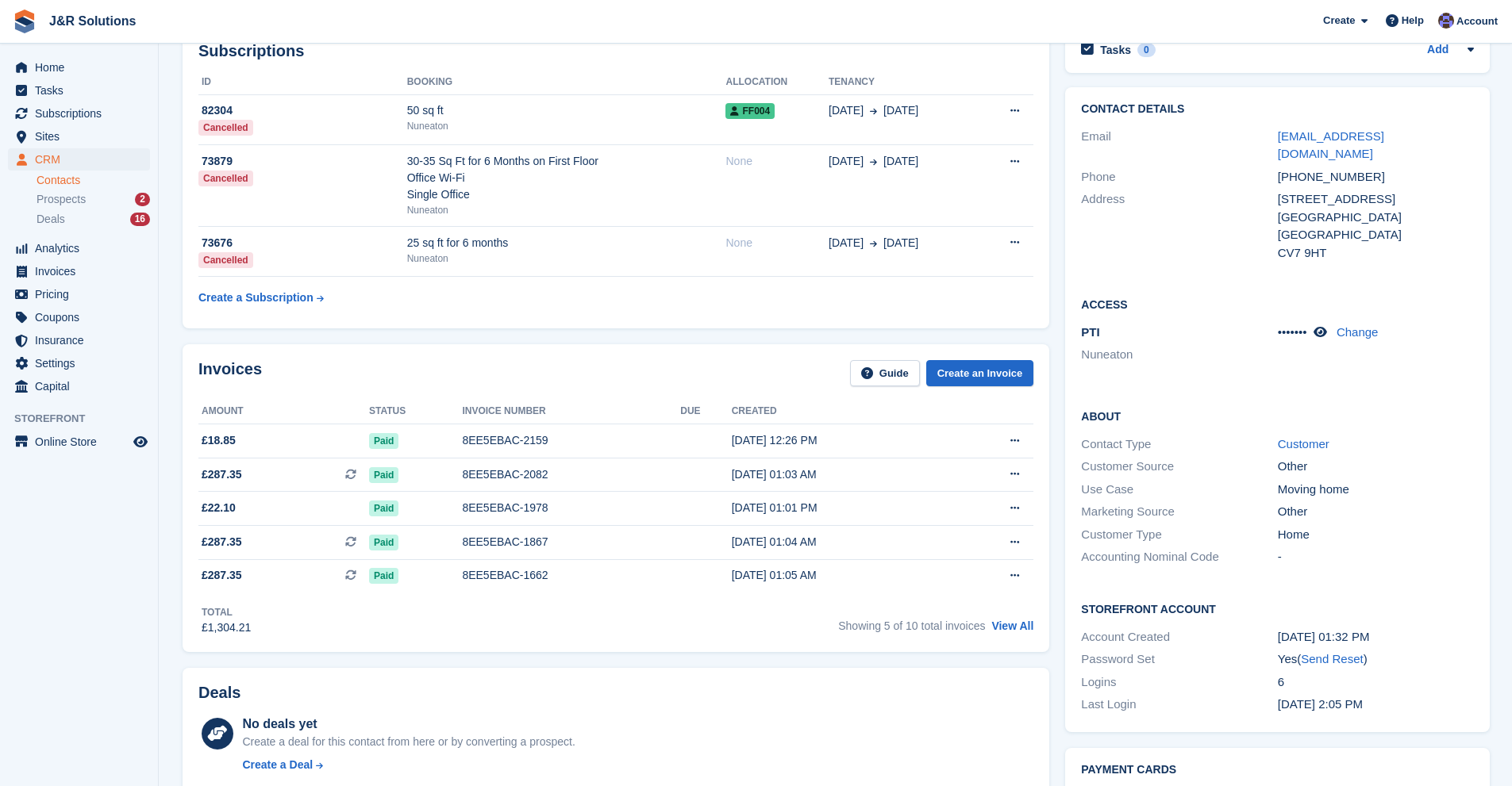
scroll to position [79, 0]
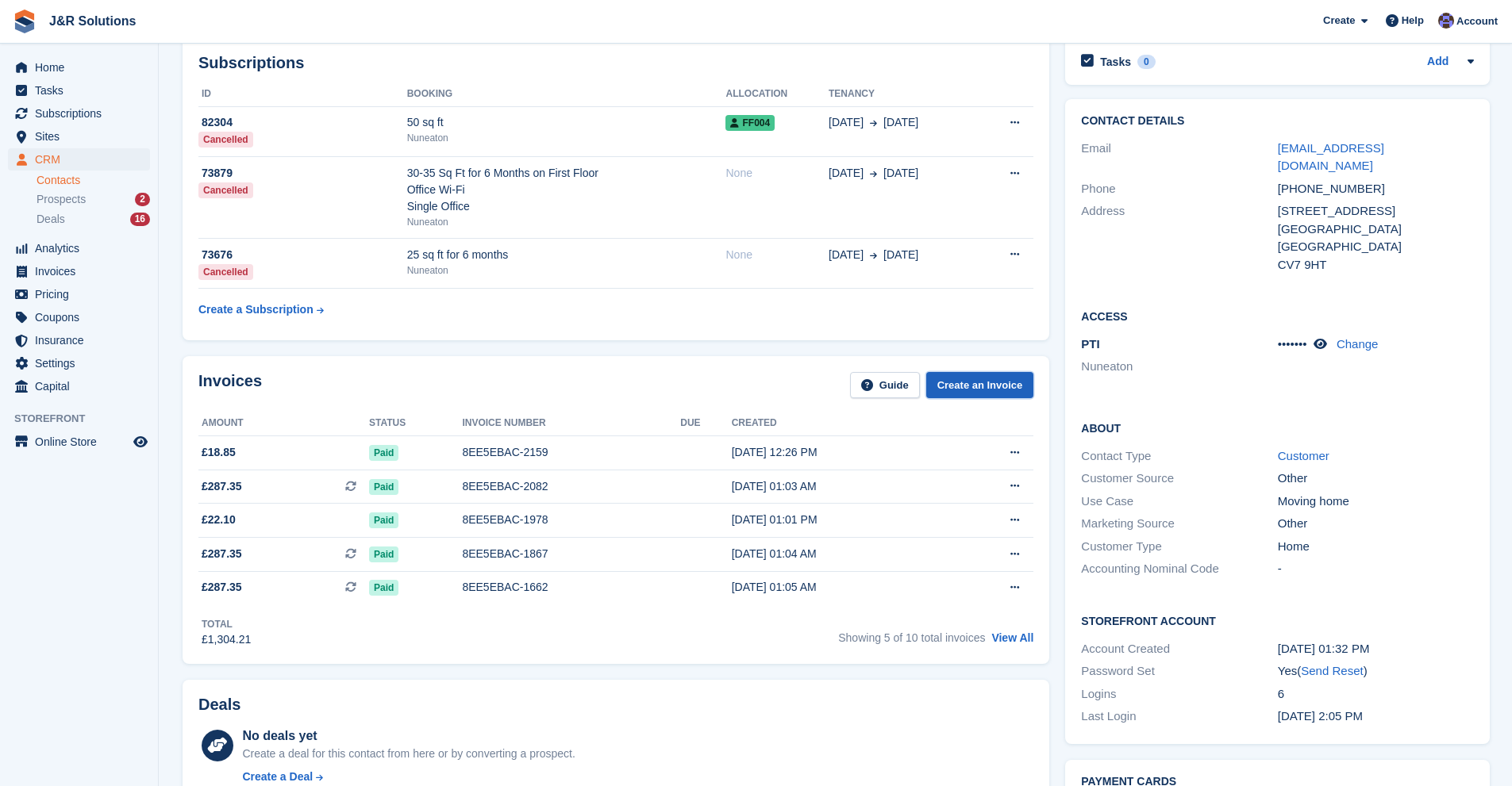
click at [943, 378] on link "Create an Invoice" at bounding box center [980, 385] width 108 height 26
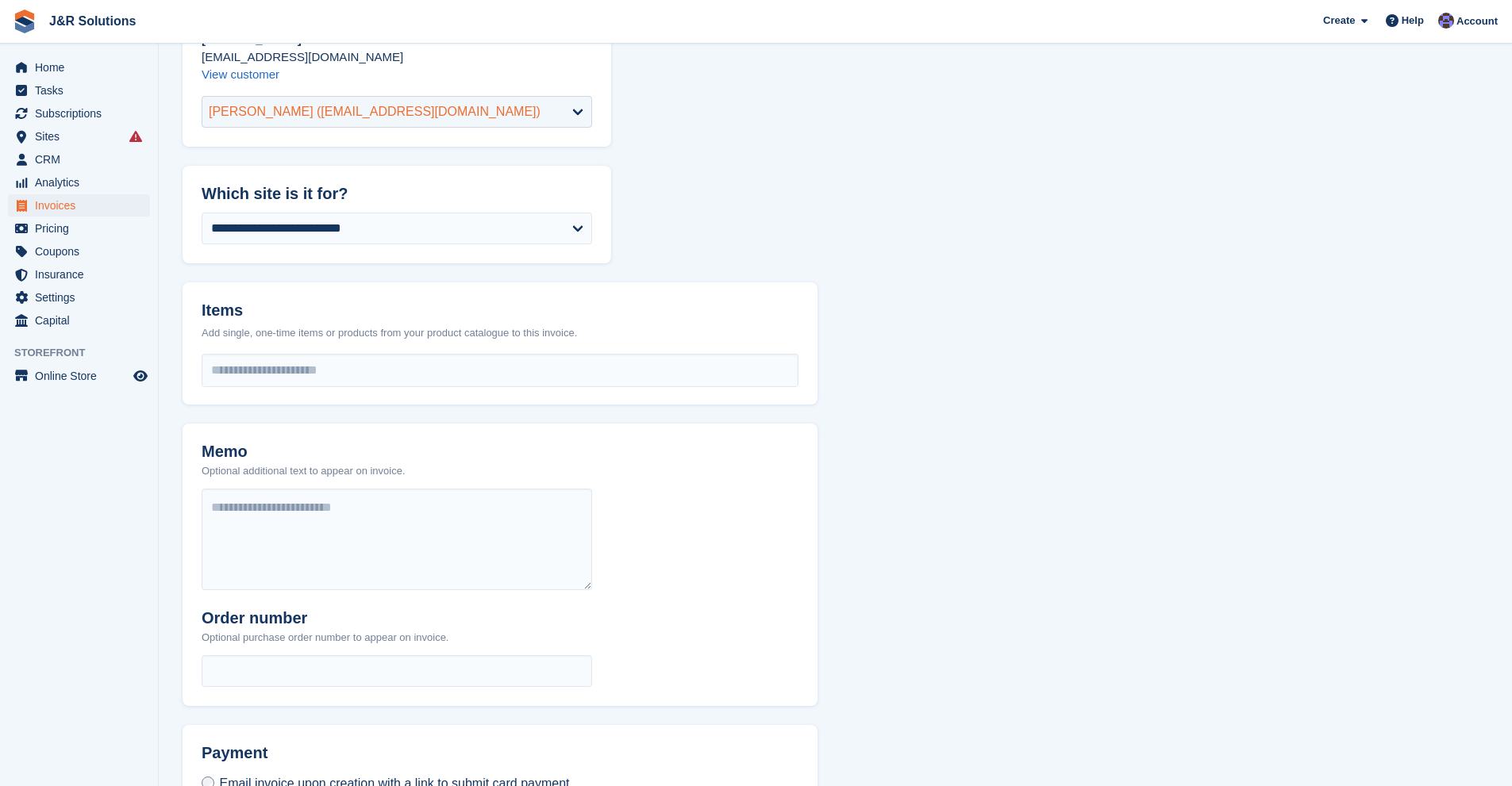
scroll to position [158, 0]
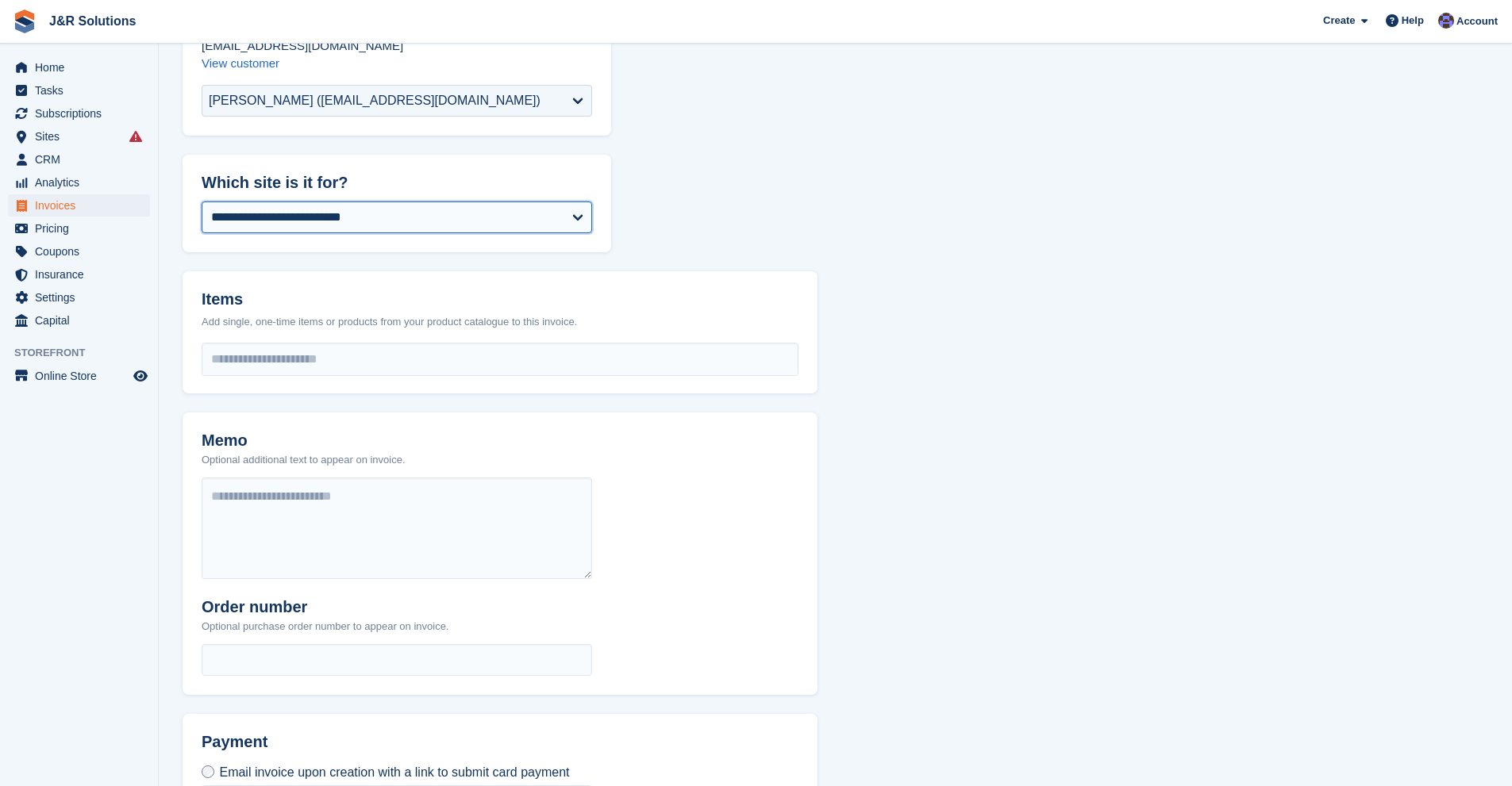
click at [385, 210] on select "**********" at bounding box center [397, 217] width 391 height 31
select select "****"
click at [351, 355] on input "select-one" at bounding box center [500, 359] width 595 height 31
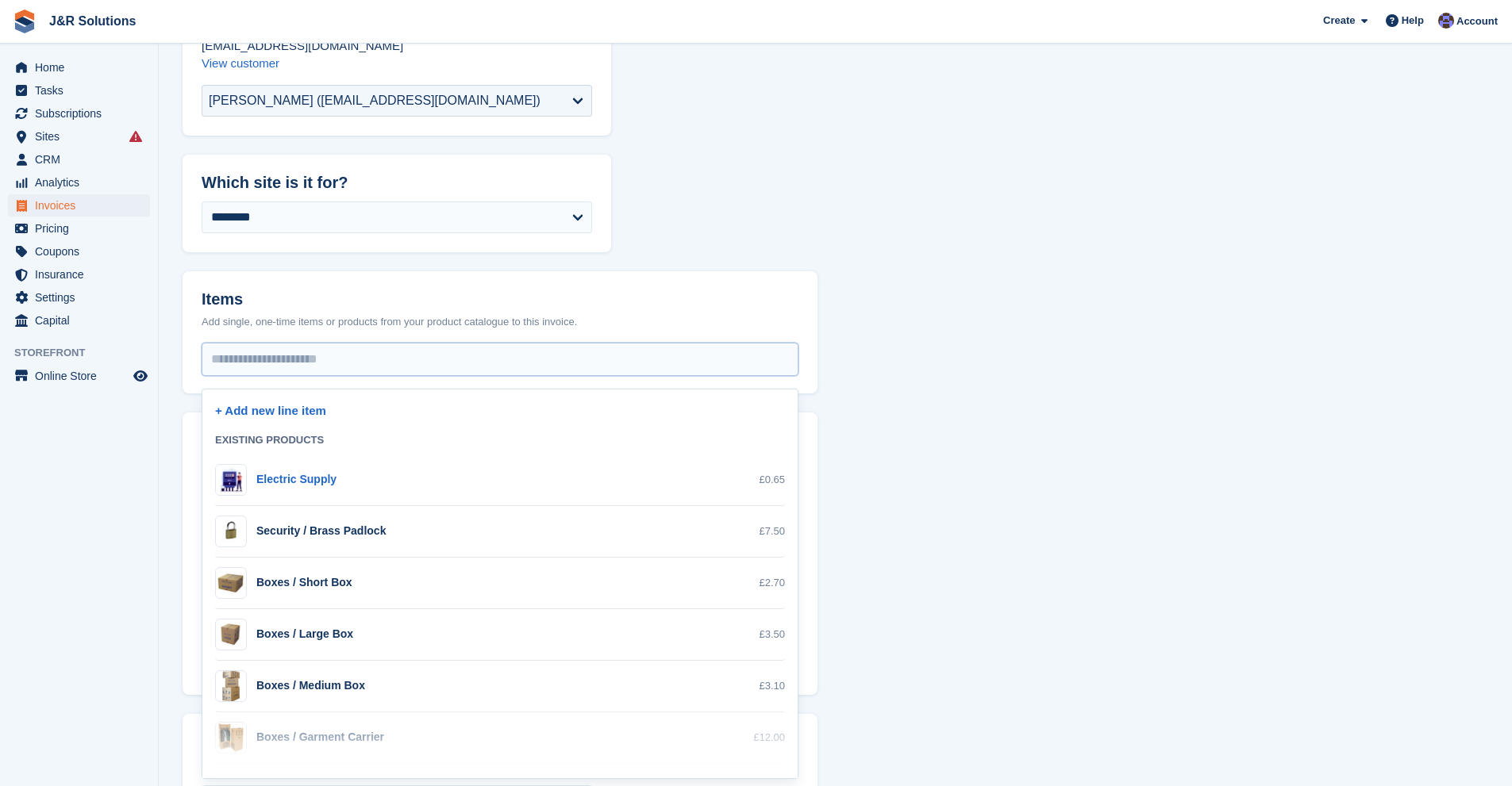
click at [452, 483] on div "Electric Supply £0.65" at bounding box center [499, 480] width 570 height 31
select select "*"
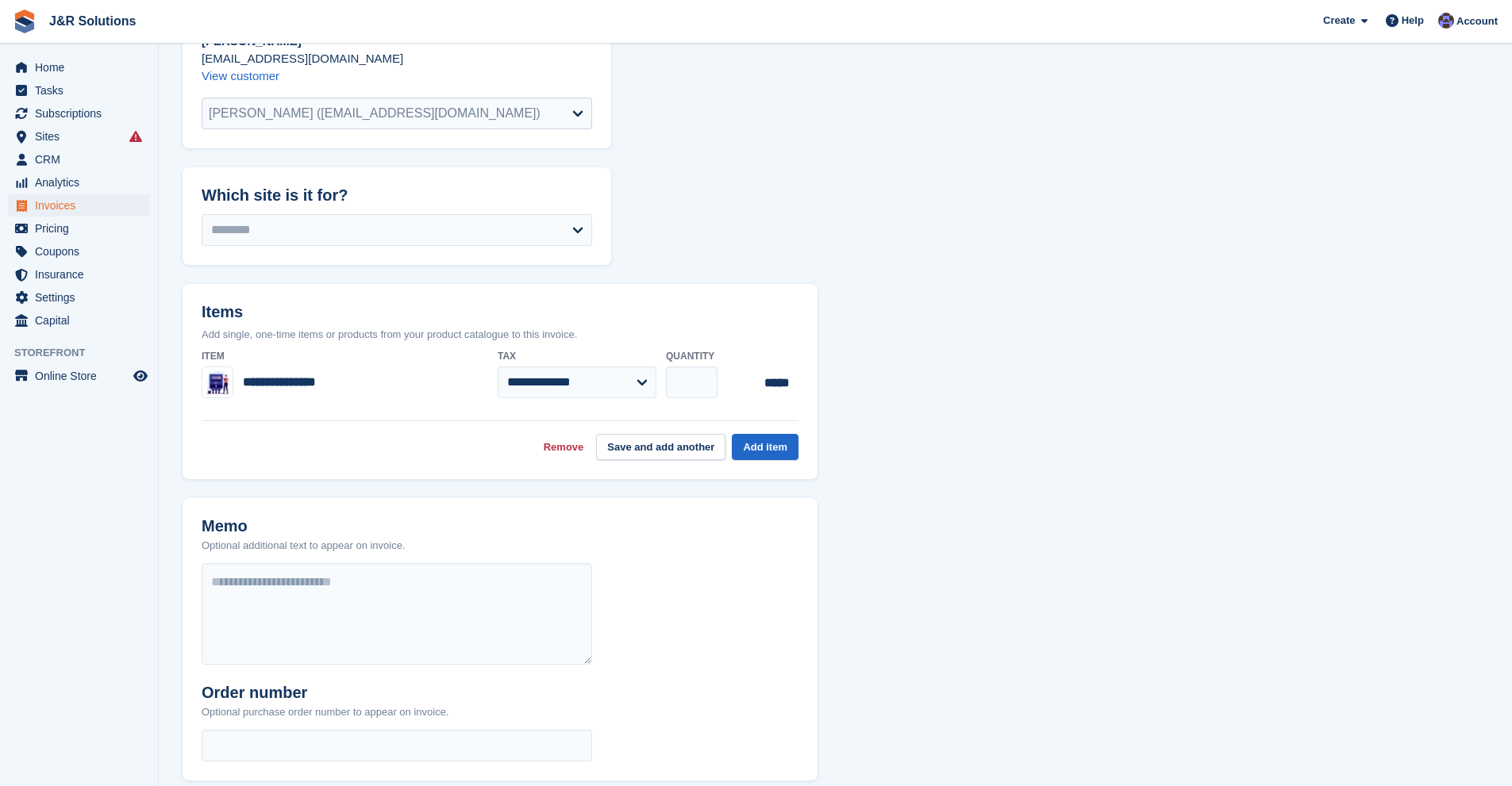
scroll to position [0, 0]
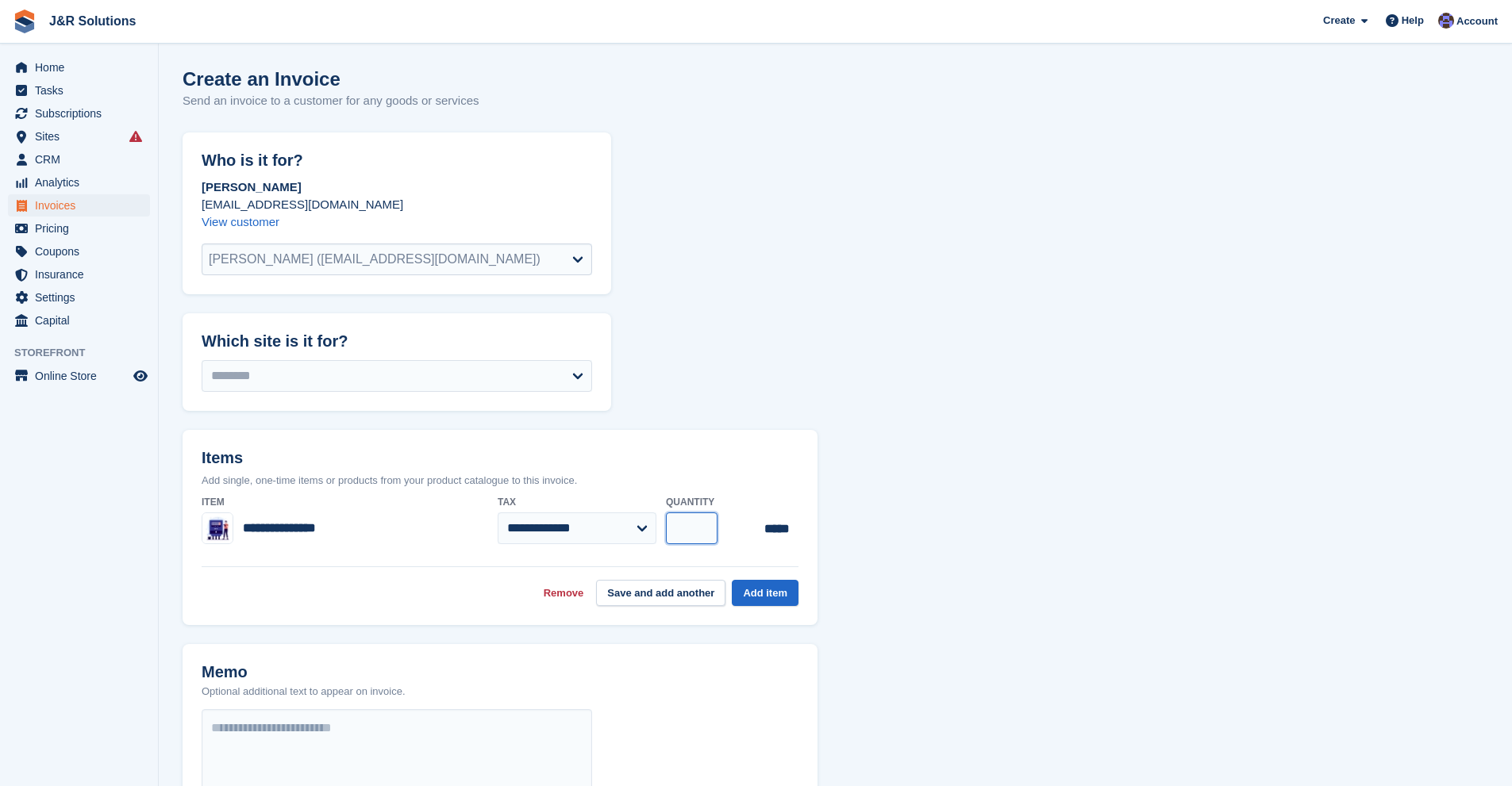
click at [701, 524] on input "*" at bounding box center [691, 528] width 51 height 31
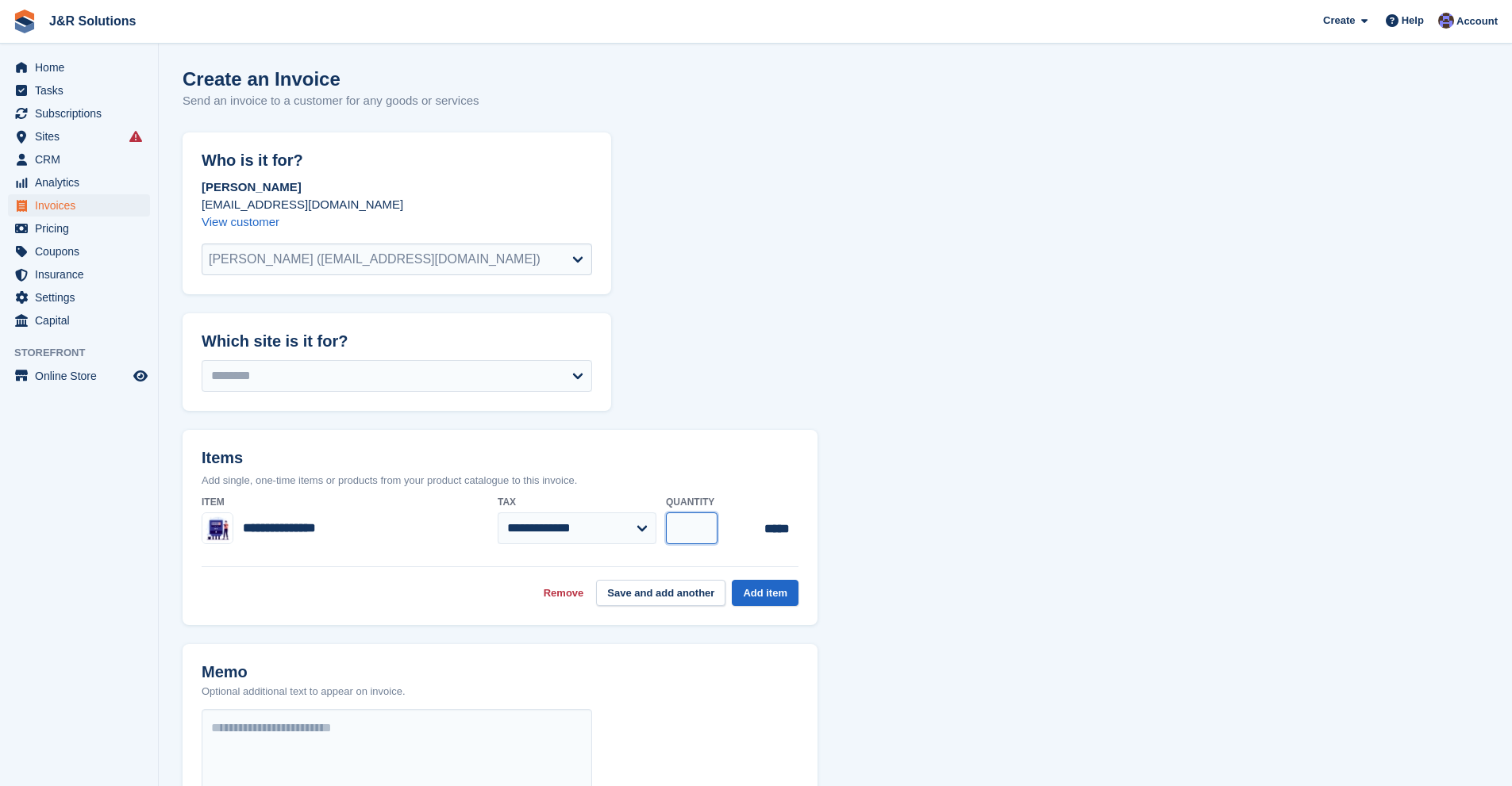
click at [701, 524] on input "*" at bounding box center [691, 528] width 51 height 31
click at [701, 524] on input "**" at bounding box center [691, 528] width 51 height 31
type input "**"
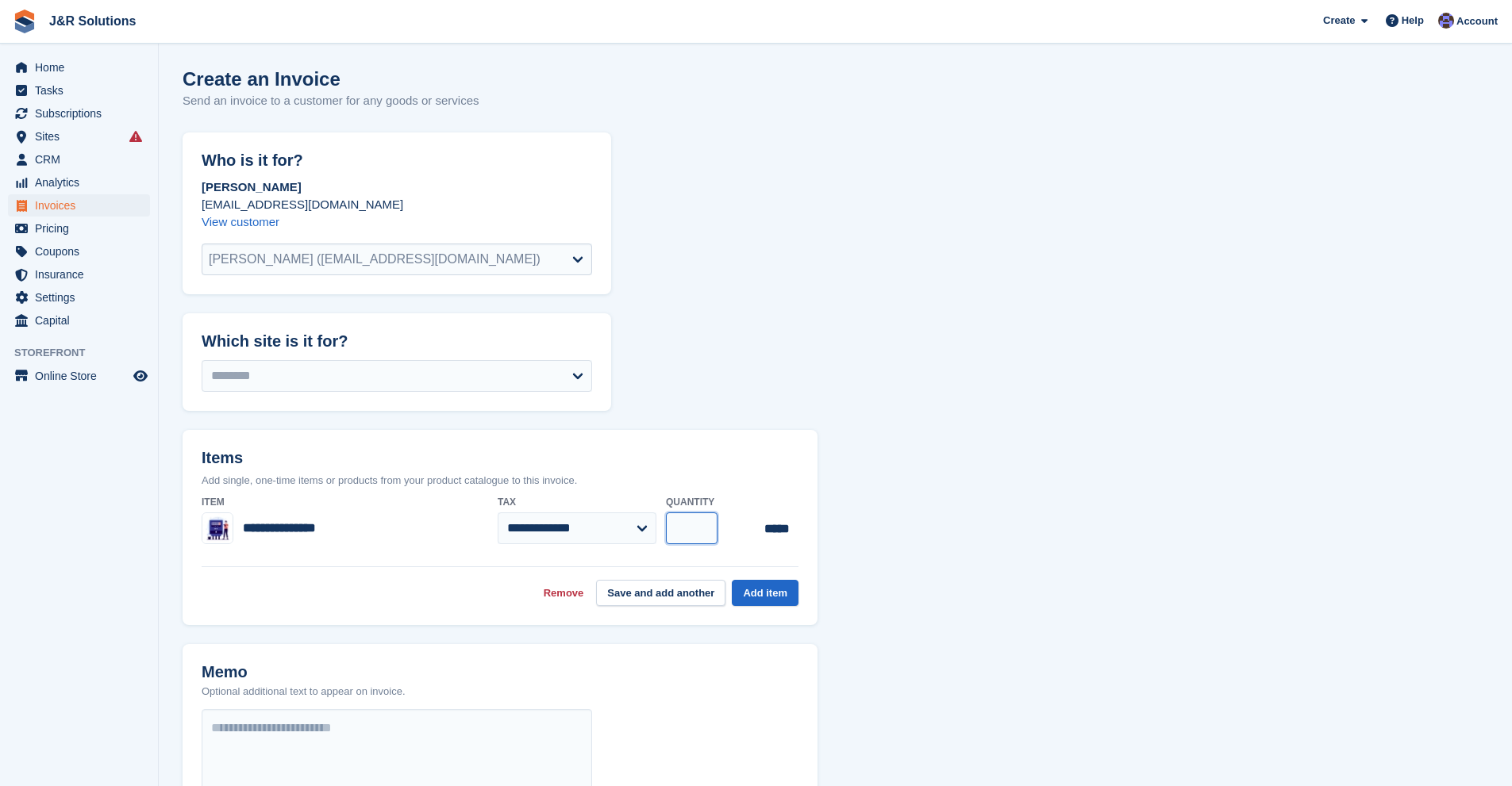
click at [705, 524] on input "**" at bounding box center [691, 528] width 51 height 31
click at [756, 590] on button "Add item" at bounding box center [765, 593] width 67 height 26
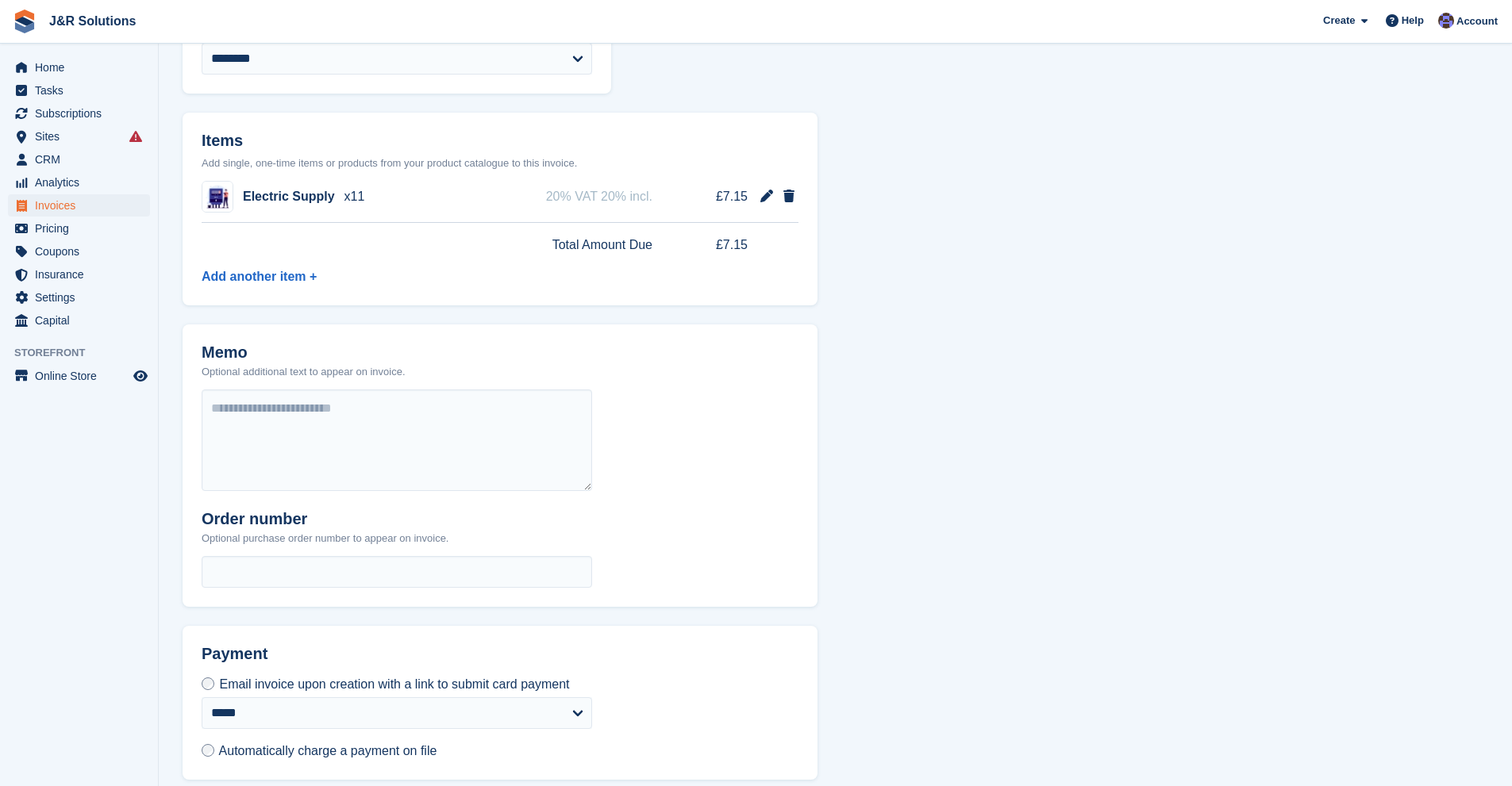
scroll to position [385, 0]
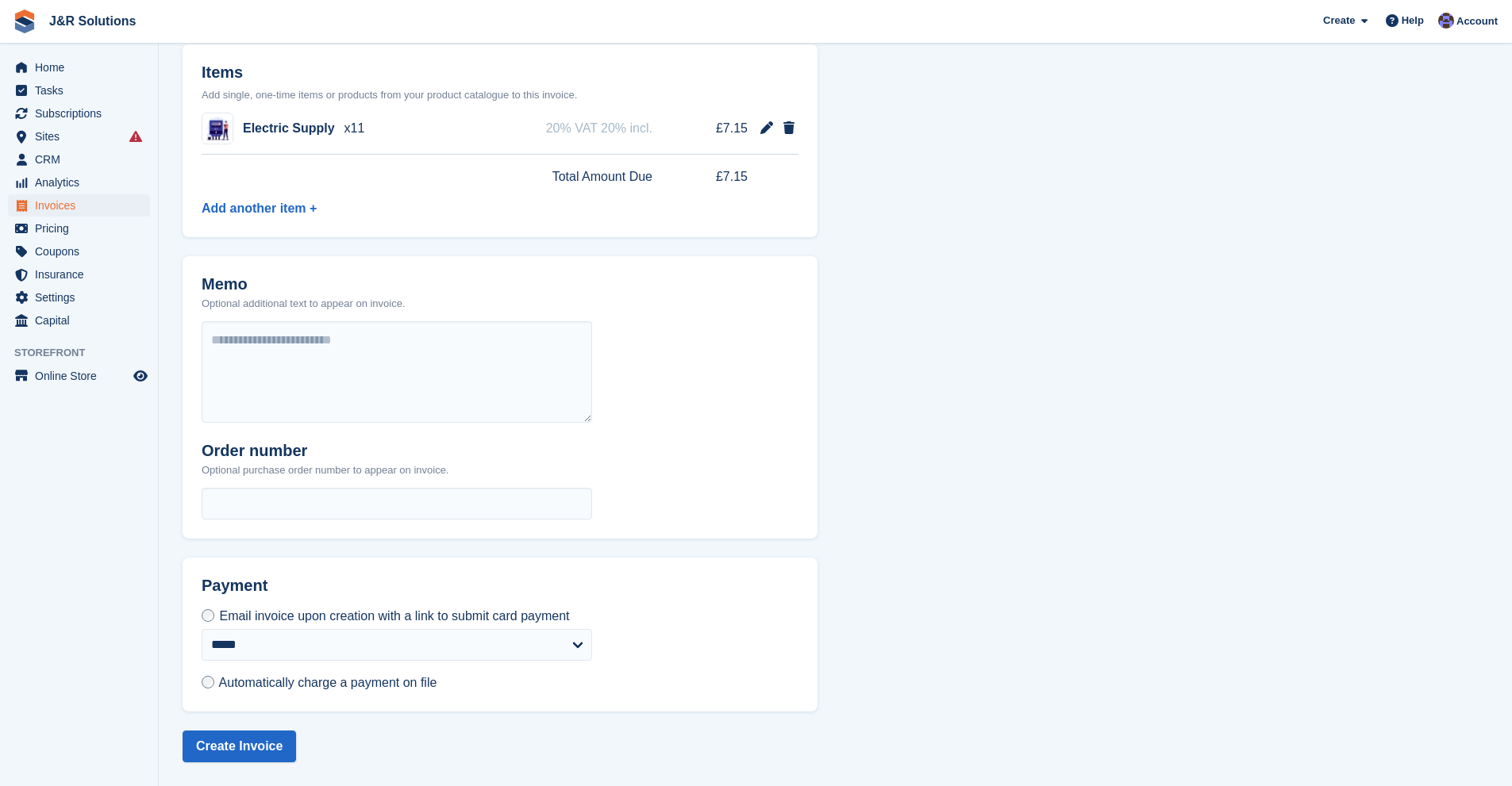
click at [411, 682] on span "Automatically charge a payment on file" at bounding box center [328, 683] width 218 height 14
click at [268, 743] on button "Create Invoice" at bounding box center [239, 746] width 113 height 31
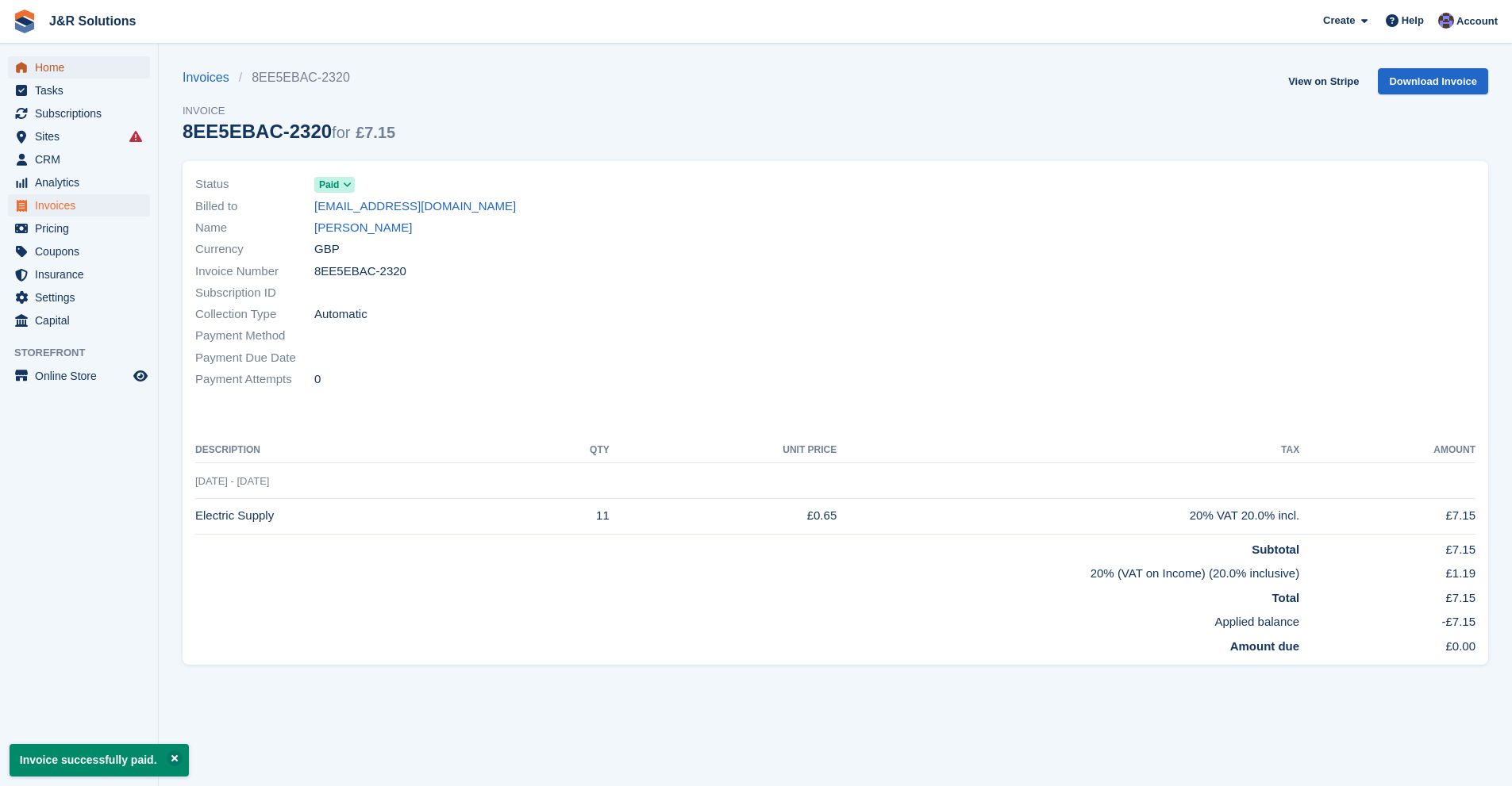
click at [73, 75] on span "Home" at bounding box center [82, 68] width 95 height 23
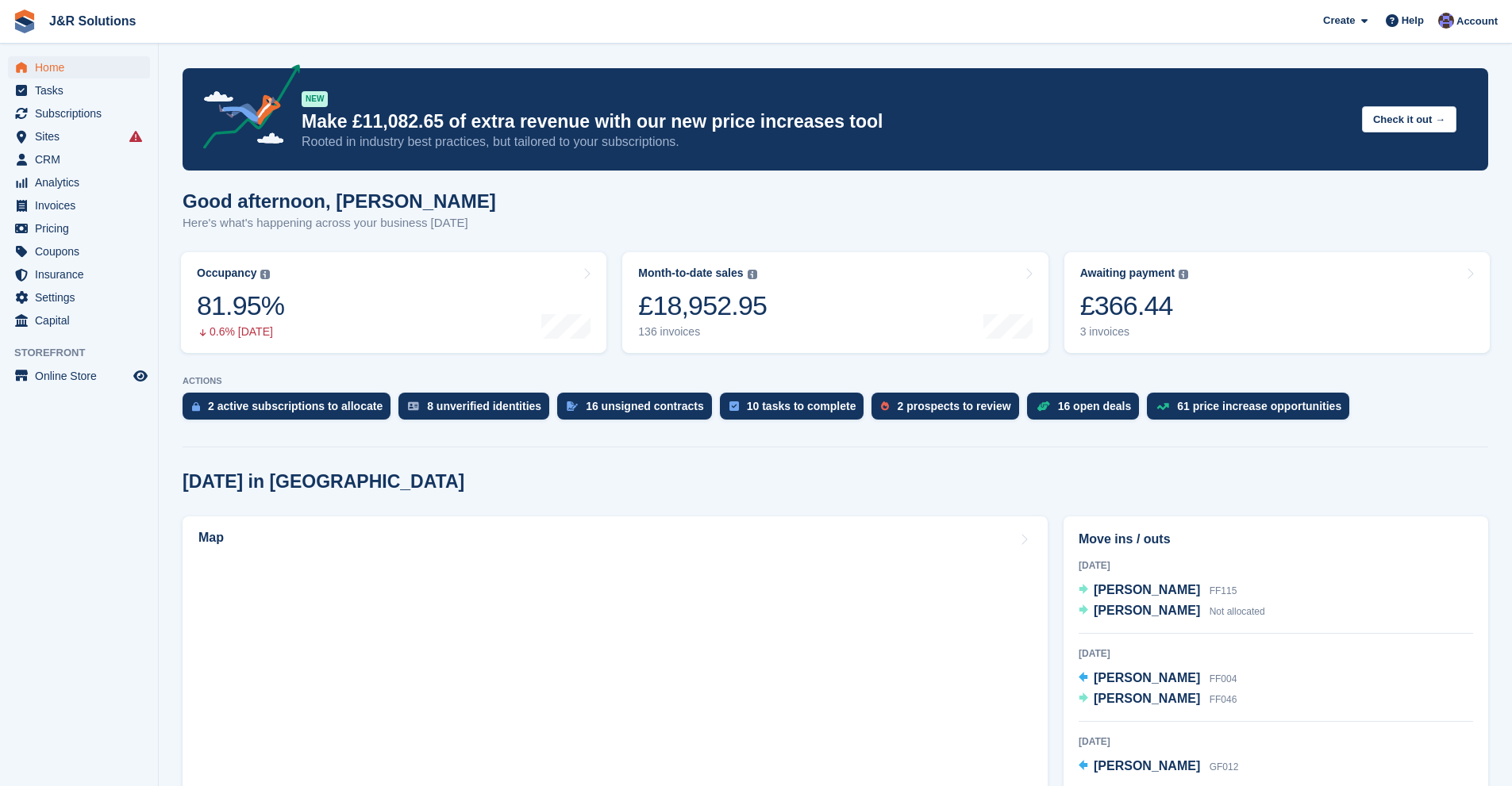
drag, startPoint x: 0, startPoint y: 0, endPoint x: 289, endPoint y: 186, distance: 343.7
click at [358, 94] on div "NEW Make £11,082.65 of extra revenue with our new price increases tool Rooted i…" at bounding box center [826, 119] width 1047 height 63
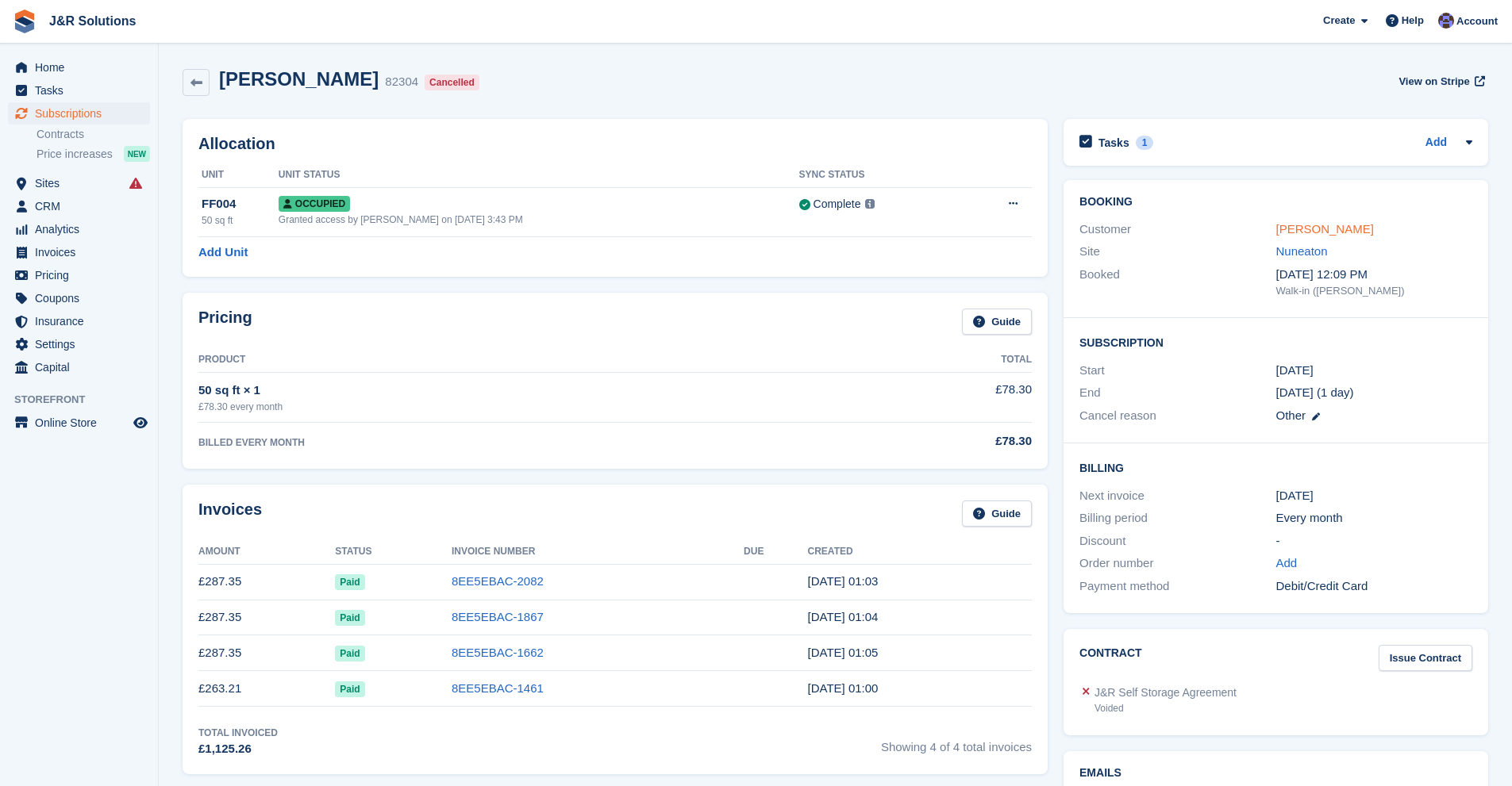
click at [1308, 223] on link "[PERSON_NAME]" at bounding box center [1325, 229] width 97 height 14
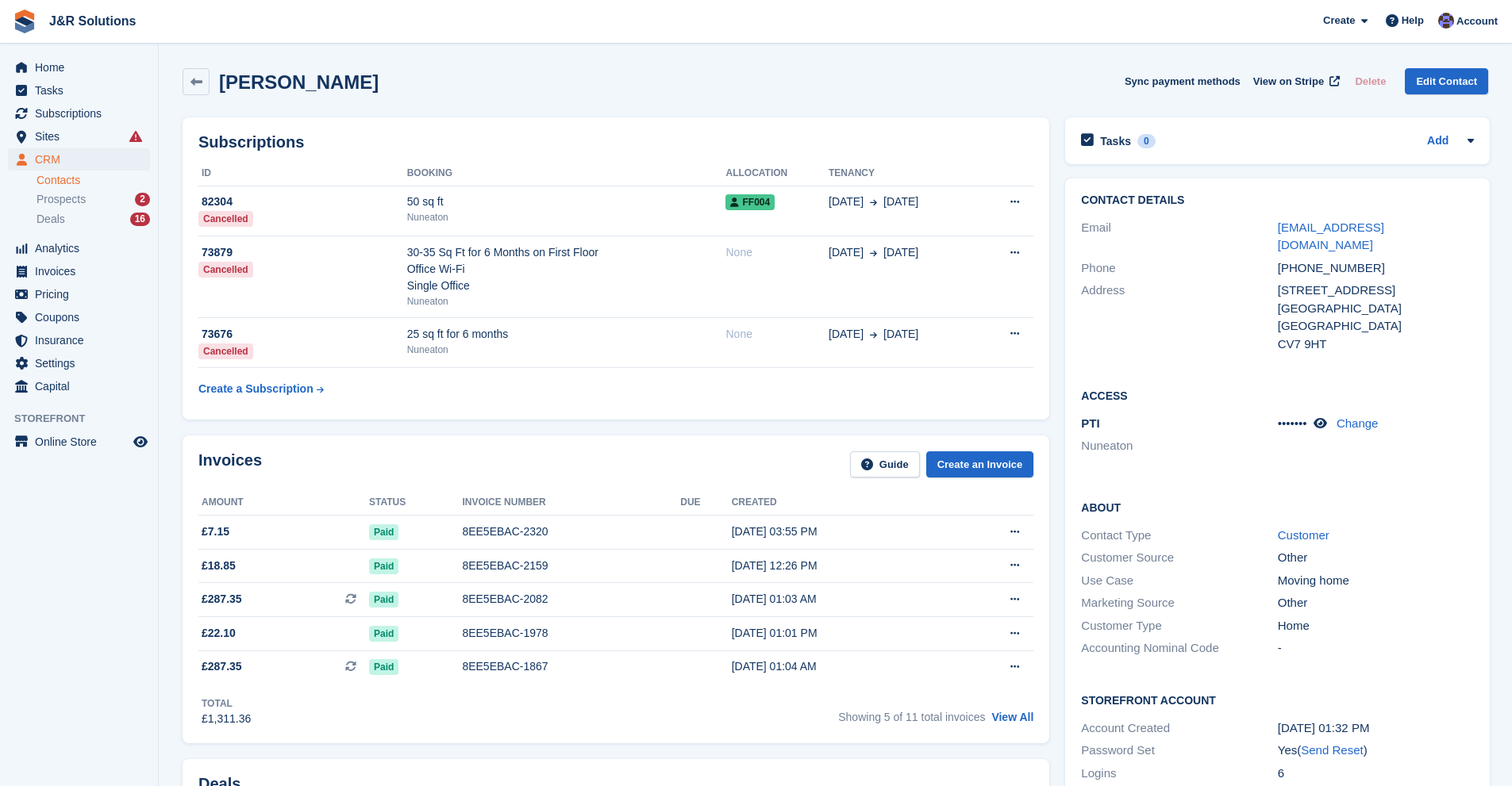
drag, startPoint x: 717, startPoint y: 457, endPoint x: 639, endPoint y: 447, distance: 78.6
click at [637, 448] on div "Invoices Guide Create an Invoice Amount Status Invoice number Due Created £7.15…" at bounding box center [616, 590] width 866 height 308
click at [756, 204] on span "FF004" at bounding box center [750, 203] width 50 height 16
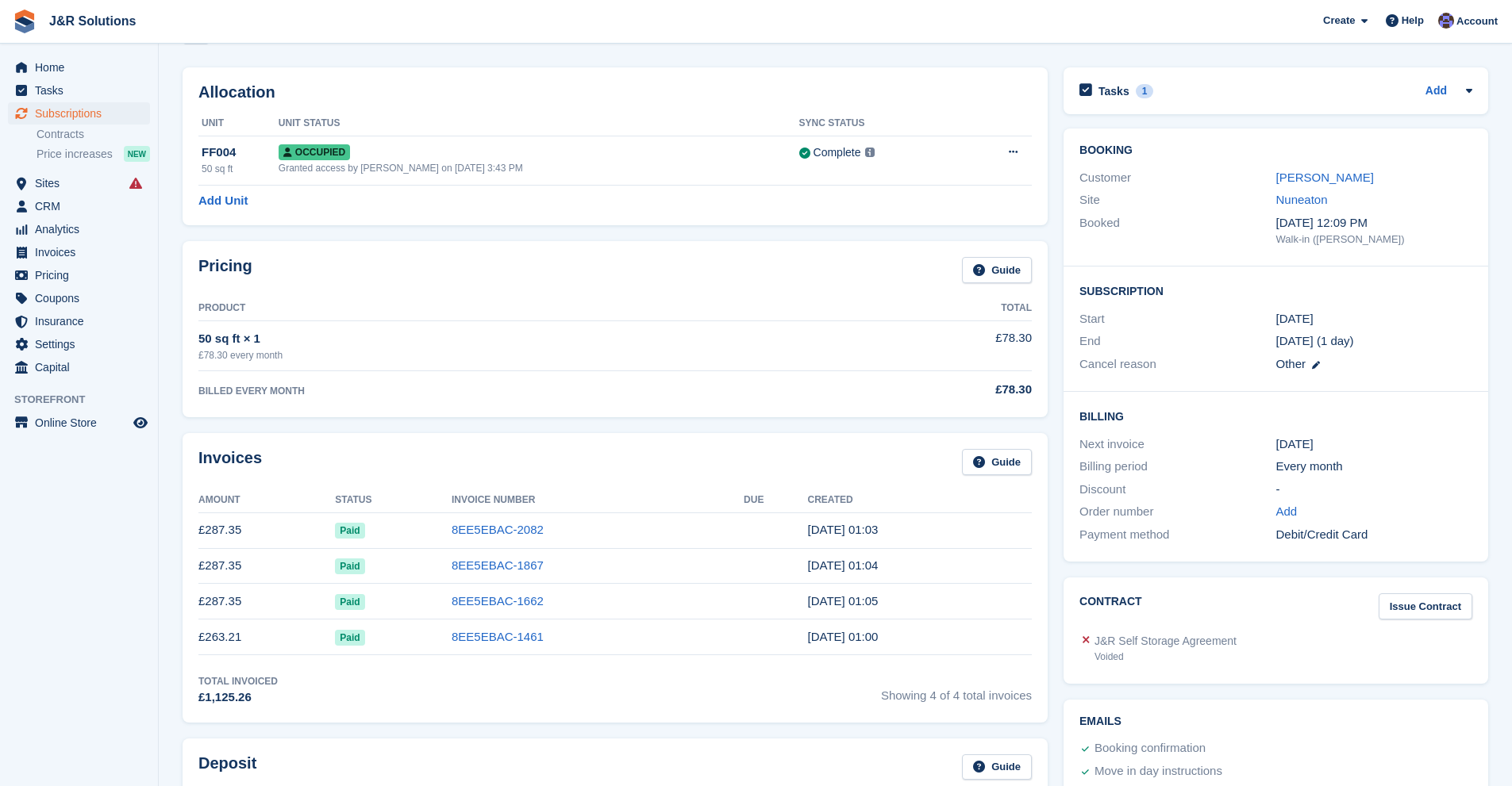
scroll to position [79, 0]
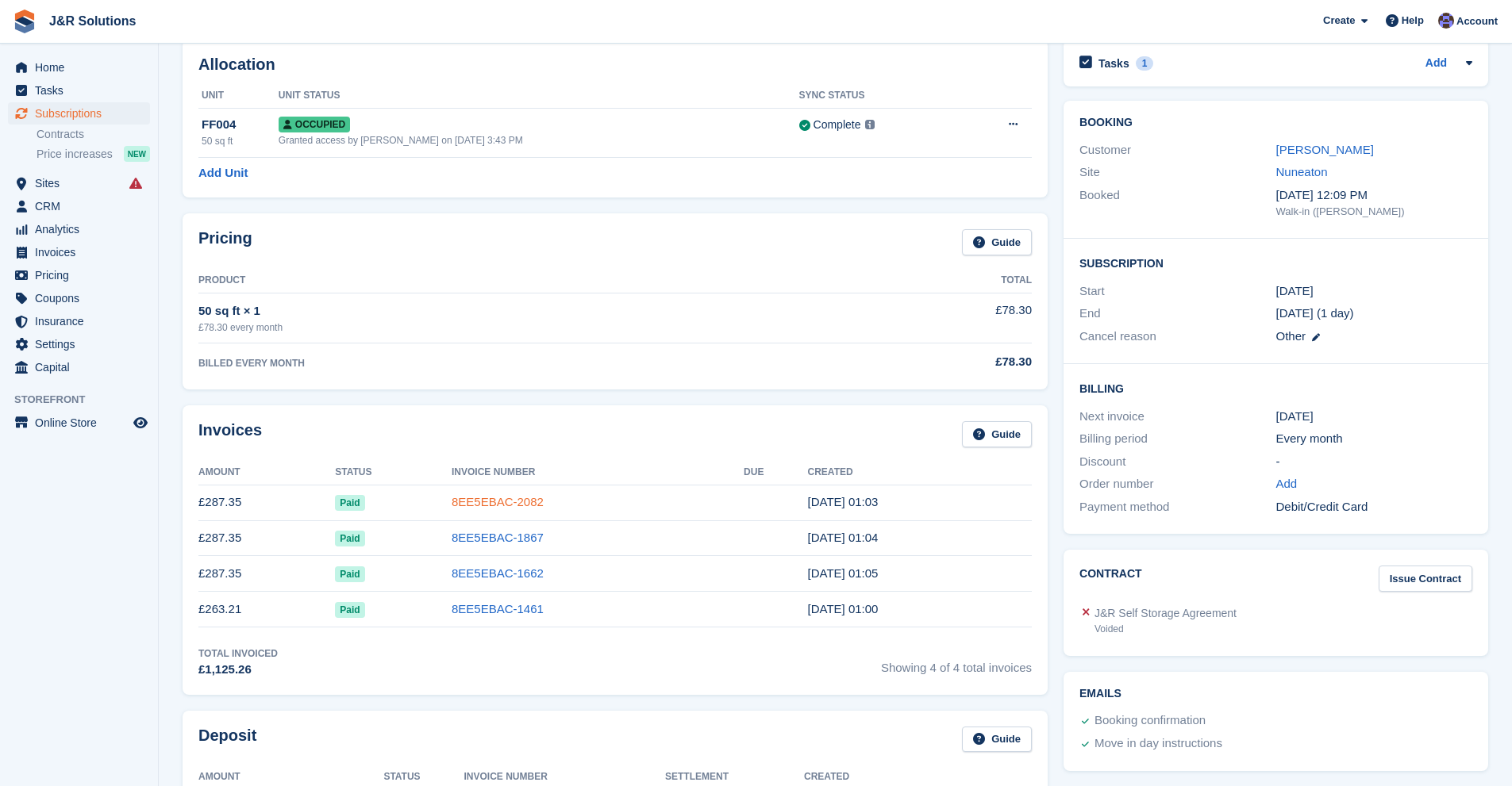
click at [481, 500] on link "8EE5EBAC-2082" at bounding box center [498, 502] width 92 height 14
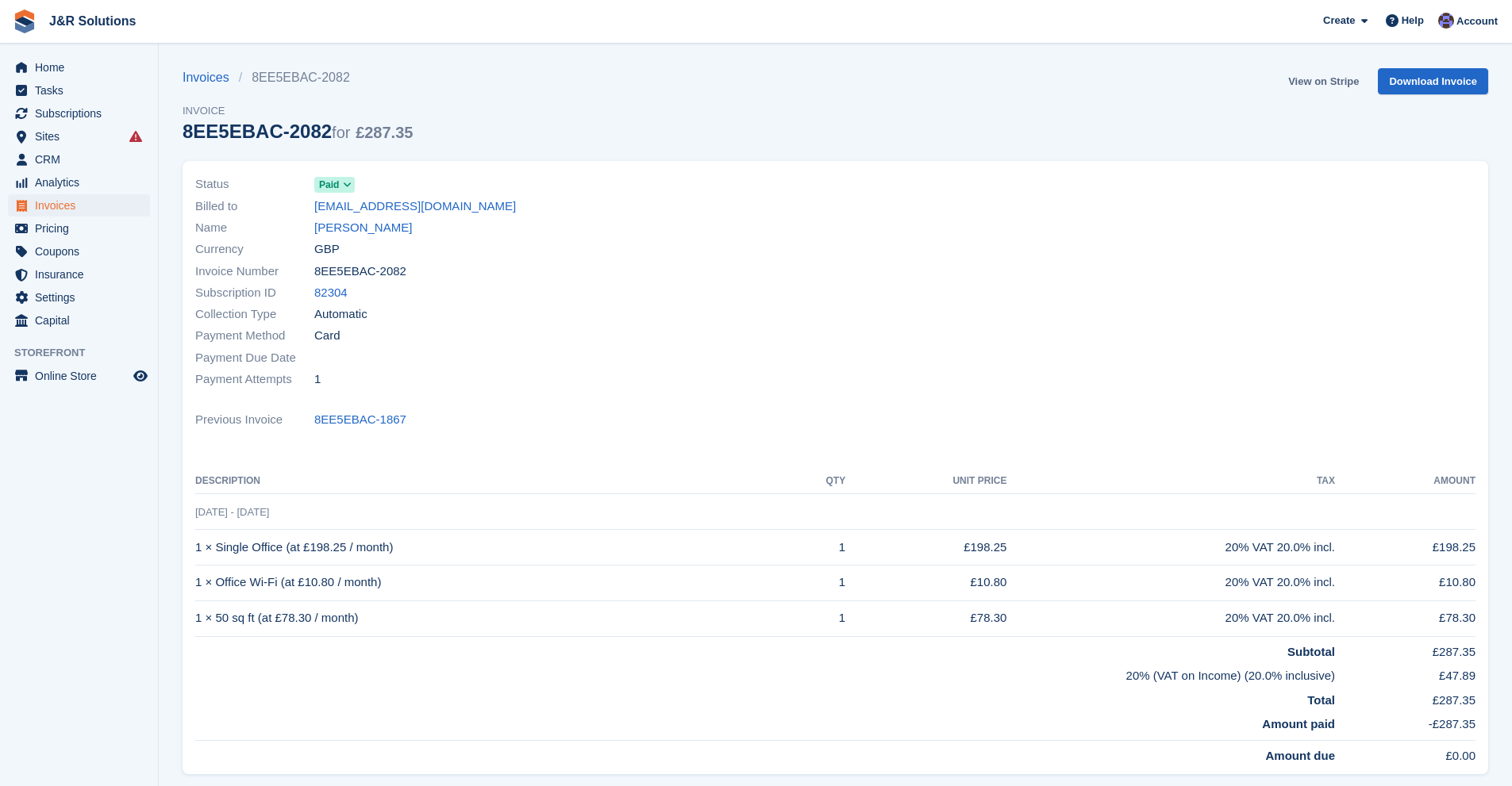
click at [1309, 77] on link "View on Stripe" at bounding box center [1323, 81] width 84 height 26
click at [58, 68] on span "Home" at bounding box center [82, 68] width 95 height 23
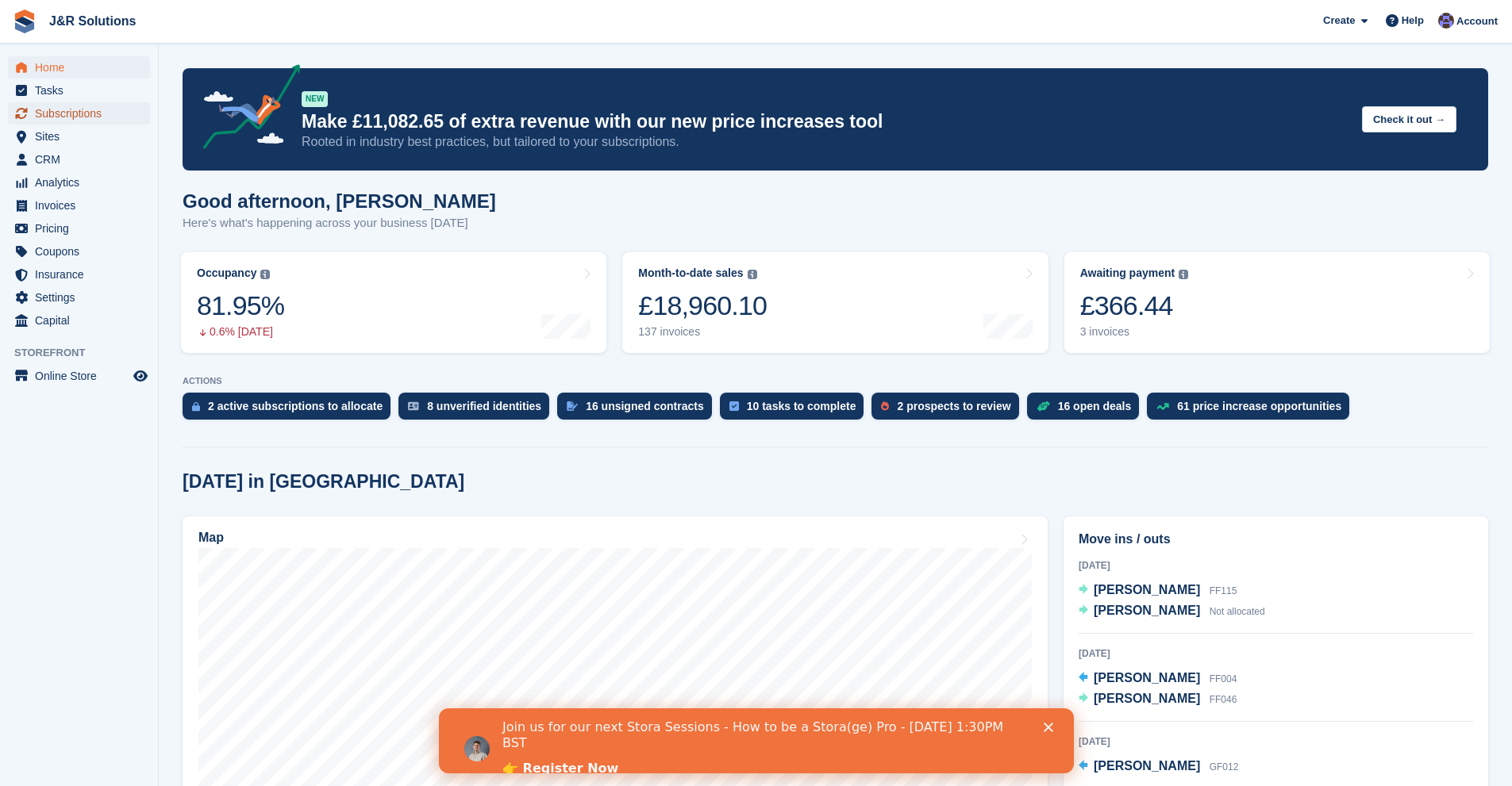
click at [61, 104] on span "Subscriptions" at bounding box center [82, 114] width 95 height 23
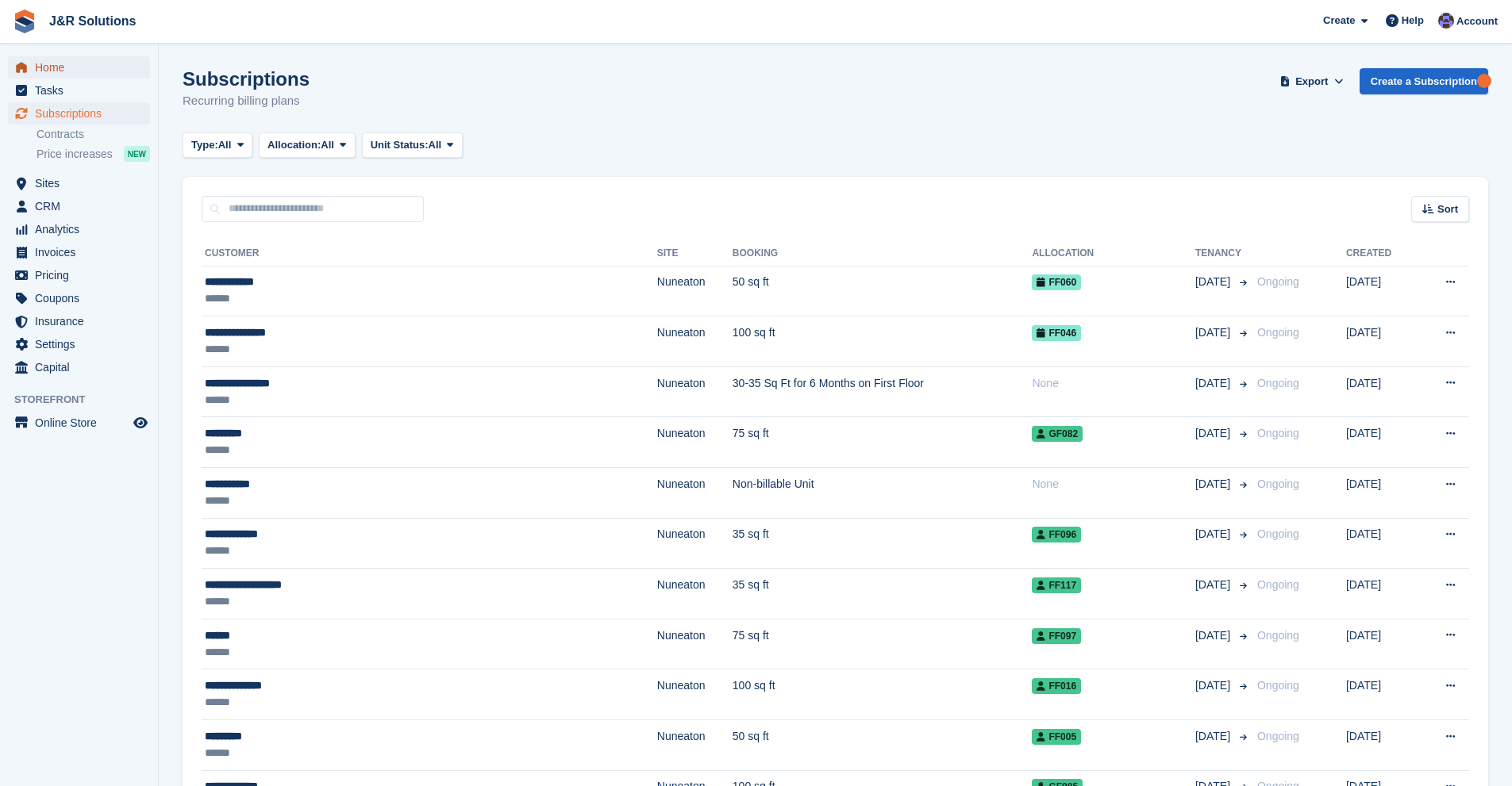
click at [57, 64] on span "Home" at bounding box center [82, 68] width 95 height 23
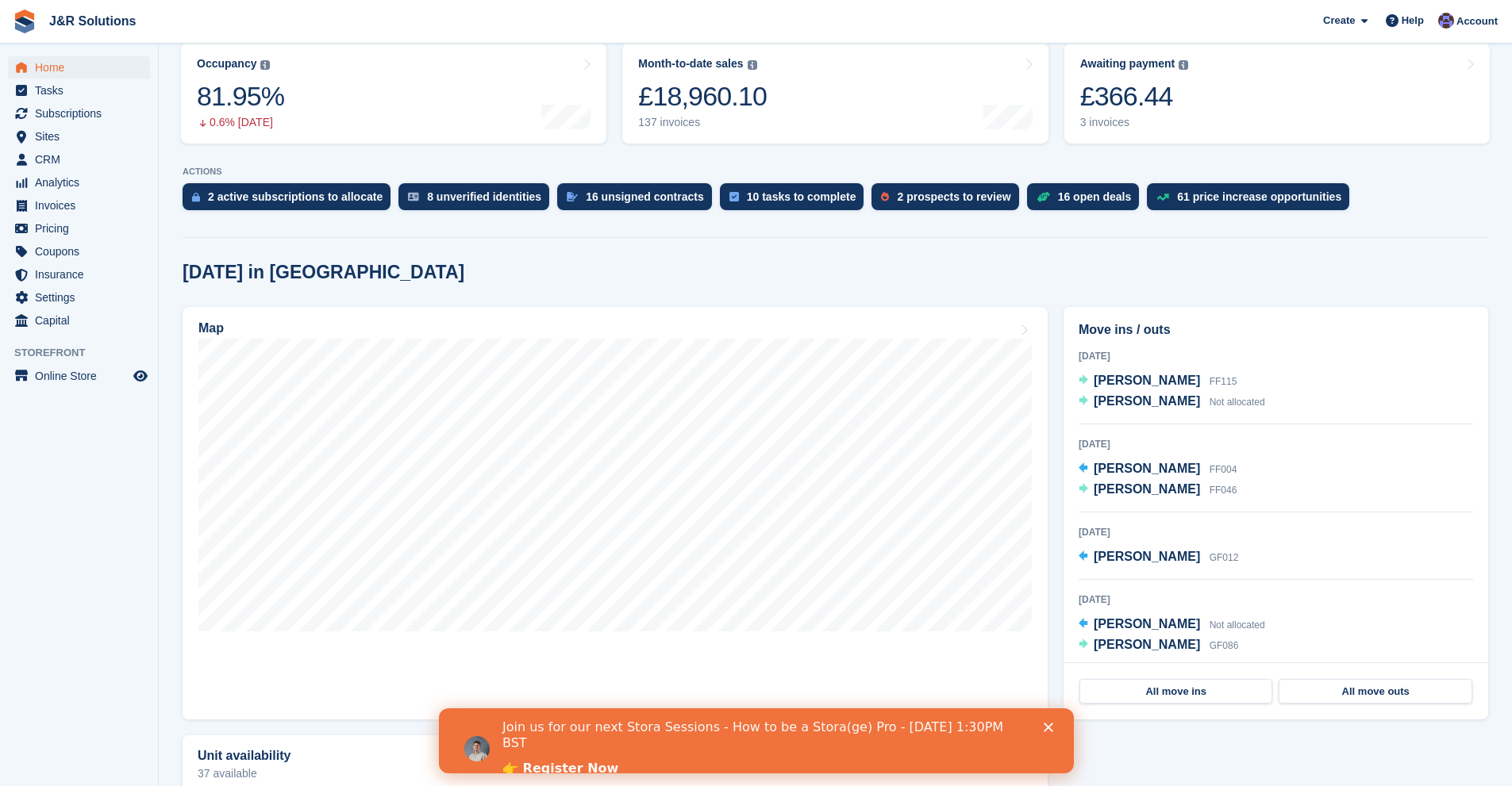
scroll to position [238, 0]
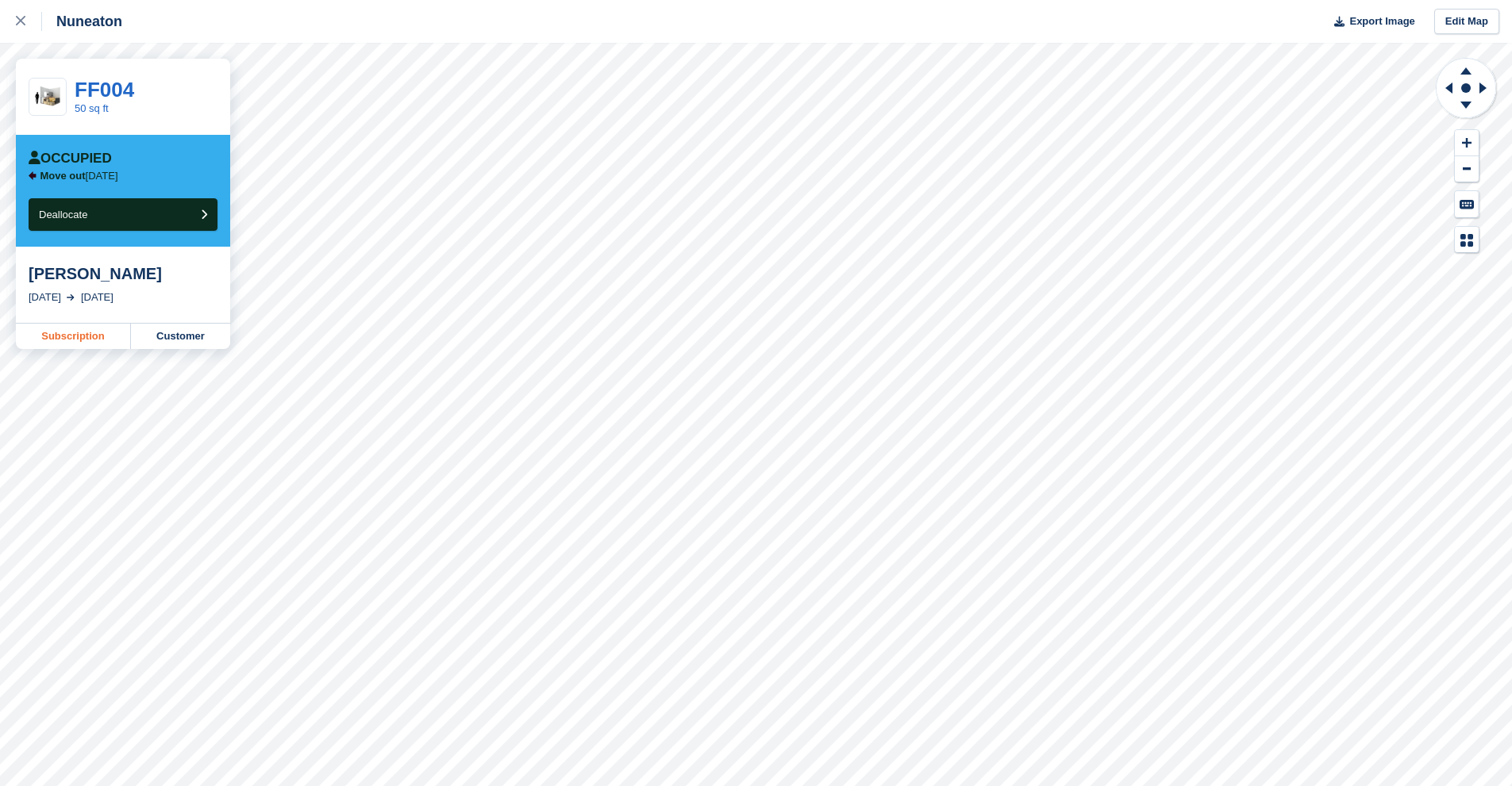
click at [75, 343] on link "Subscription" at bounding box center [73, 336] width 115 height 25
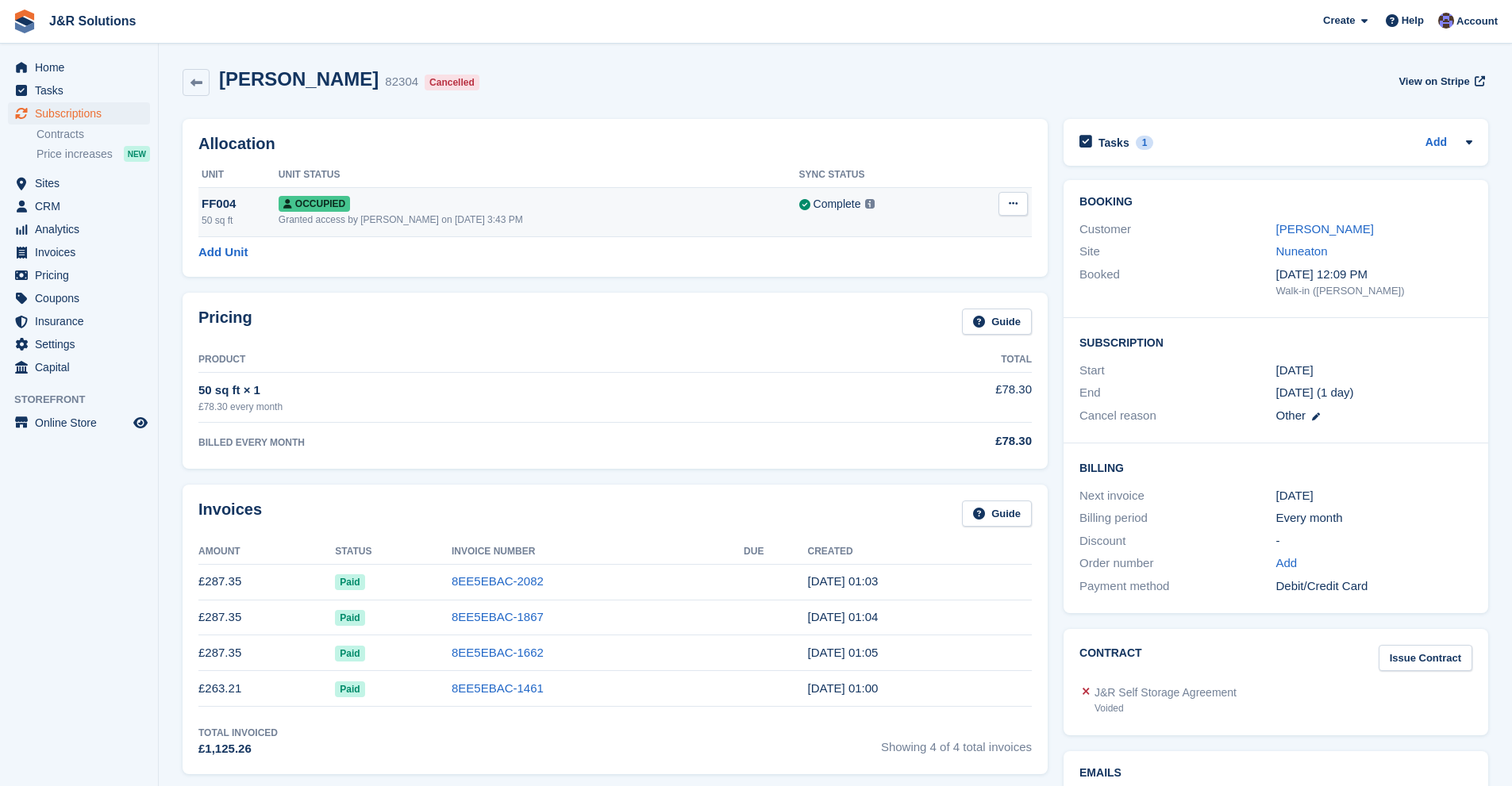
click at [1013, 203] on icon at bounding box center [1014, 203] width 9 height 10
click at [999, 163] on th at bounding box center [996, 175] width 70 height 25
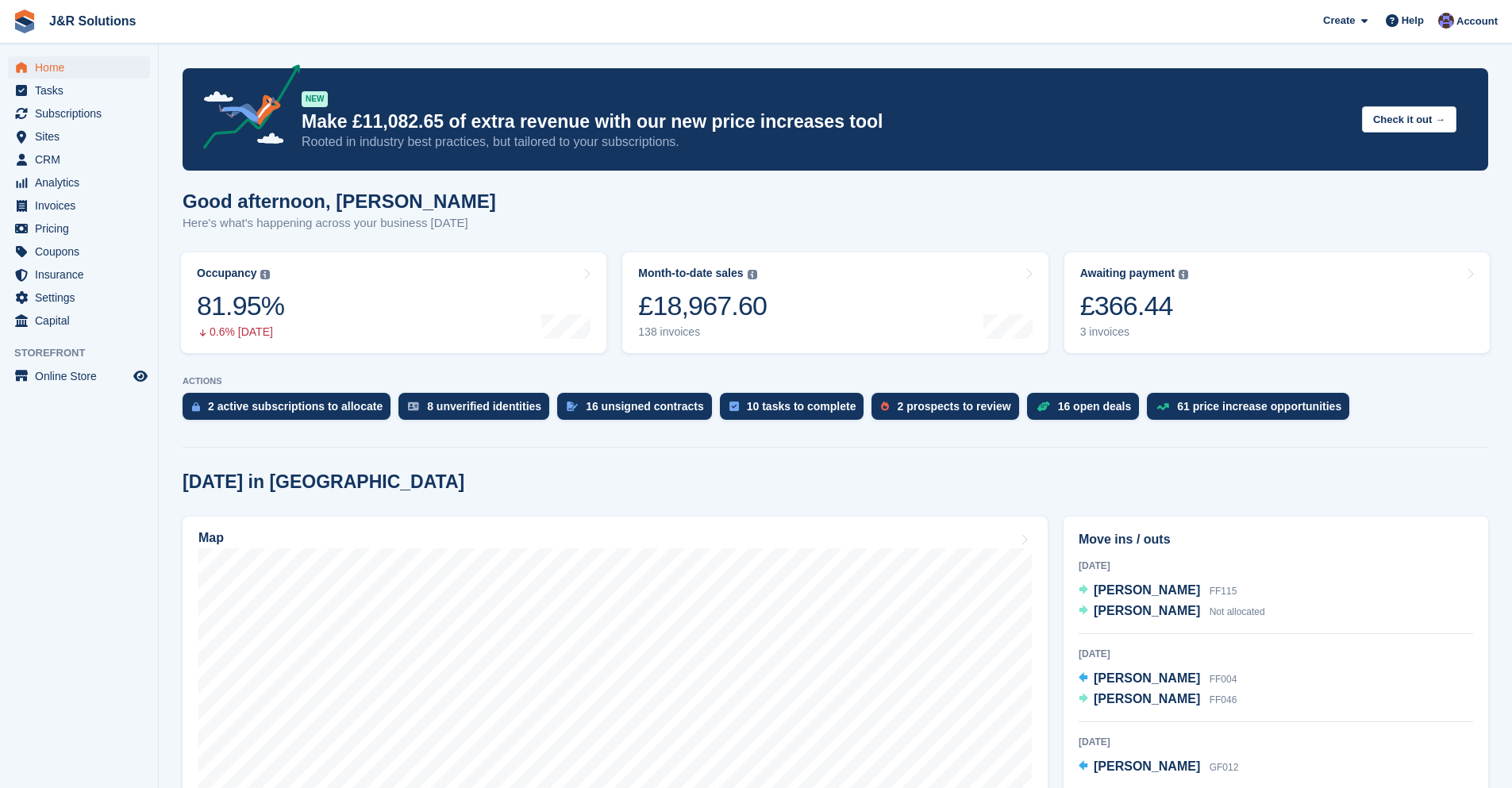
scroll to position [238, 0]
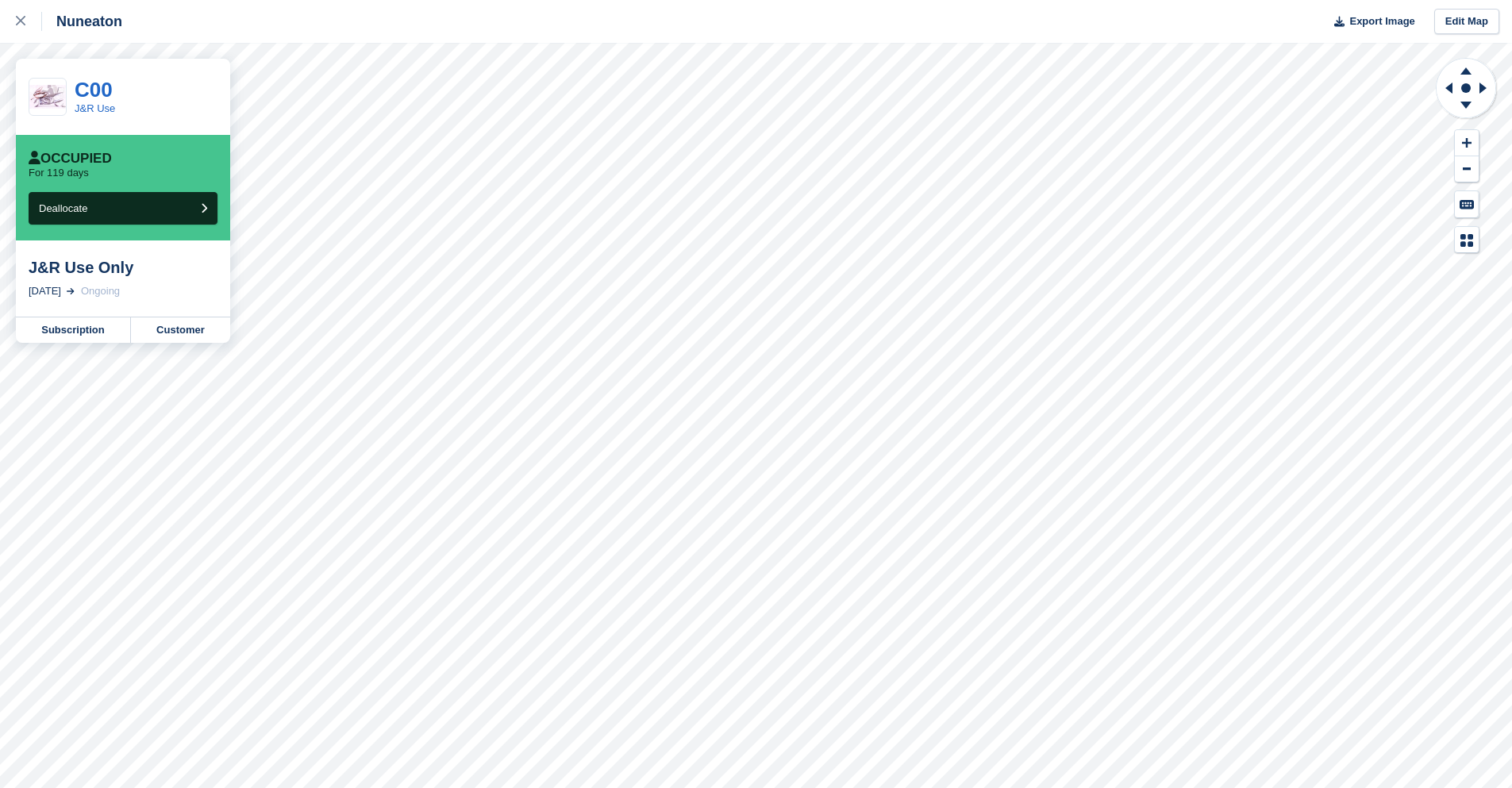
click at [57, 100] on img at bounding box center [48, 97] width 37 height 24
click at [149, 95] on div "C00 J&R Use" at bounding box center [123, 97] width 214 height 77
click at [92, 90] on link "C00" at bounding box center [94, 89] width 38 height 23
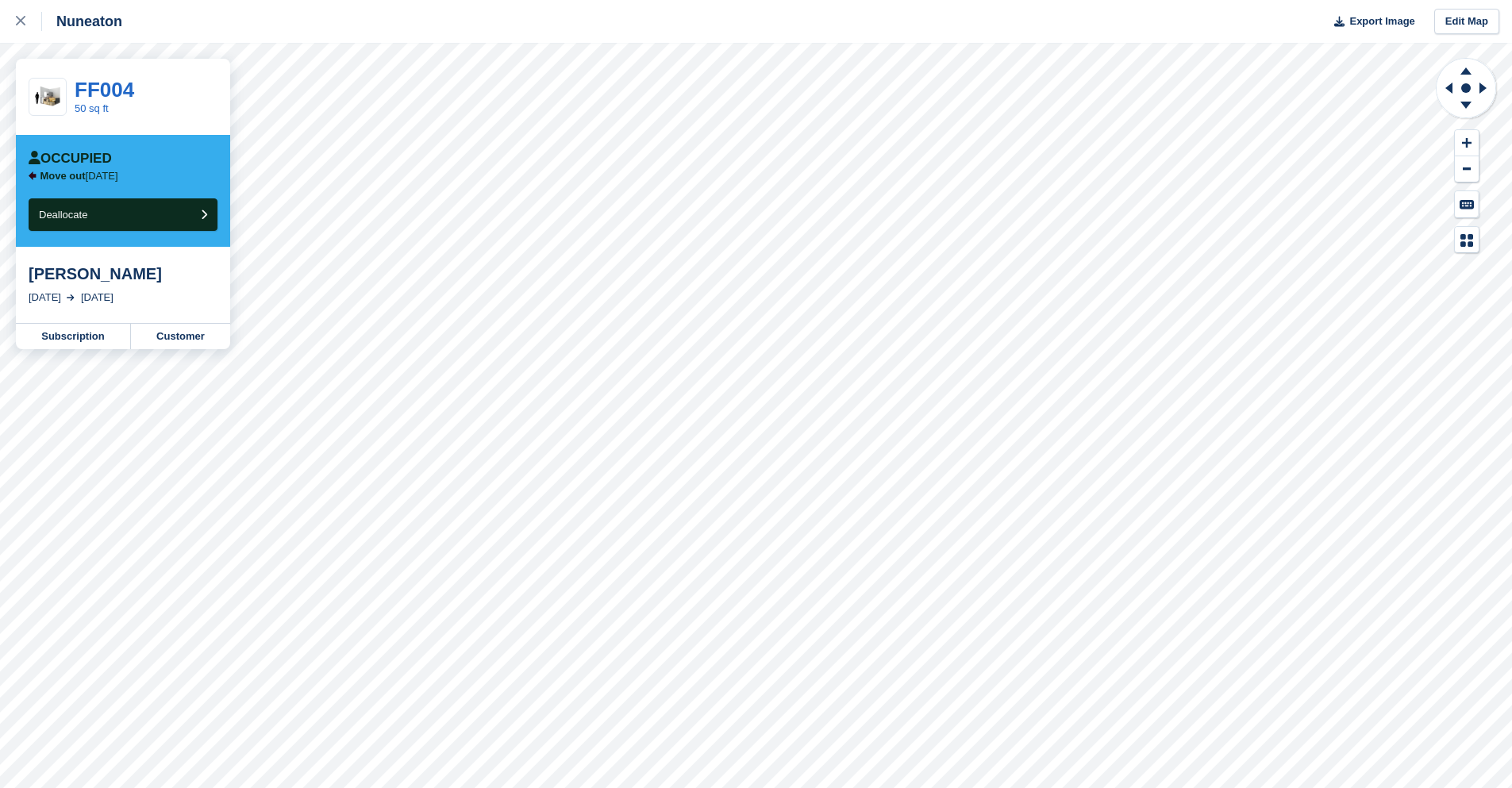
click at [72, 284] on div "[PERSON_NAME]" at bounding box center [123, 274] width 189 height 19
click at [77, 270] on div "[PERSON_NAME]" at bounding box center [123, 274] width 189 height 19
click at [59, 334] on link "Subscription" at bounding box center [73, 336] width 115 height 25
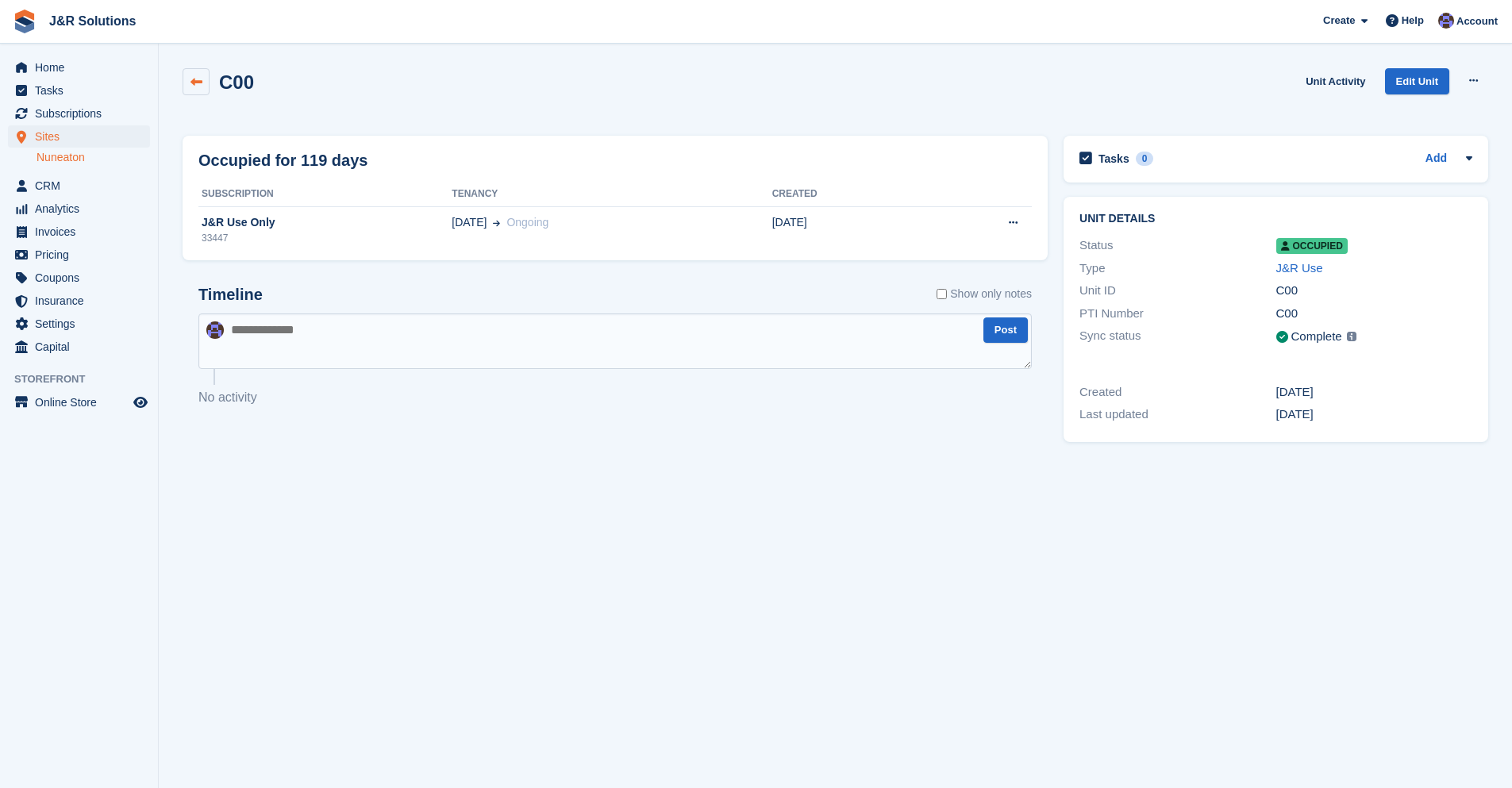
click at [200, 77] on icon at bounding box center [197, 83] width 12 height 12
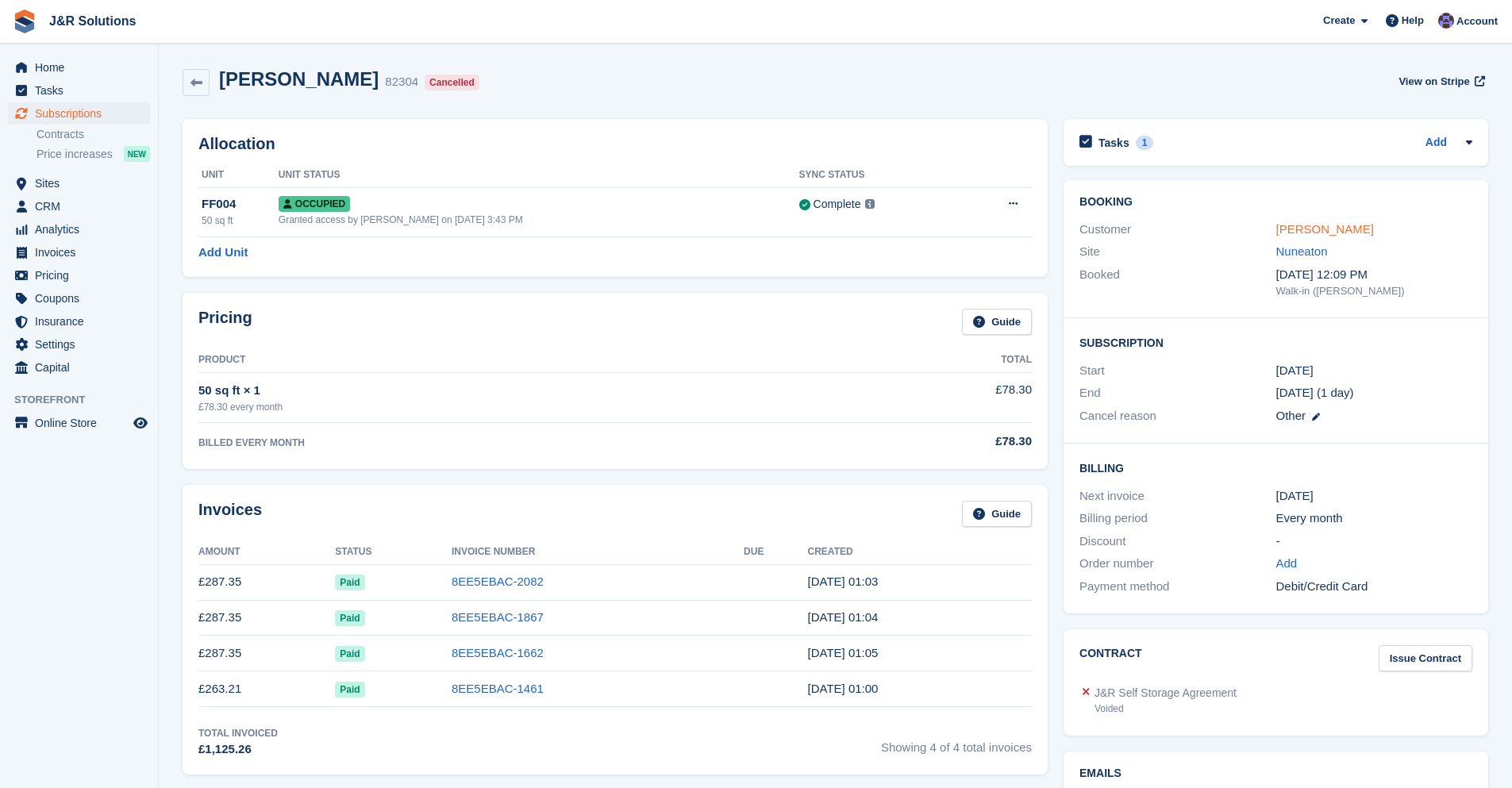
click at [1311, 225] on link "[PERSON_NAME]" at bounding box center [1325, 229] width 97 height 14
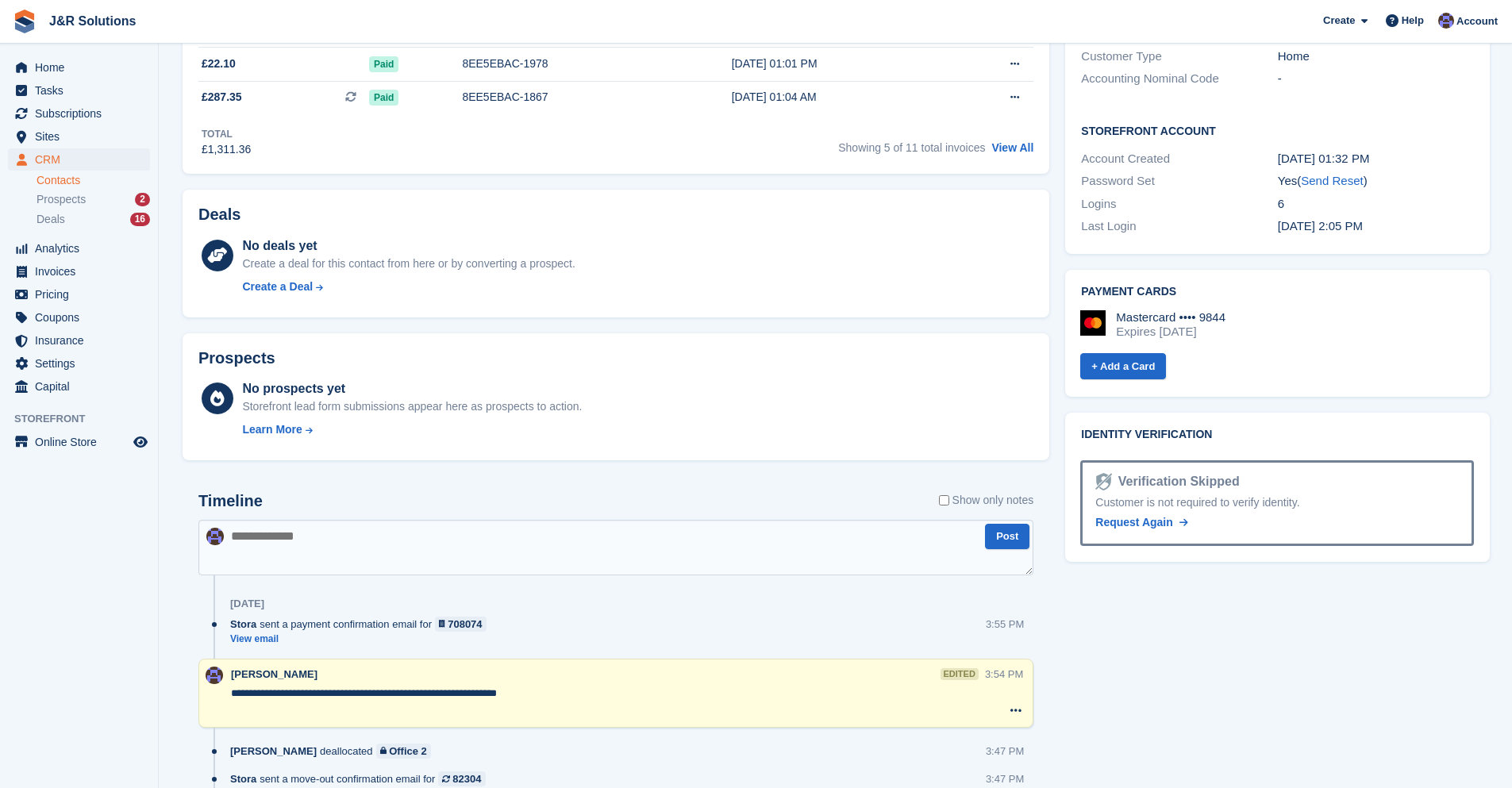
scroll to position [635, 0]
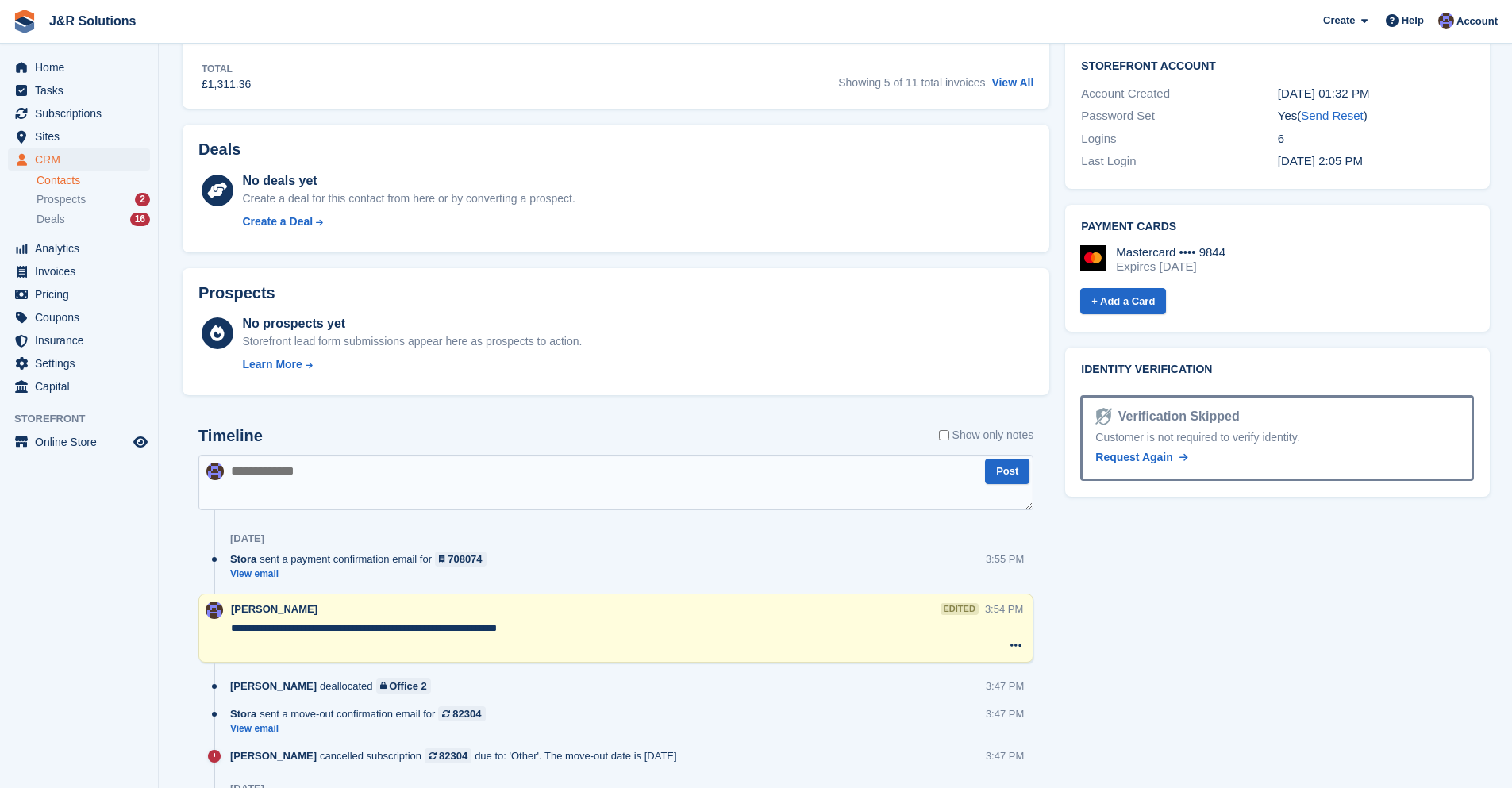
click at [376, 468] on textarea at bounding box center [616, 483] width 835 height 56
type textarea "*"
click at [1014, 649] on icon at bounding box center [1015, 644] width 11 height 13
click at [943, 620] on textarea "**********" at bounding box center [608, 636] width 754 height 31
drag, startPoint x: 914, startPoint y: 613, endPoint x: 844, endPoint y: 633, distance: 72.8
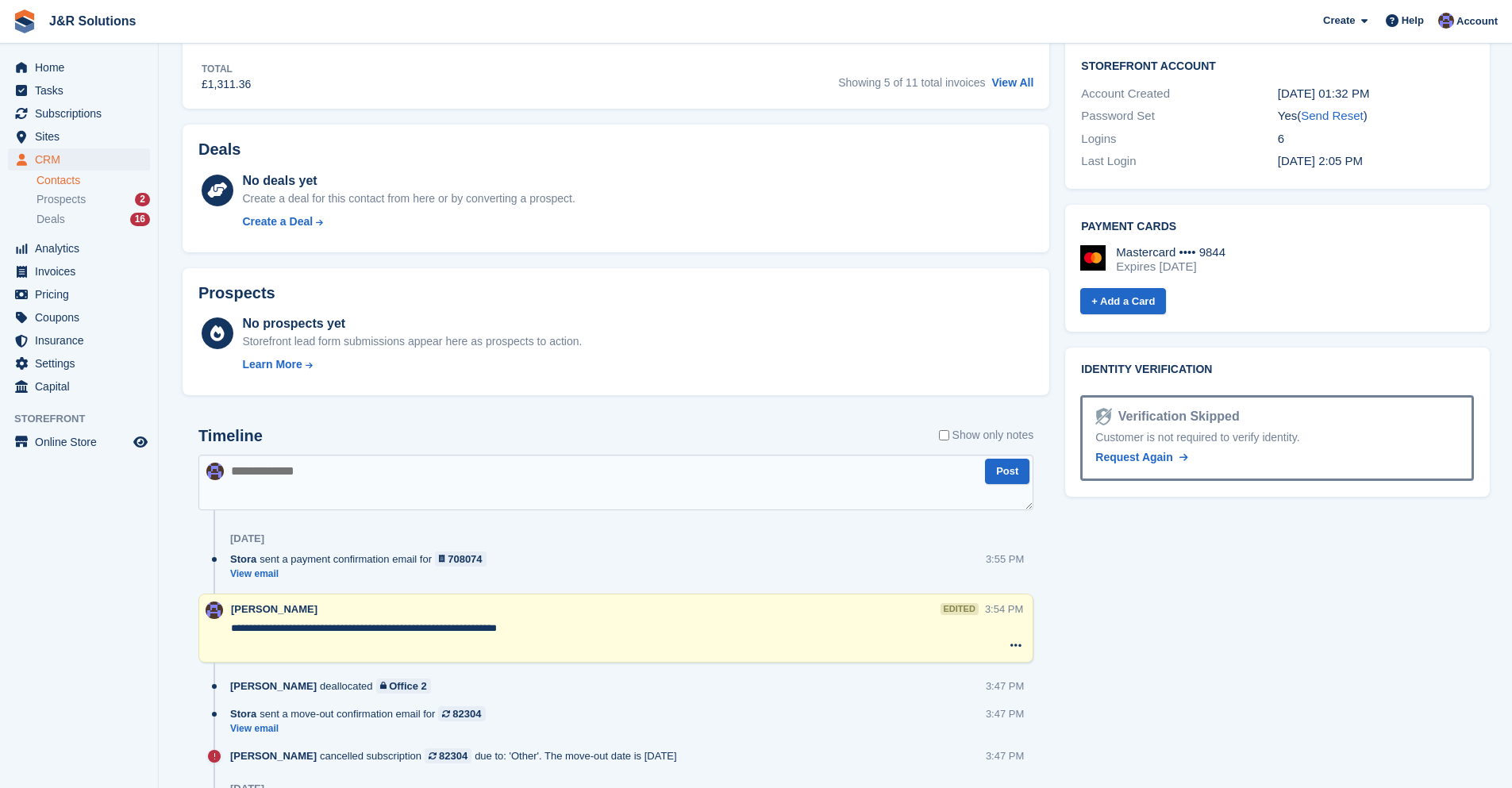
click at [844, 633] on textarea "**********" at bounding box center [608, 636] width 754 height 31
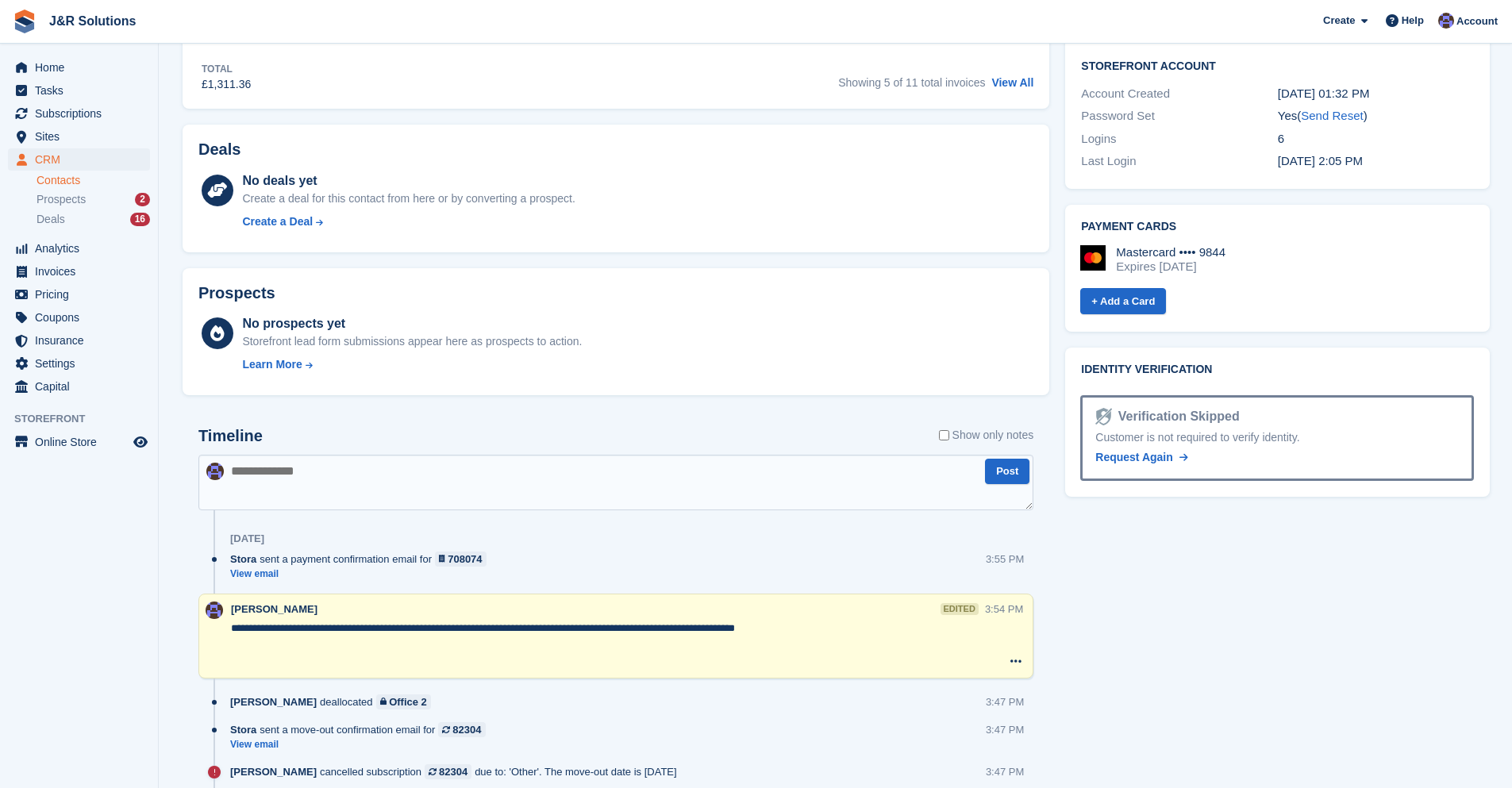
type textarea "**********"
click at [747, 584] on div "Stora sent a payment confirmation email for 708074 View email 3:55 PM" at bounding box center [632, 572] width 803 height 42
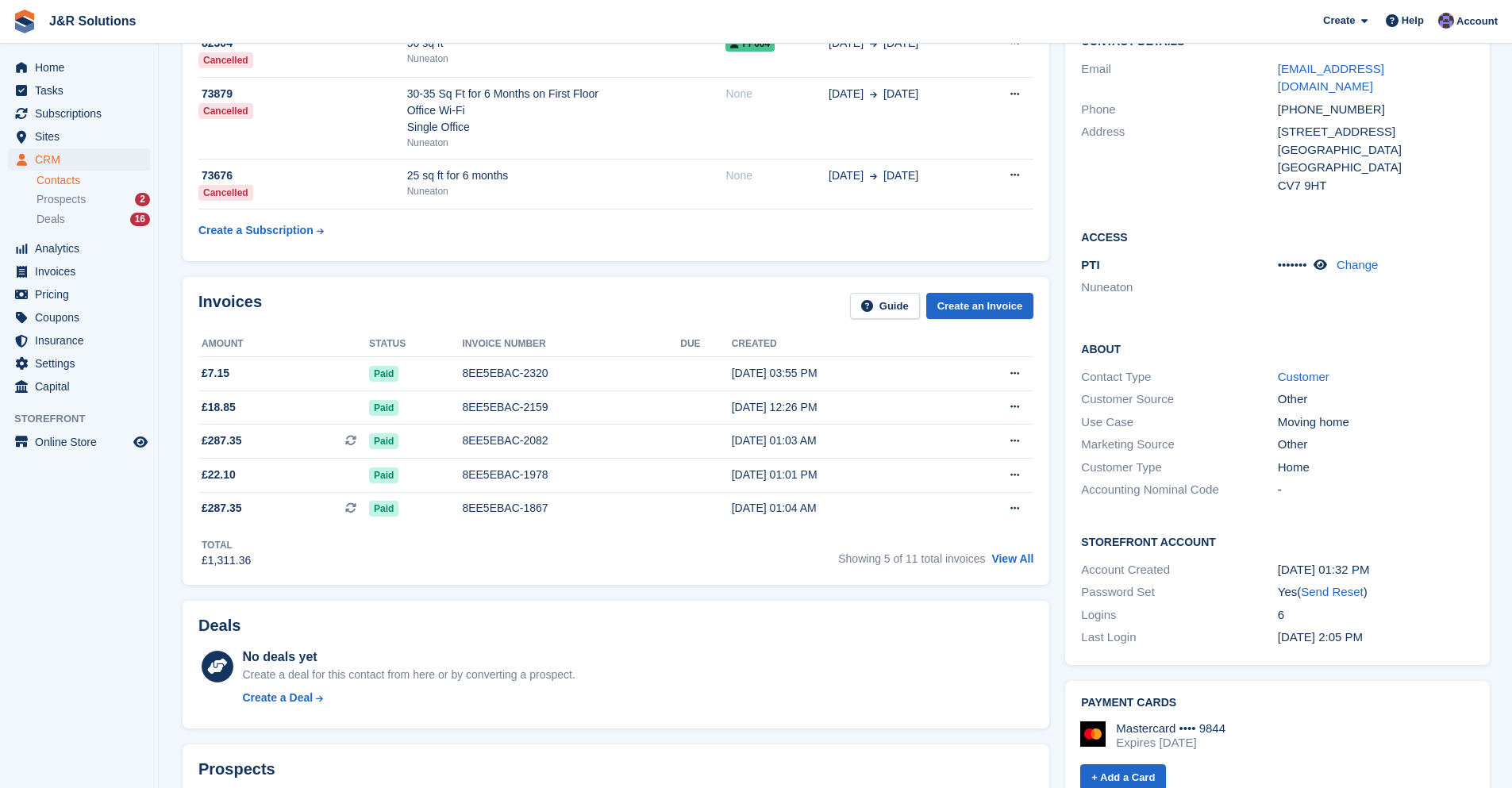
scroll to position [0, 0]
